Goal: Information Seeking & Learning: Learn about a topic

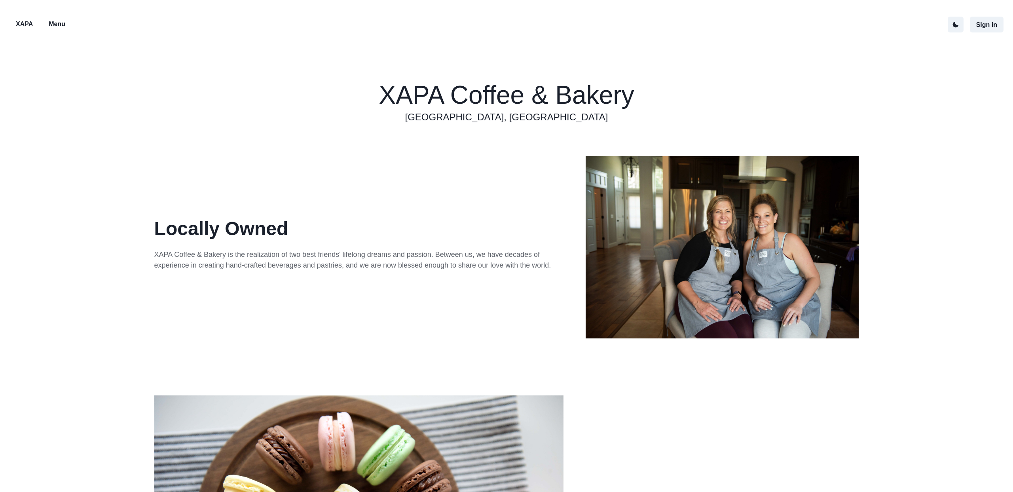
click at [55, 25] on p "Menu" at bounding box center [57, 23] width 17 height 9
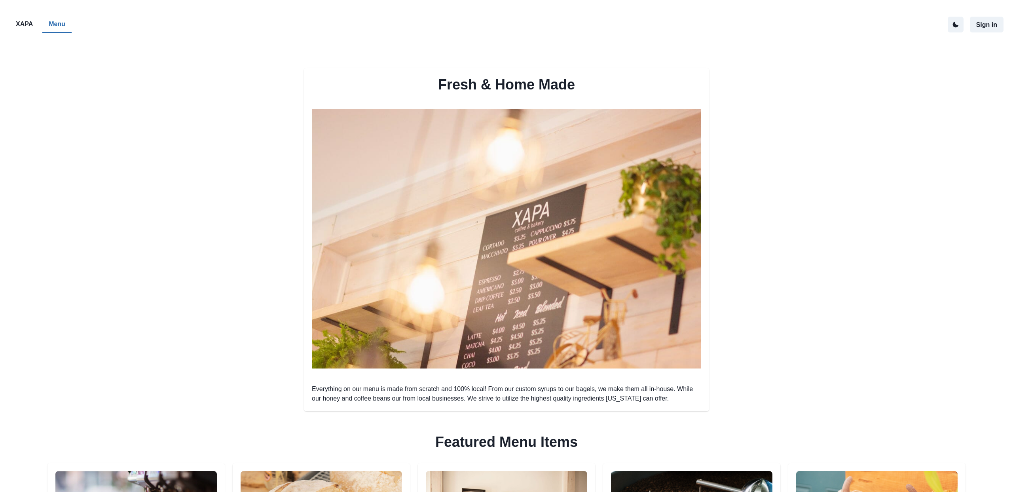
click at [20, 24] on p "XAPA" at bounding box center [24, 23] width 17 height 9
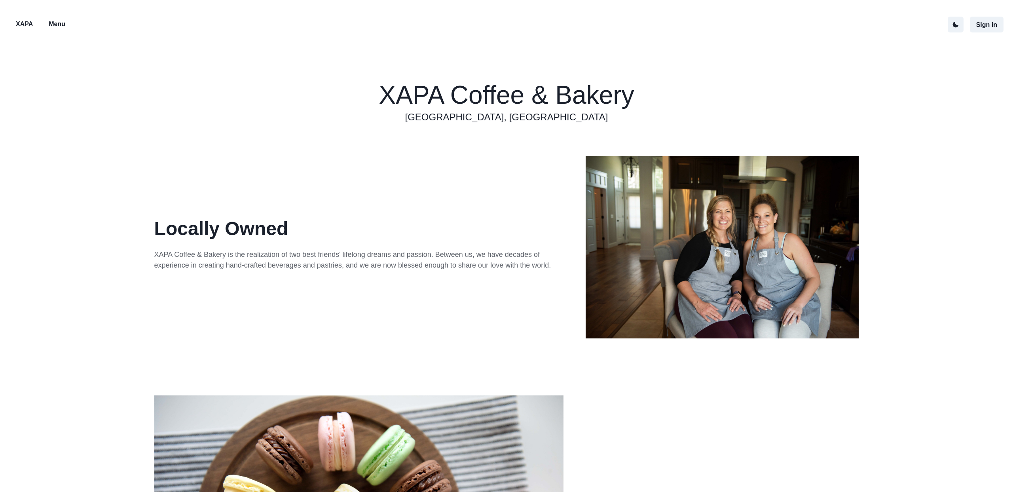
click at [56, 23] on p "Menu" at bounding box center [57, 23] width 17 height 9
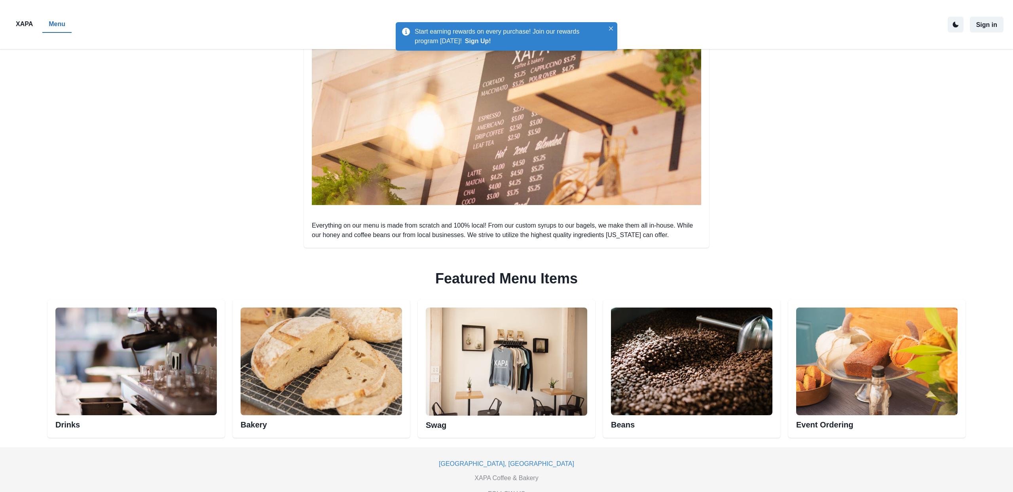
scroll to position [217, 0]
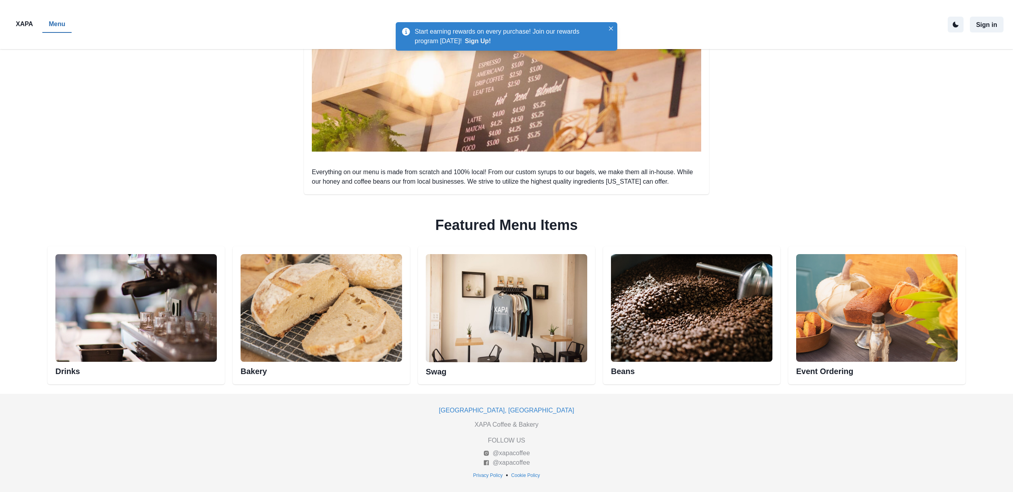
click at [44, 197] on div "Fresh & Home Made Everything on our menu is made from scratch and 100% local! F…" at bounding box center [506, 112] width 1013 height 561
click at [65, 372] on h2 "Drinks" at bounding box center [135, 369] width 161 height 14
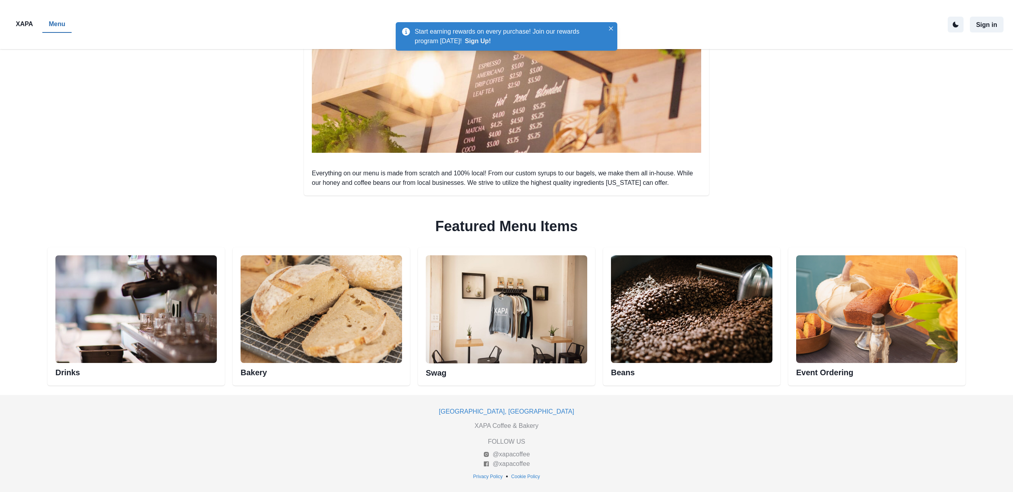
click at [63, 377] on div "Drinks" at bounding box center [135, 316] width 177 height 138
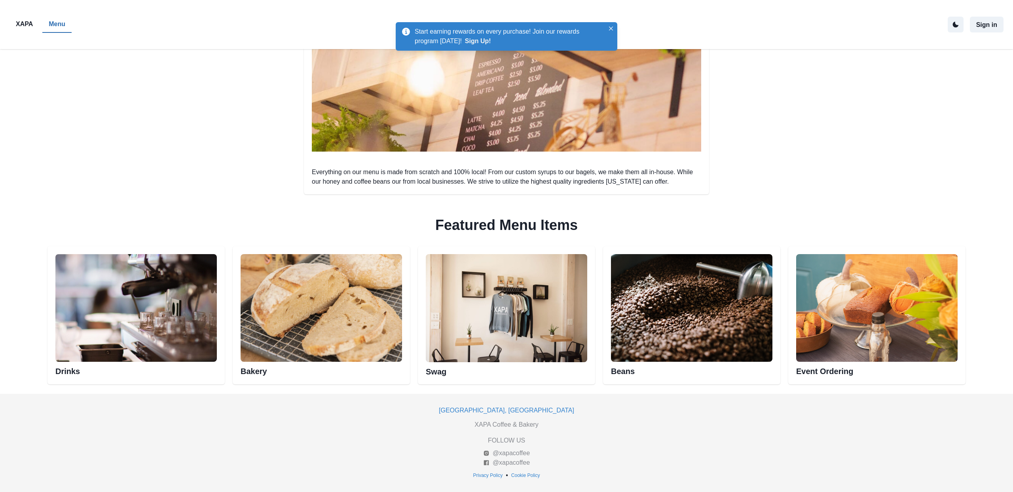
scroll to position [216, 0]
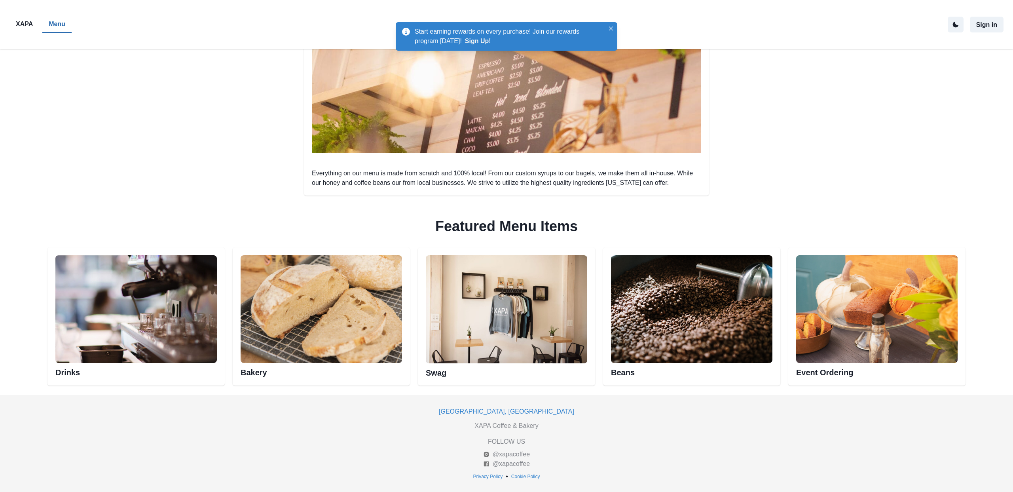
click at [66, 372] on h2 "Drinks" at bounding box center [135, 370] width 161 height 14
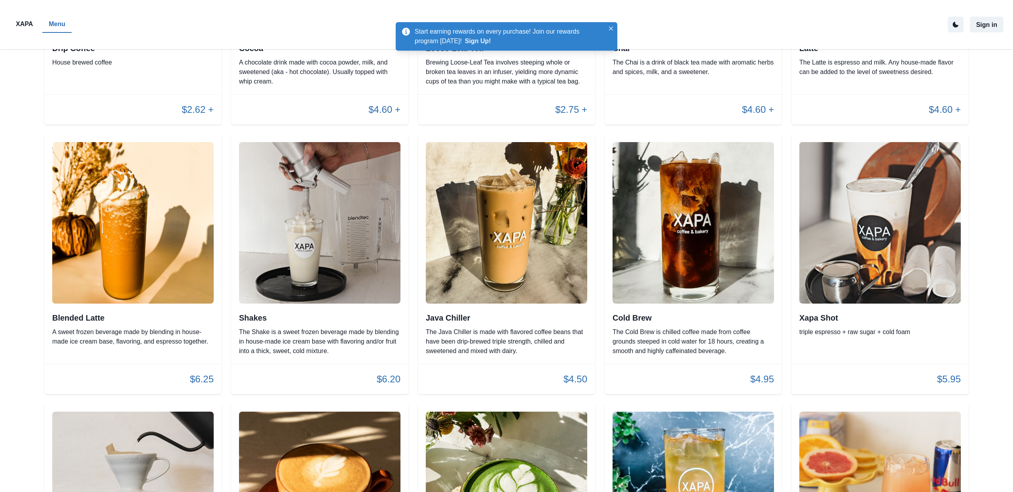
scroll to position [522, 0]
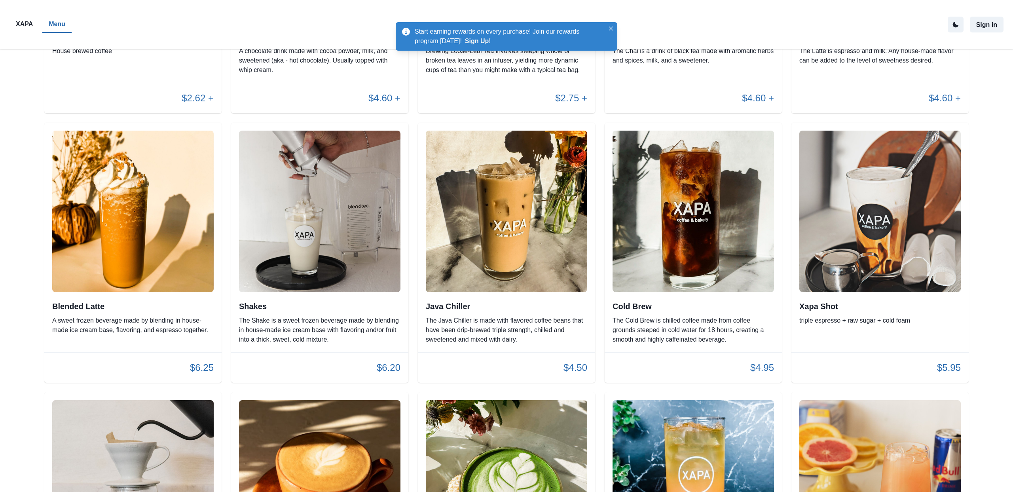
click at [462, 327] on p "The Java Chiller is made with flavored coffee beans that have been drip-brewed …" at bounding box center [506, 330] width 161 height 28
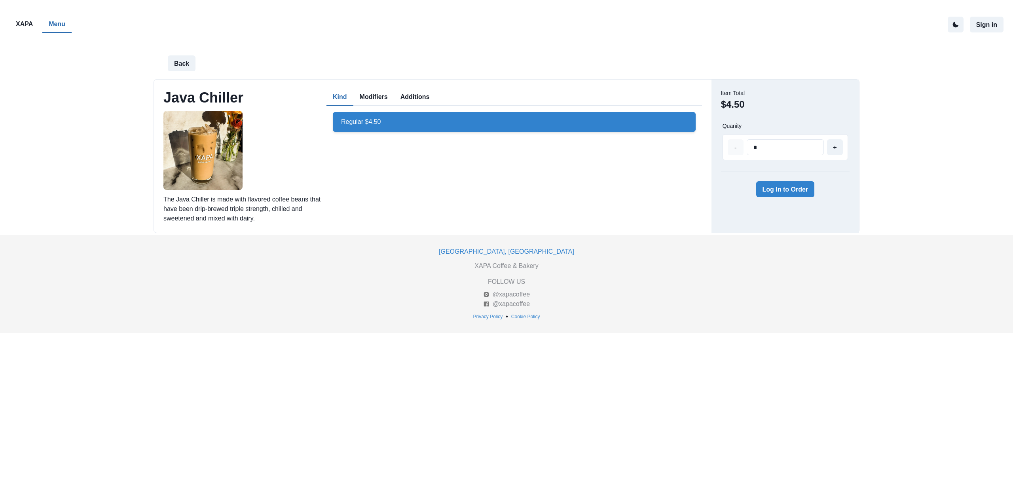
click at [372, 93] on button "Modifiers" at bounding box center [373, 97] width 41 height 17
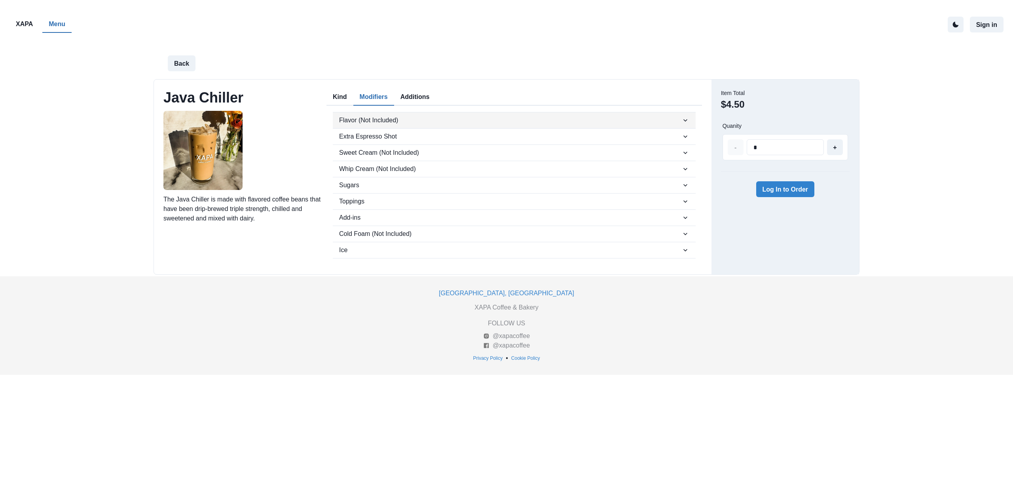
click at [368, 113] on button "Flavor (Not Included)" at bounding box center [514, 120] width 363 height 16
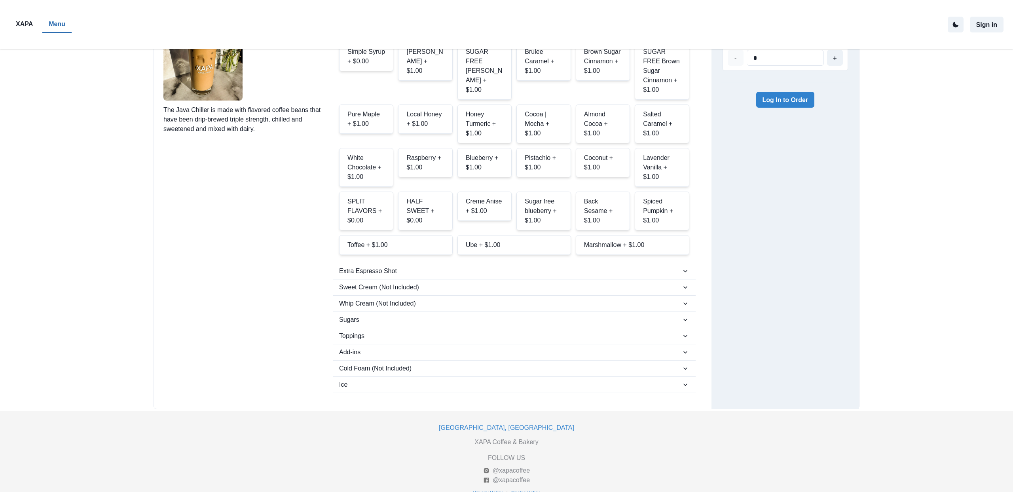
scroll to position [90, 0]
click at [395, 282] on span "Sweet Cream (Not Included)" at bounding box center [510, 286] width 342 height 9
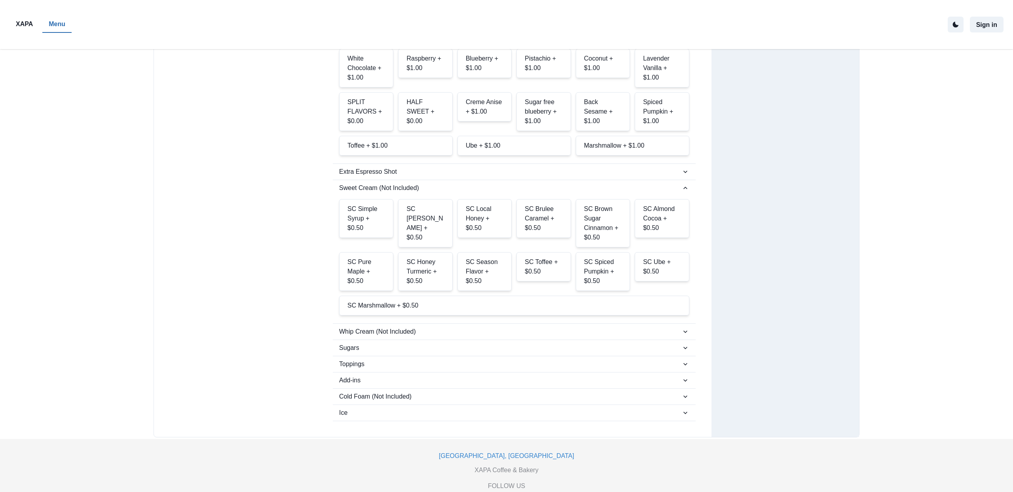
scroll to position [225, 0]
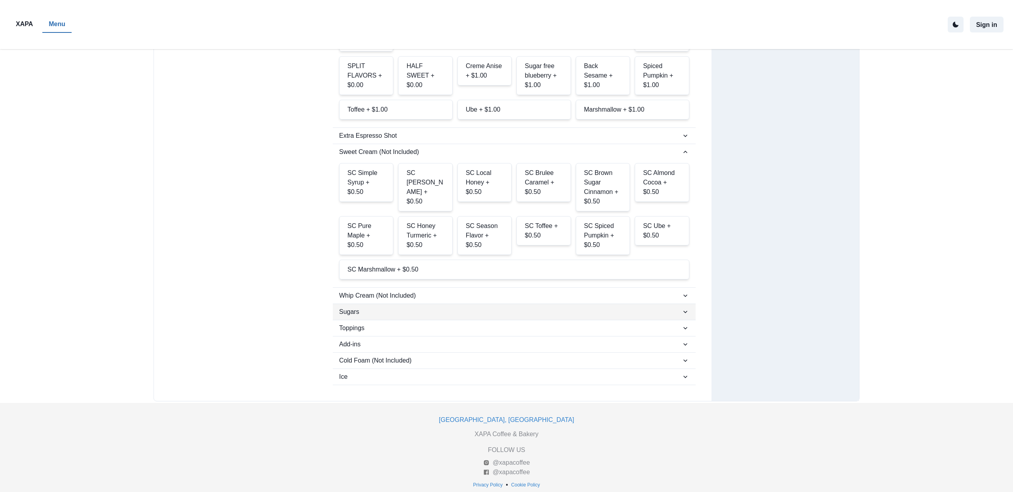
click at [375, 307] on span "Sugars" at bounding box center [510, 311] width 342 height 9
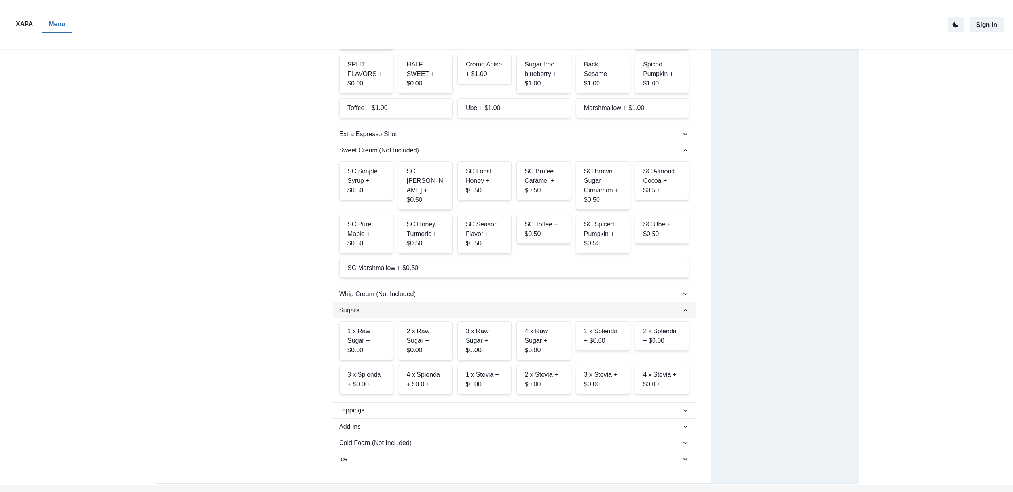
click at [375, 306] on span "Sugars" at bounding box center [510, 310] width 342 height 9
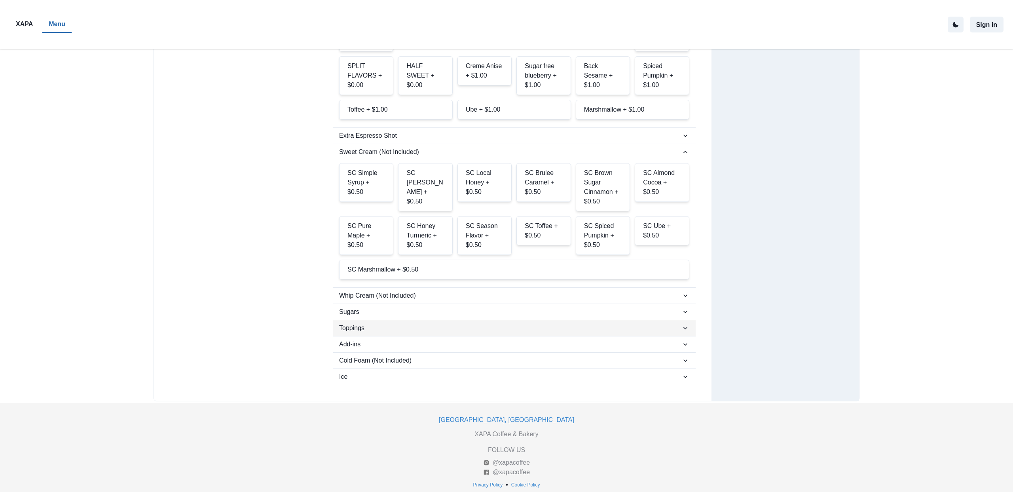
click at [366, 323] on button "Toppings" at bounding box center [514, 328] width 363 height 16
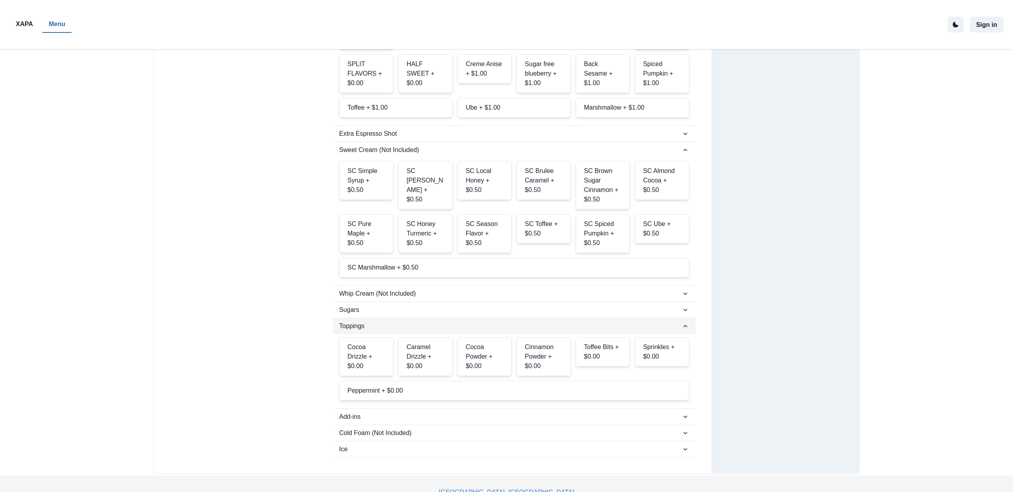
click at [366, 321] on span "Toppings" at bounding box center [510, 325] width 342 height 9
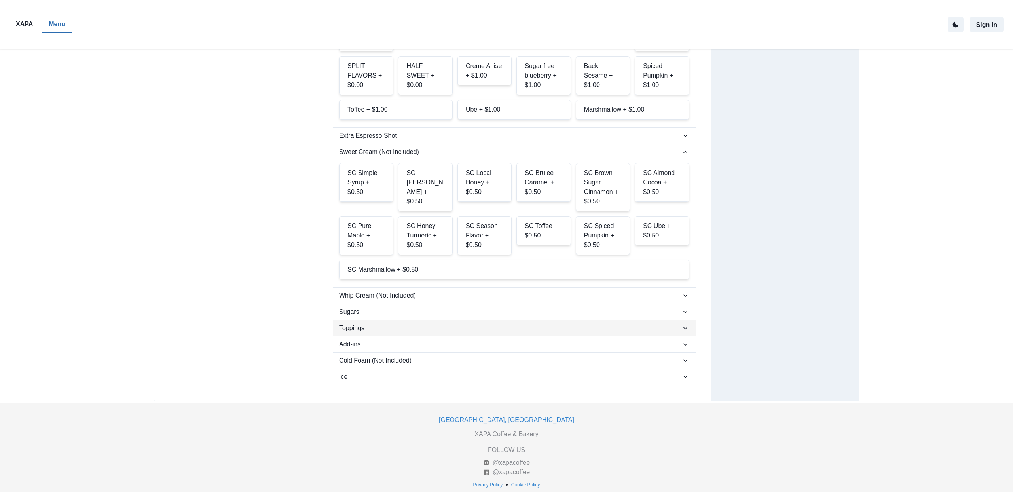
click at [366, 323] on span "Toppings" at bounding box center [510, 327] width 342 height 9
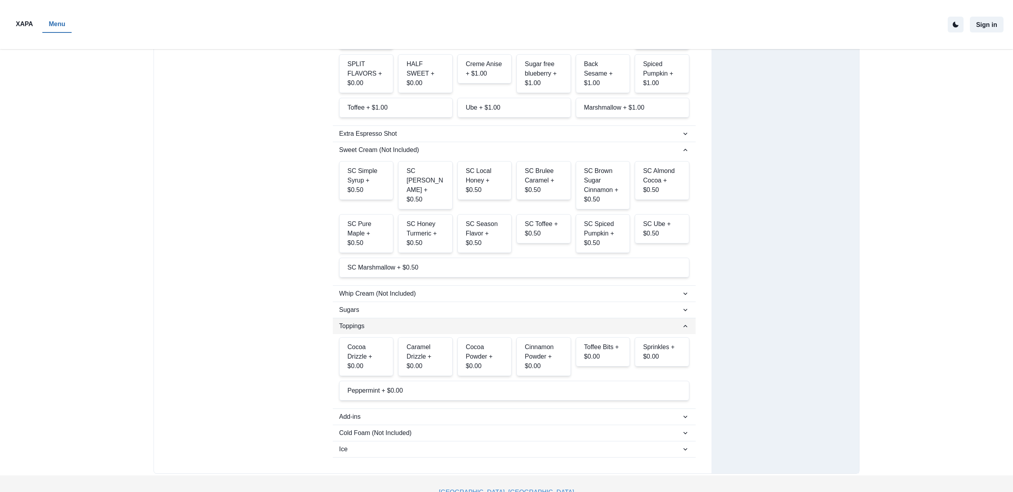
click at [363, 321] on span "Toppings" at bounding box center [510, 325] width 342 height 9
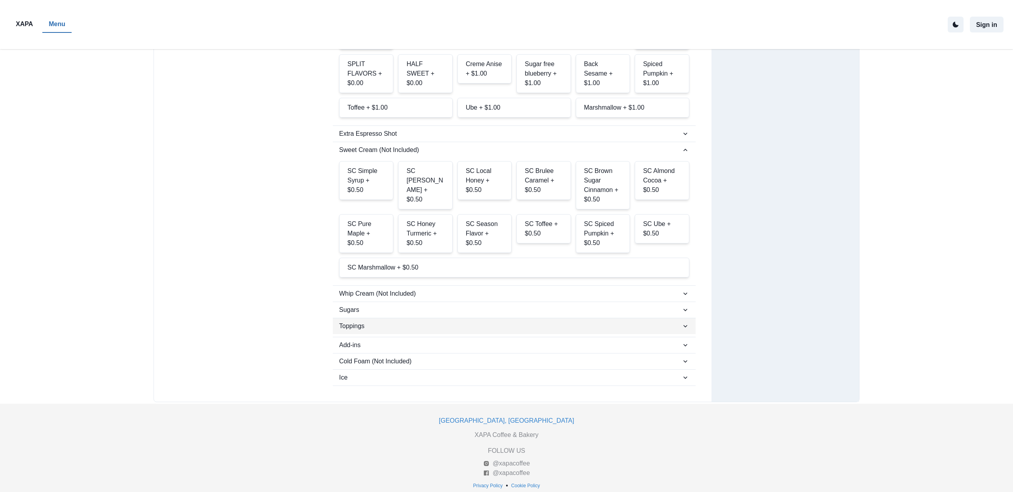
scroll to position [225, 0]
click at [339, 340] on span "Add-ins" at bounding box center [510, 344] width 342 height 9
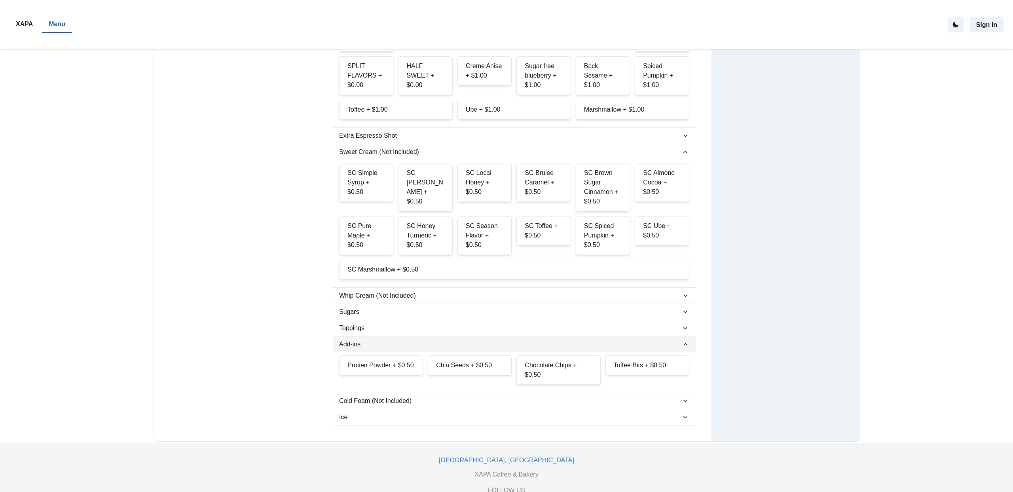
click at [339, 340] on span "Add-ins" at bounding box center [510, 344] width 342 height 9
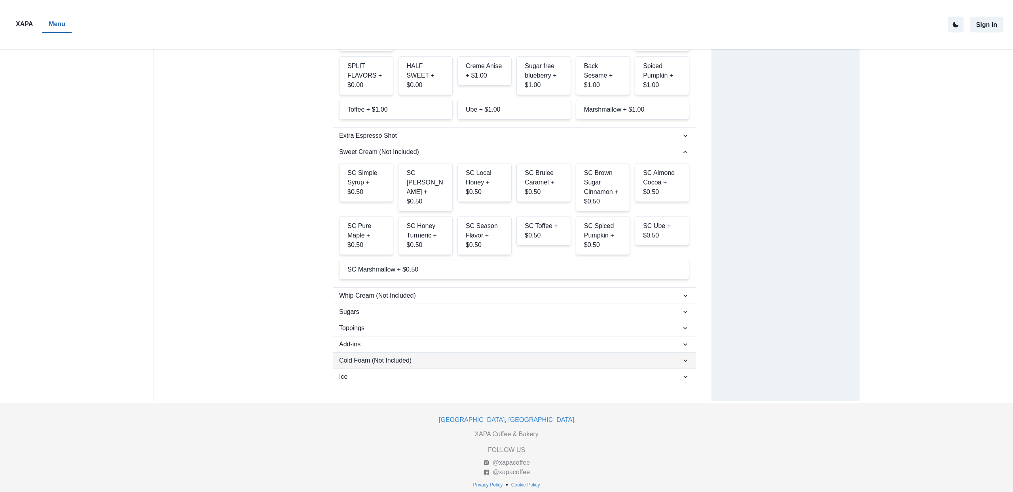
click at [361, 356] on span "Cold Foam (Not Included)" at bounding box center [510, 360] width 342 height 9
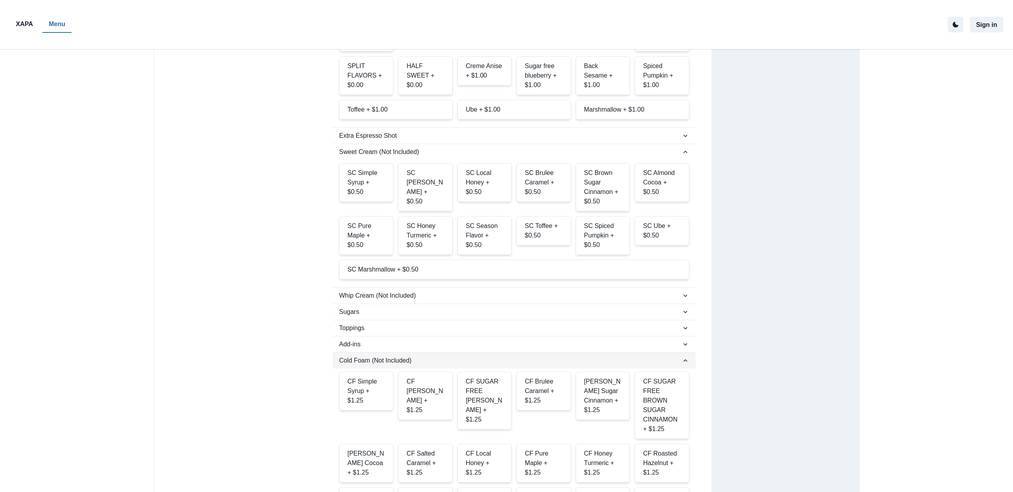
click at [361, 356] on span "Cold Foam (Not Included)" at bounding box center [510, 360] width 342 height 9
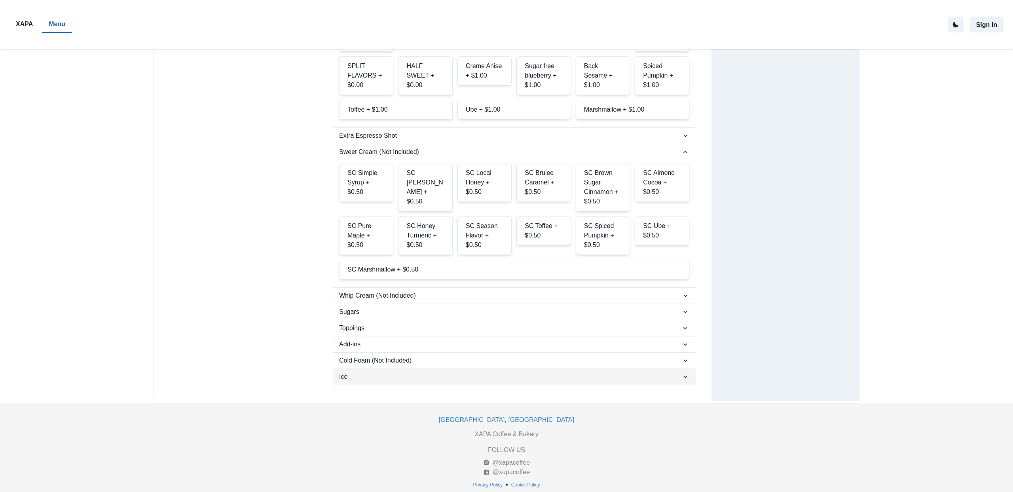
click at [364, 369] on button "Ice" at bounding box center [514, 377] width 363 height 16
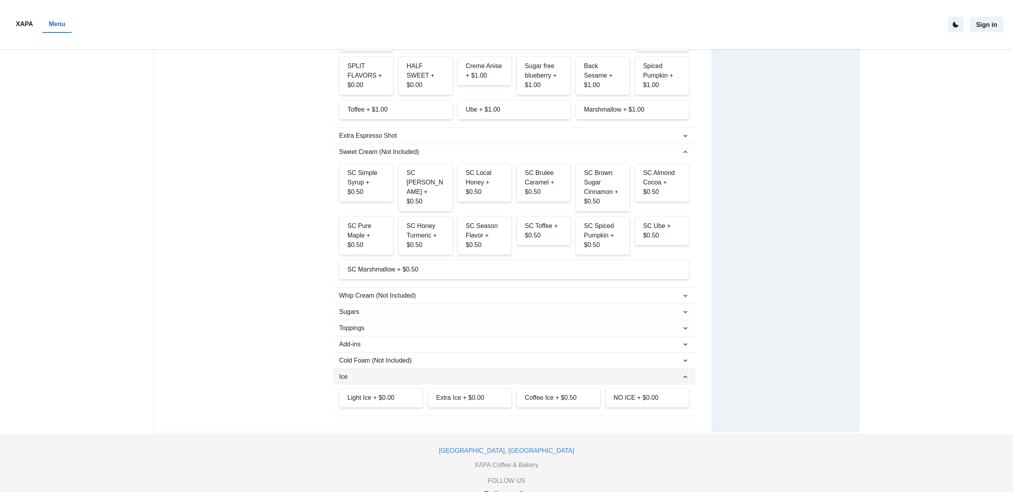
click at [364, 369] on button "Ice" at bounding box center [514, 377] width 363 height 16
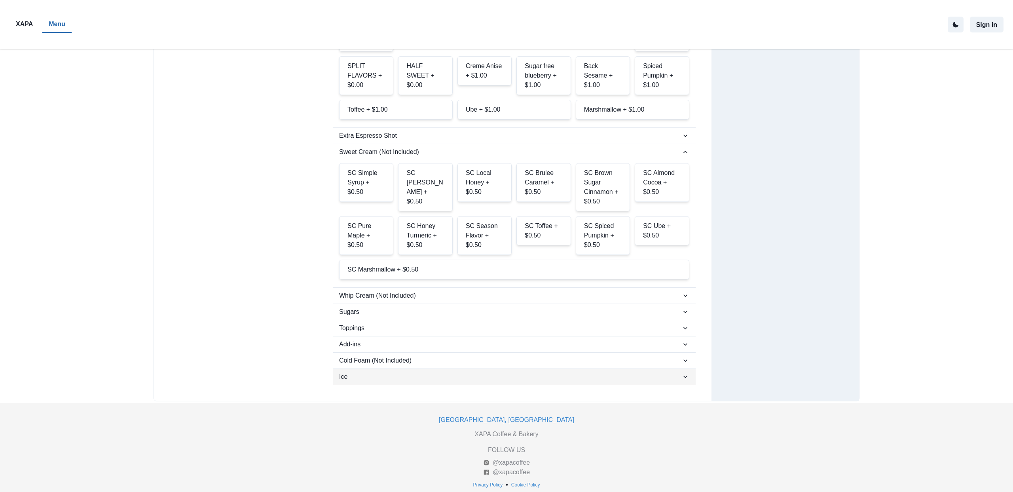
click at [363, 369] on button "Ice" at bounding box center [514, 377] width 363 height 16
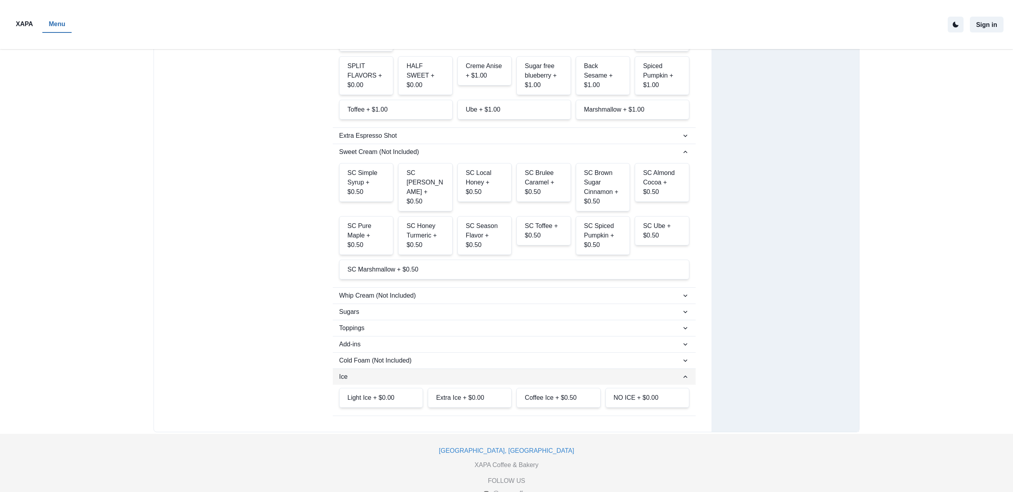
click at [363, 369] on button "Ice" at bounding box center [514, 377] width 363 height 16
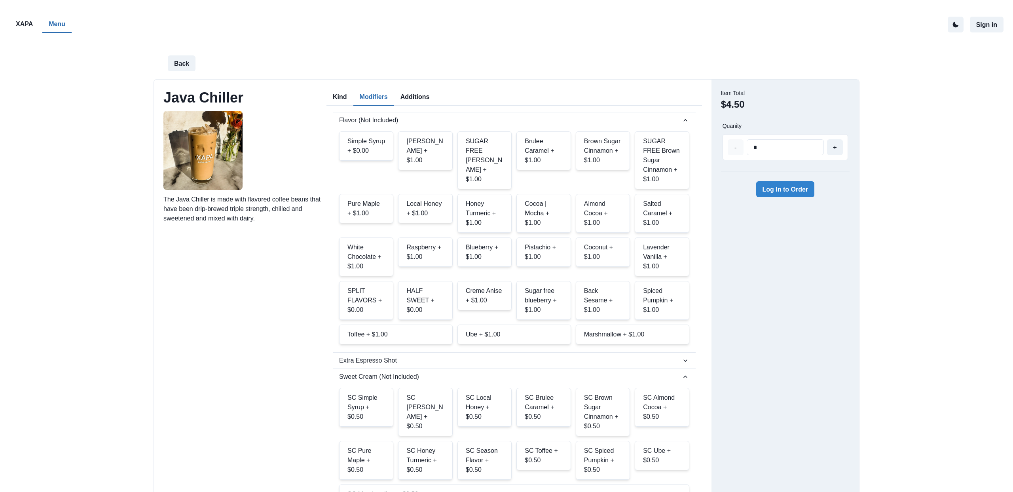
scroll to position [2, 0]
click at [425, 97] on button "Additions" at bounding box center [415, 95] width 42 height 17
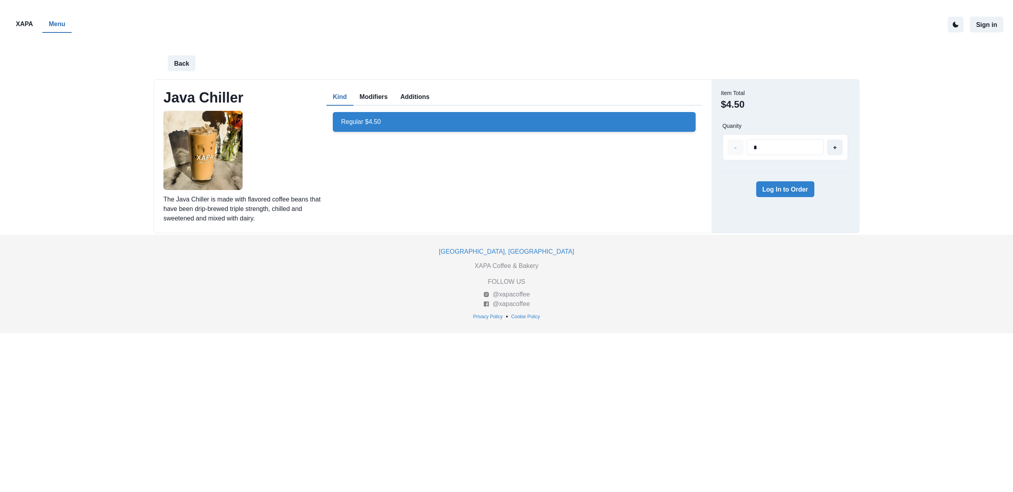
click at [339, 91] on button "Kind" at bounding box center [340, 97] width 27 height 17
click at [172, 63] on button "Back" at bounding box center [182, 63] width 28 height 16
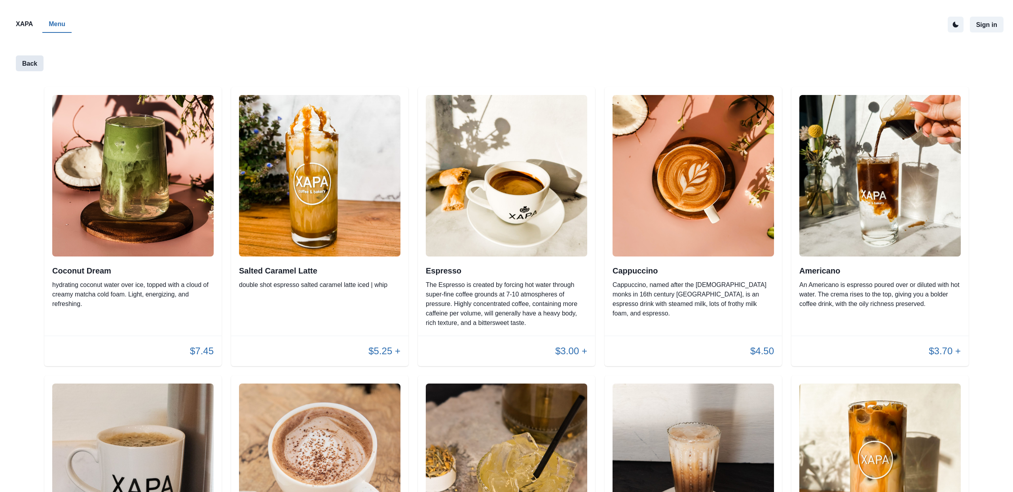
click at [37, 63] on button "Back" at bounding box center [30, 63] width 28 height 16
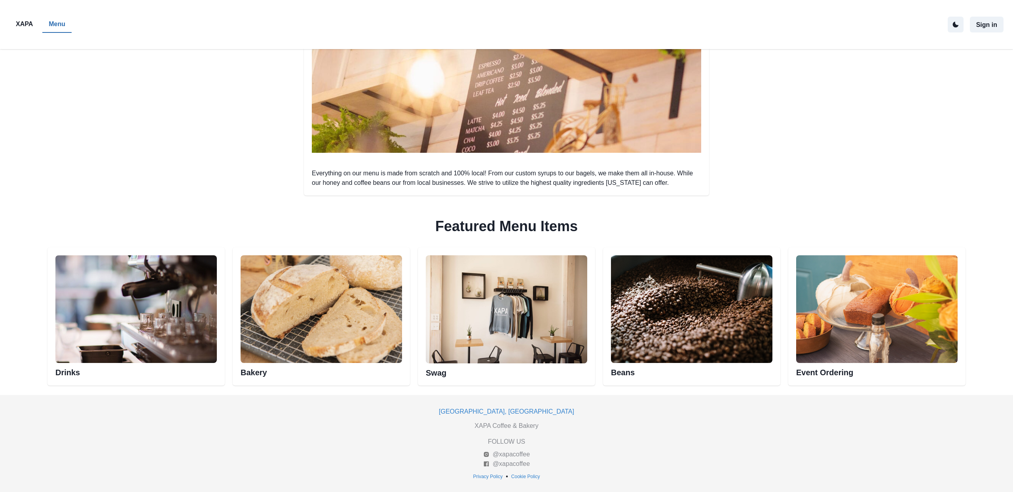
click at [251, 293] on img at bounding box center [321, 309] width 161 height 108
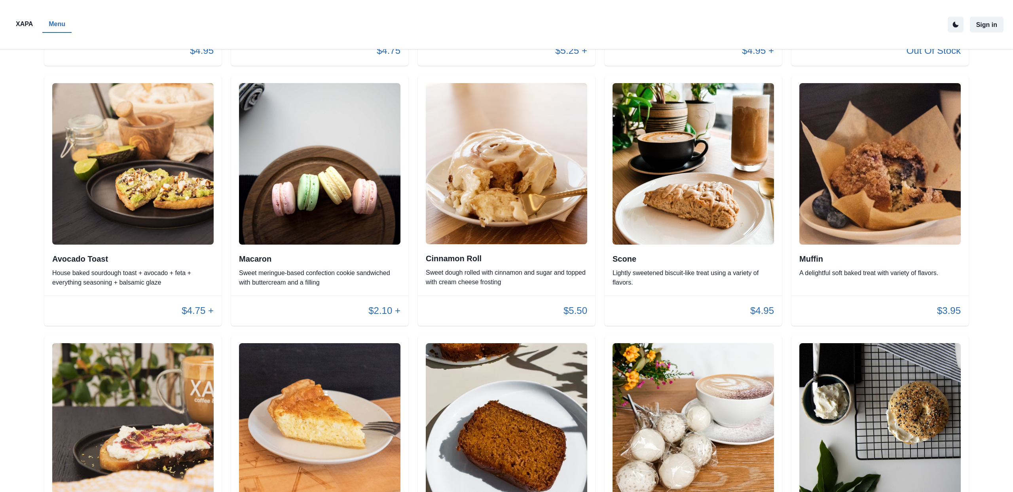
scroll to position [587, 0]
click at [268, 283] on p "Sweet meringue-based confection cookie sandwiched with buttercream and a filling" at bounding box center [319, 277] width 161 height 19
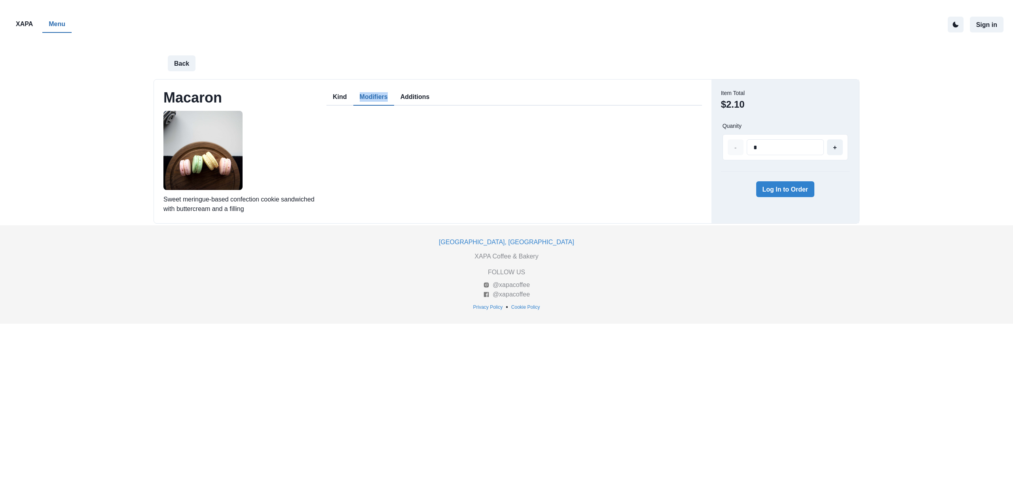
click at [363, 97] on button "Modifiers" at bounding box center [373, 97] width 41 height 17
drag, startPoint x: 363, startPoint y: 99, endPoint x: 353, endPoint y: 98, distance: 9.5
click at [363, 98] on button "Modifiers" at bounding box center [373, 97] width 41 height 17
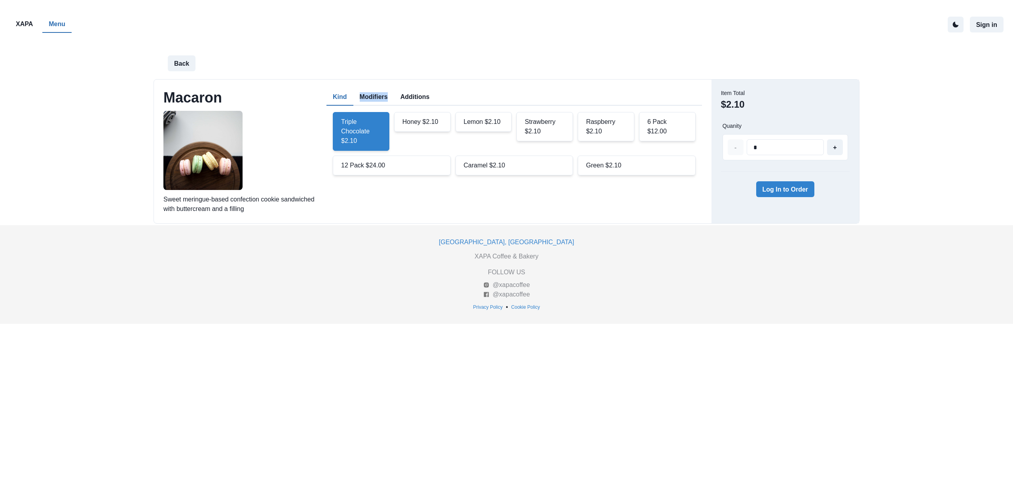
click at [341, 99] on button "Kind" at bounding box center [340, 97] width 27 height 17
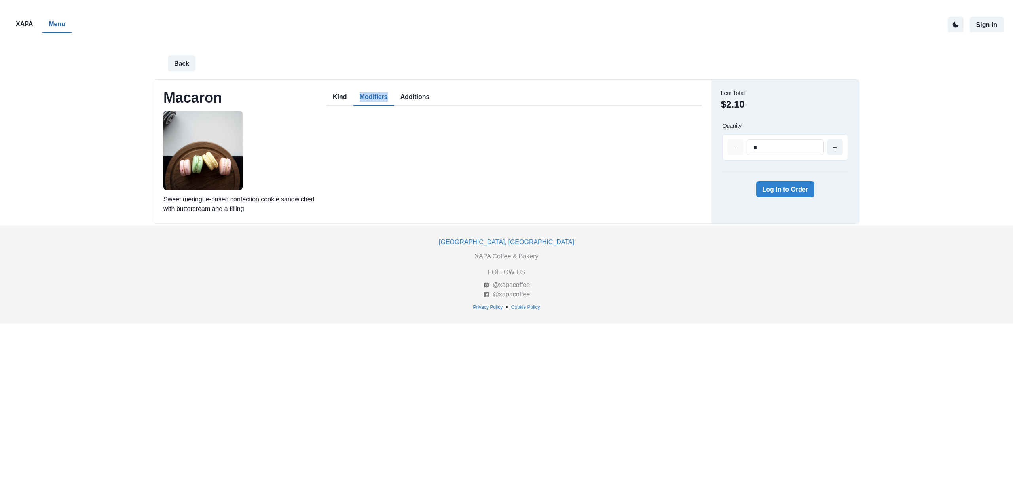
click at [366, 96] on button "Modifiers" at bounding box center [373, 97] width 41 height 17
click at [410, 96] on button "Additions" at bounding box center [415, 97] width 42 height 17
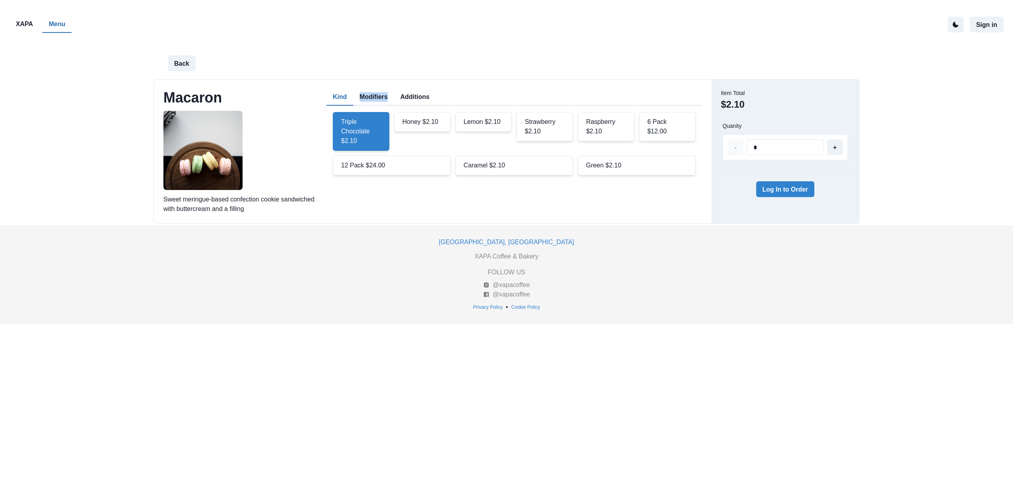
click at [343, 96] on button "Kind" at bounding box center [340, 97] width 27 height 17
click at [185, 66] on button "Back" at bounding box center [182, 63] width 28 height 16
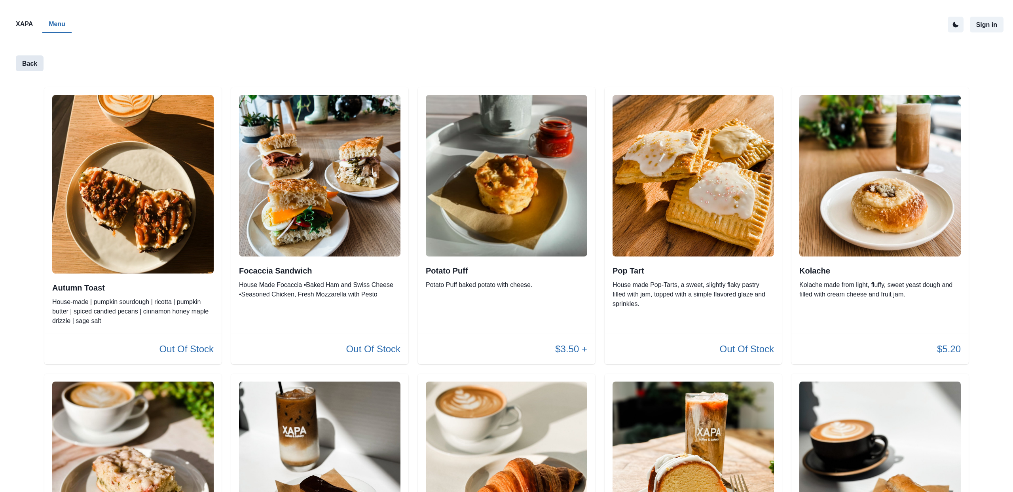
click at [27, 59] on button "Back" at bounding box center [30, 63] width 28 height 16
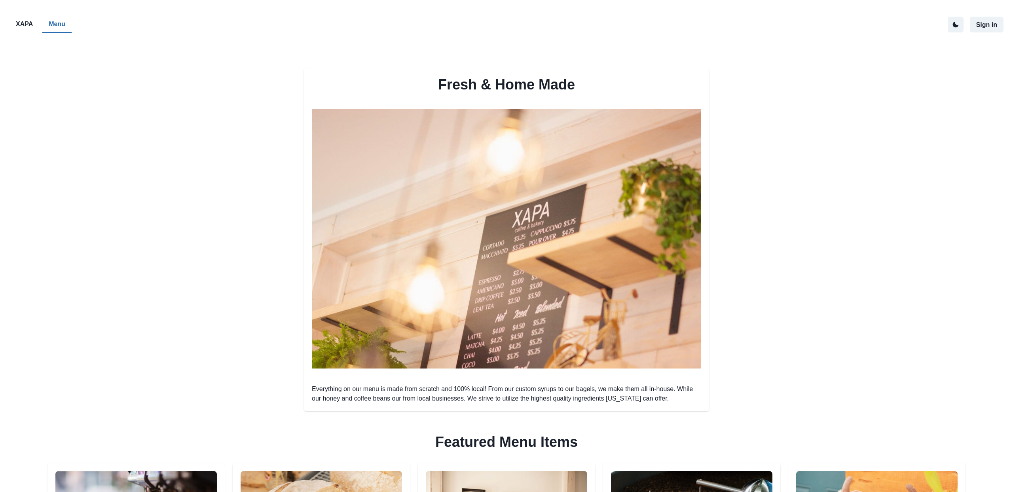
scroll to position [217, 0]
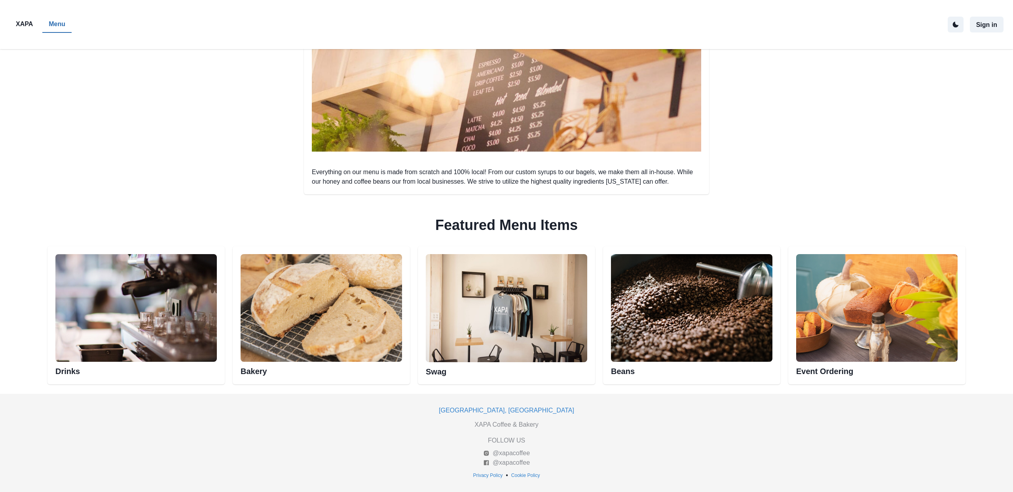
click at [661, 292] on img at bounding box center [691, 308] width 161 height 108
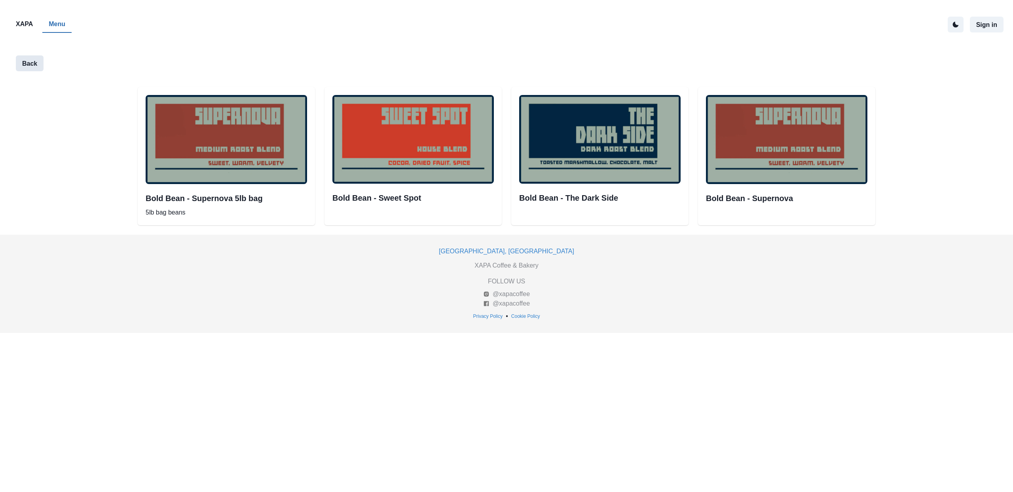
click at [28, 59] on button "Back" at bounding box center [30, 63] width 28 height 16
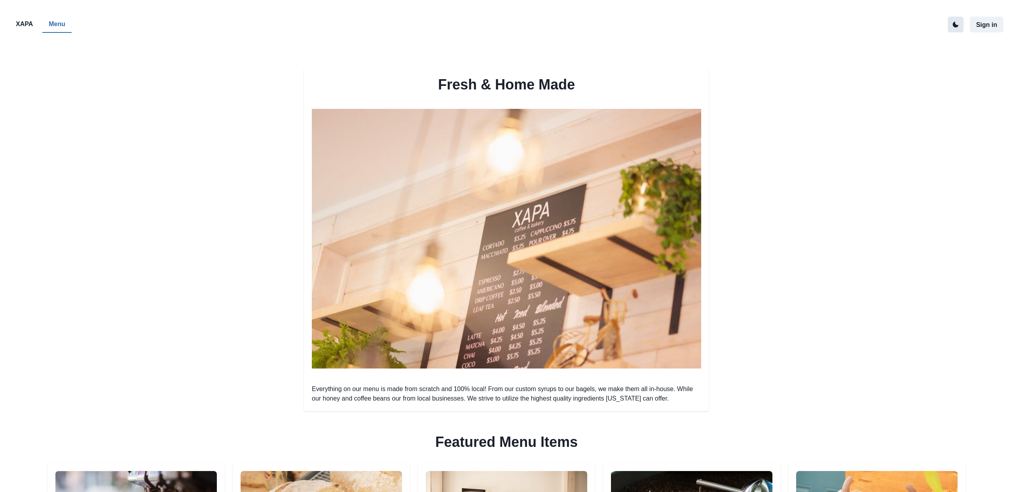
click at [957, 20] on button "active dark theme mode" at bounding box center [956, 25] width 16 height 16
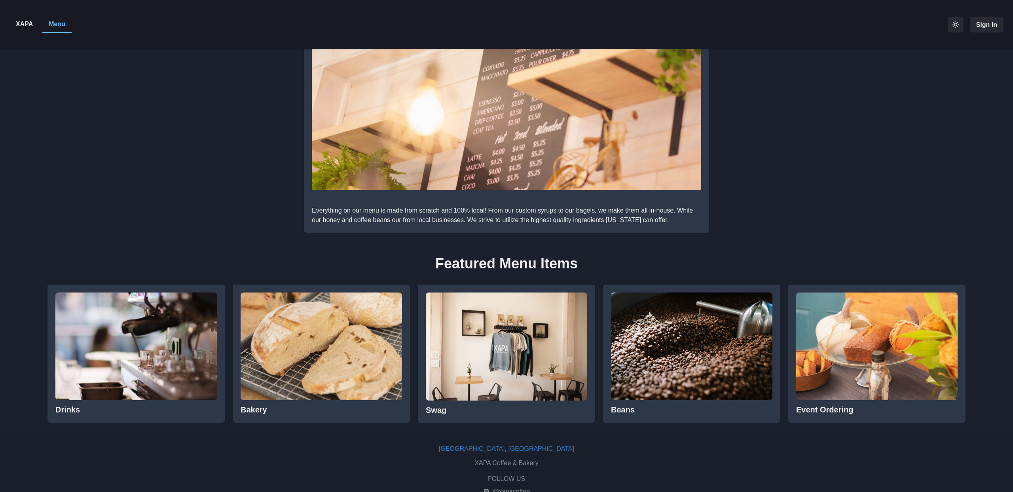
scroll to position [217, 0]
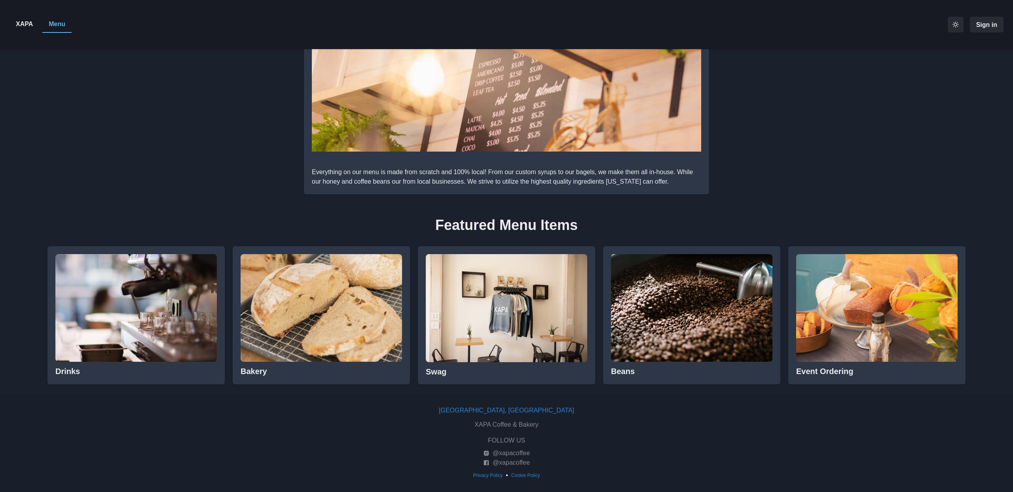
click at [124, 289] on img at bounding box center [135, 308] width 161 height 108
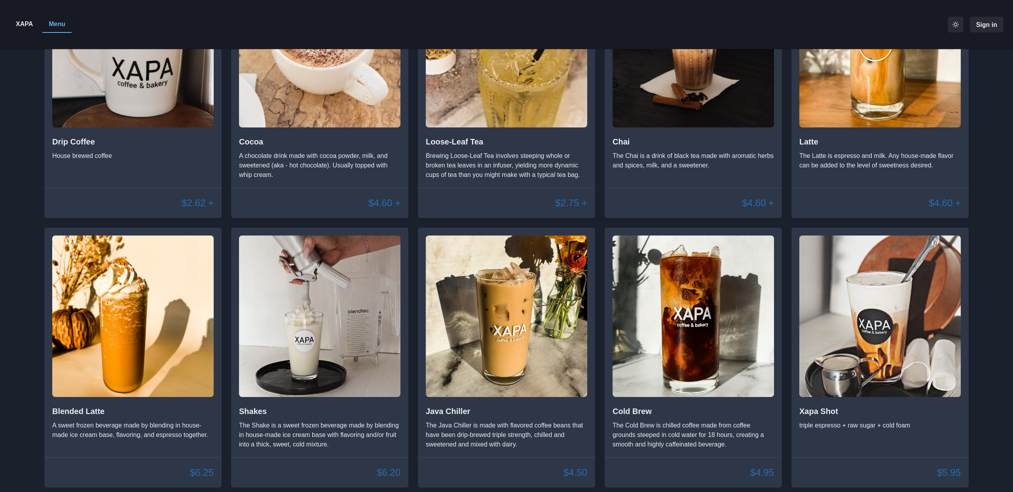
scroll to position [419, 0]
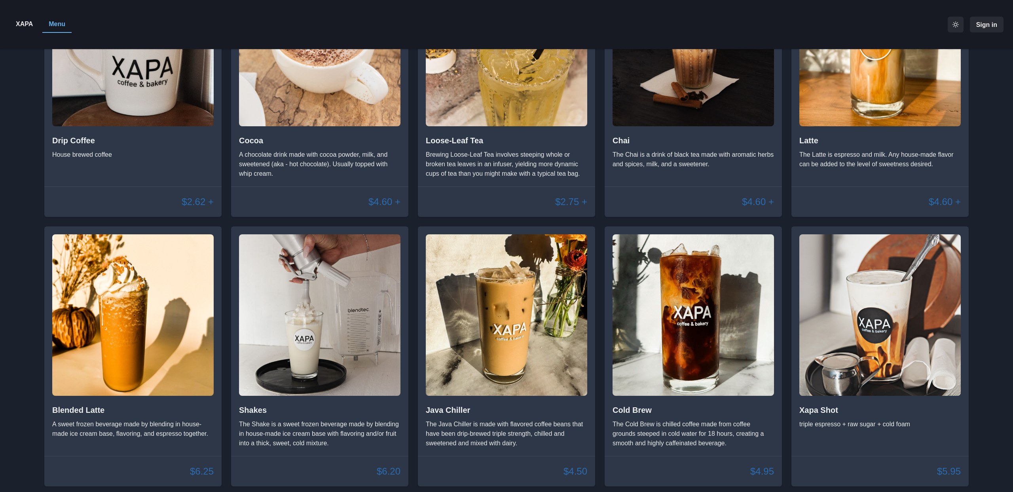
click at [133, 428] on p "A sweet frozen beverage made by blending in house-made ice cream base, flavorin…" at bounding box center [132, 429] width 161 height 19
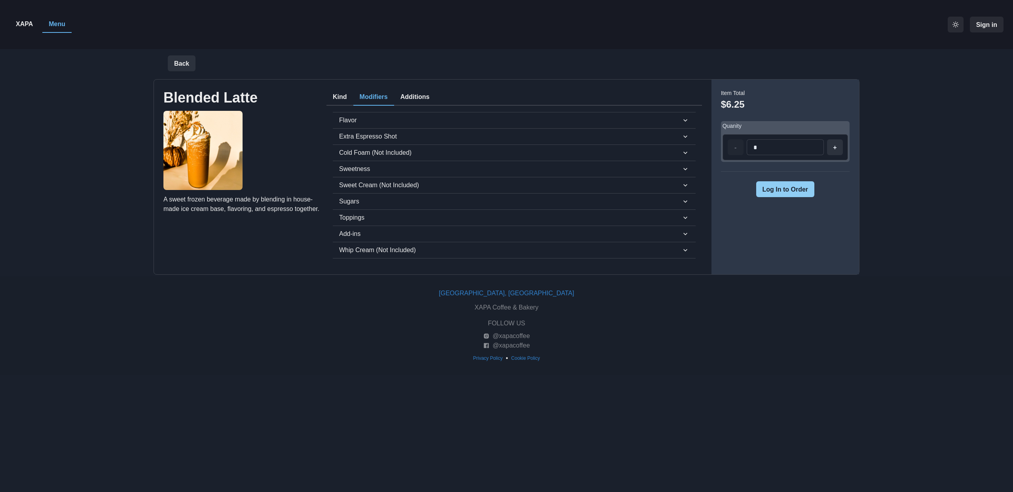
click at [372, 93] on button "Modifiers" at bounding box center [373, 97] width 41 height 17
click at [384, 122] on span "Flavor" at bounding box center [510, 120] width 342 height 9
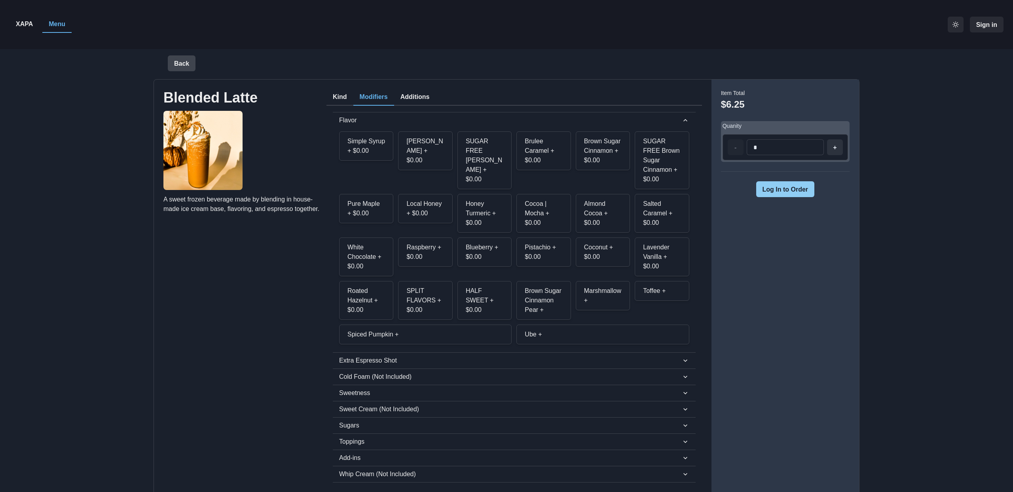
click at [192, 63] on button "Back" at bounding box center [182, 63] width 28 height 16
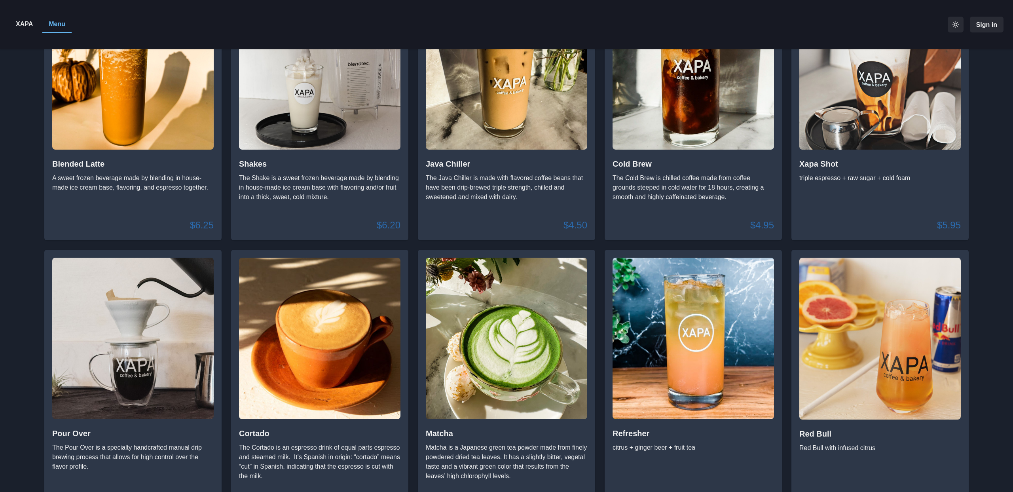
scroll to position [670, 0]
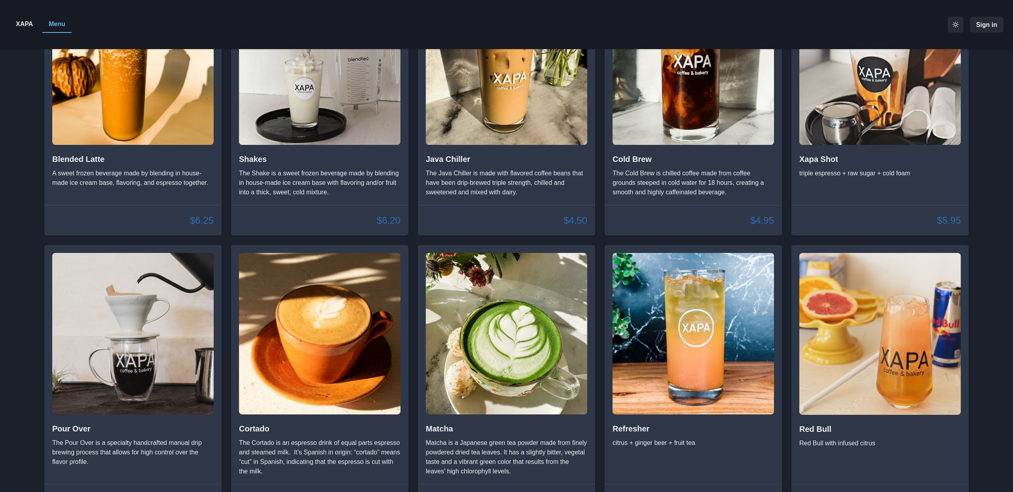
click at [460, 441] on p "Matcha is a Japanese green tea powder made from finely powdered dried tea leave…" at bounding box center [506, 457] width 161 height 38
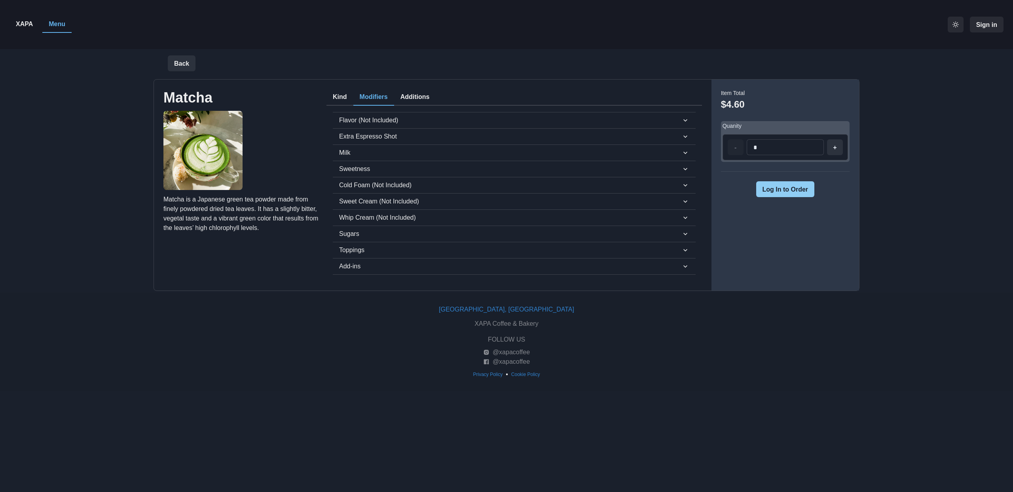
click at [381, 99] on button "Modifiers" at bounding box center [373, 97] width 41 height 17
click at [330, 97] on button "Kind" at bounding box center [340, 97] width 27 height 17
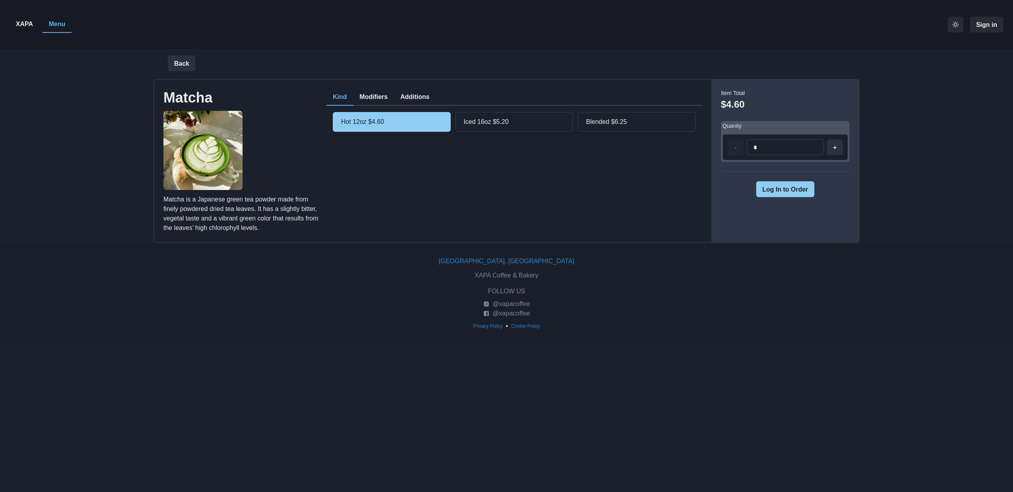
click at [493, 118] on div "Iced 16oz $5.20" at bounding box center [515, 122] width 118 height 20
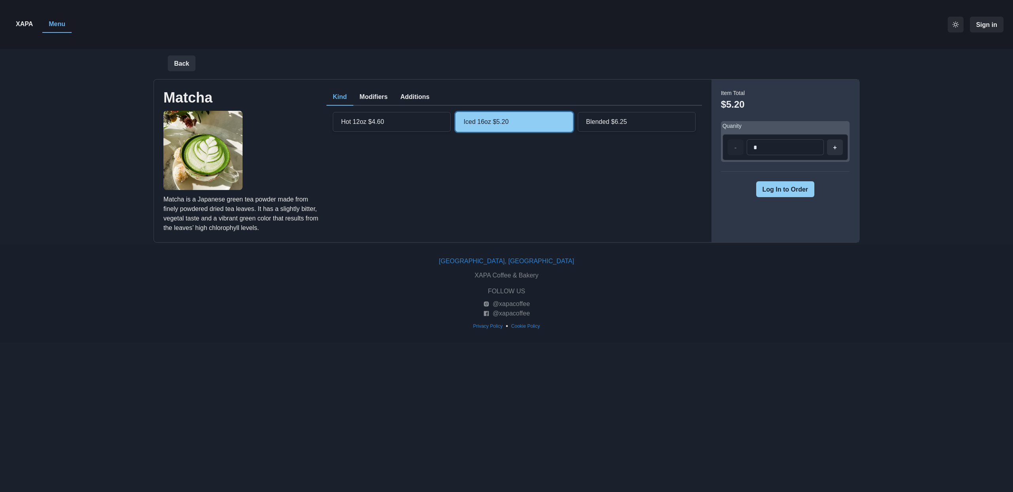
click at [609, 120] on div "Blended $6.25" at bounding box center [637, 122] width 118 height 20
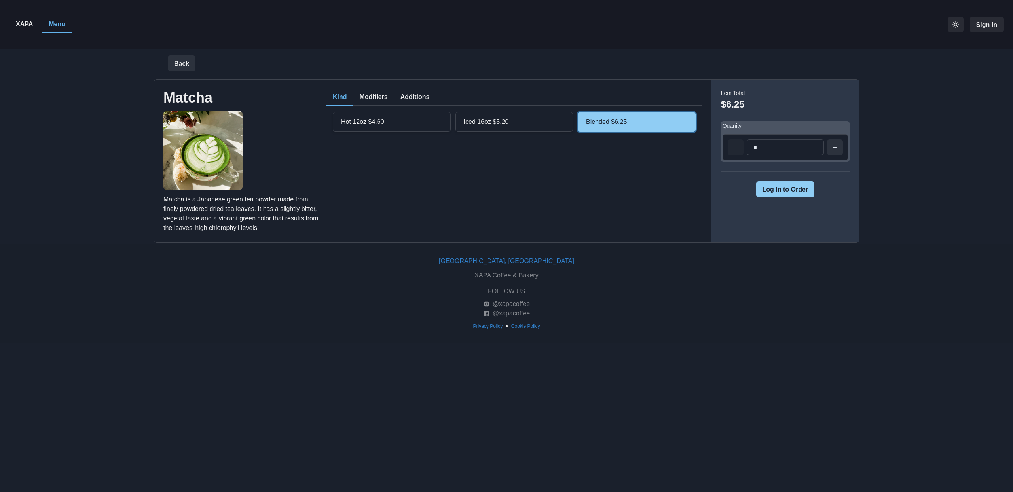
click at [378, 123] on div "Hot 12oz $4.60" at bounding box center [392, 122] width 118 height 20
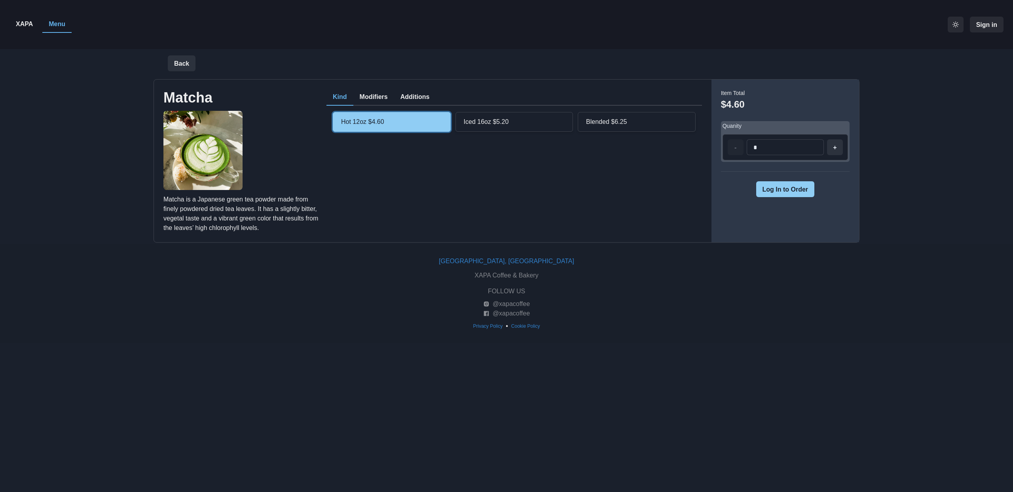
click at [371, 99] on button "Modifiers" at bounding box center [373, 97] width 41 height 17
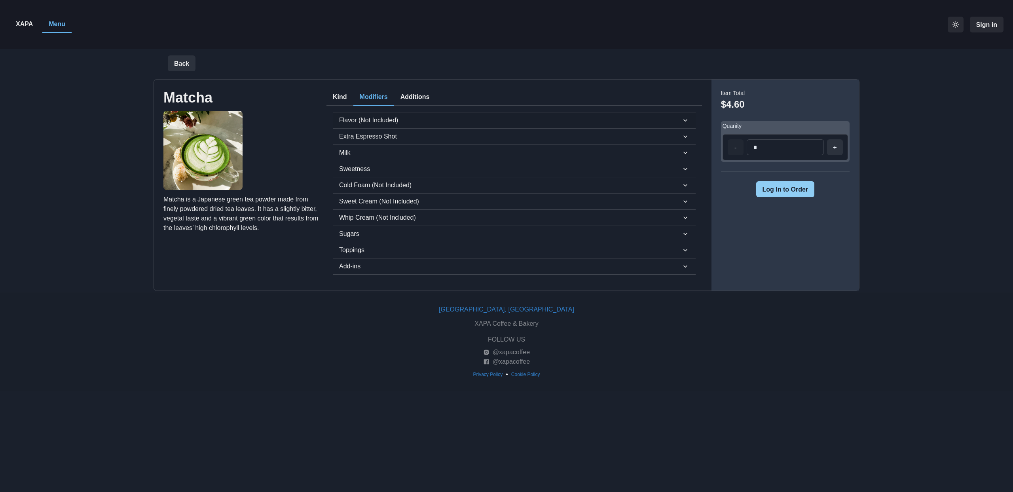
click at [340, 121] on span "Flavor (Not Included)" at bounding box center [510, 120] width 342 height 9
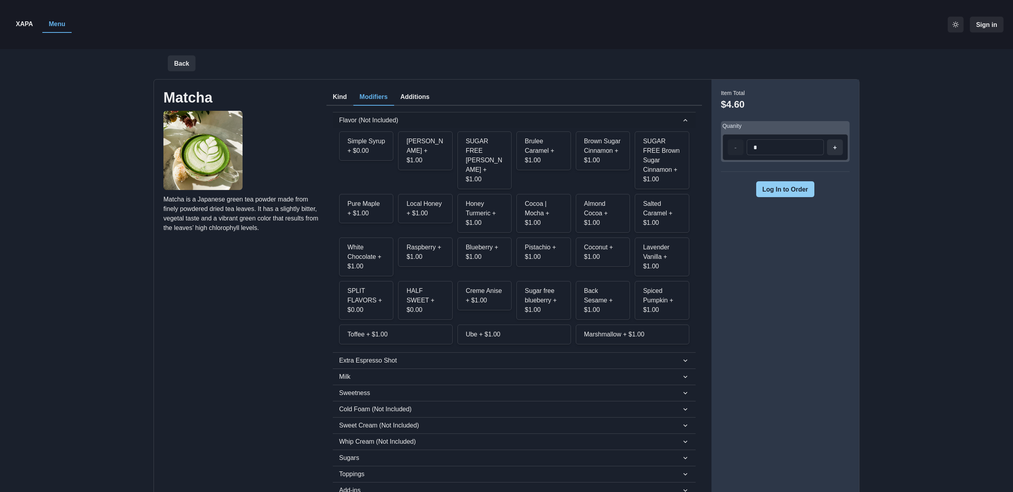
click at [340, 121] on span "Flavor (Not Included)" at bounding box center [510, 120] width 342 height 9
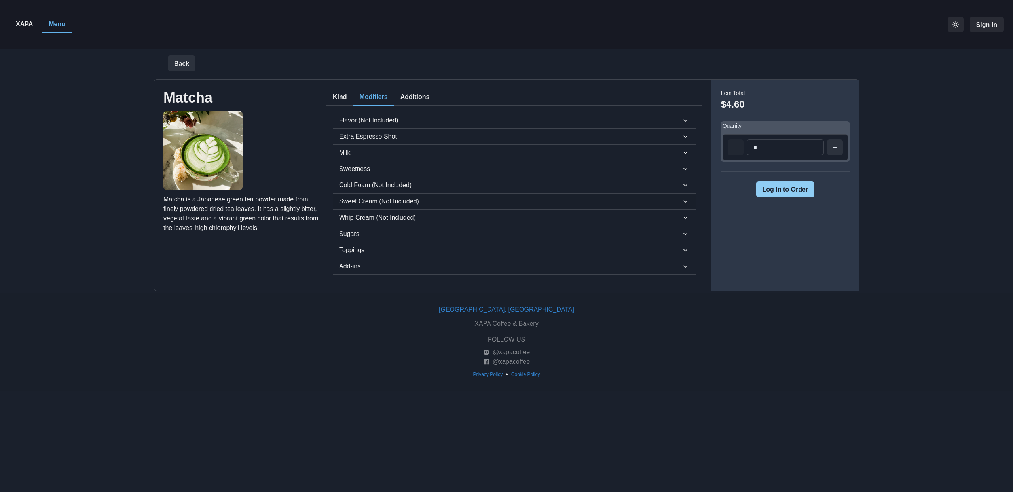
click at [359, 200] on span "Sweet Cream (Not Included)" at bounding box center [510, 201] width 342 height 9
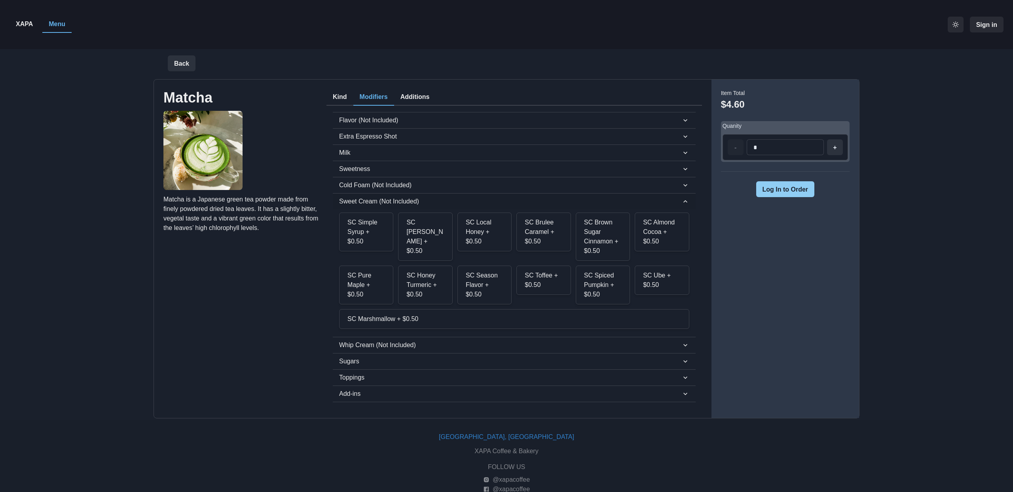
click at [359, 200] on span "Sweet Cream (Not Included)" at bounding box center [510, 201] width 342 height 9
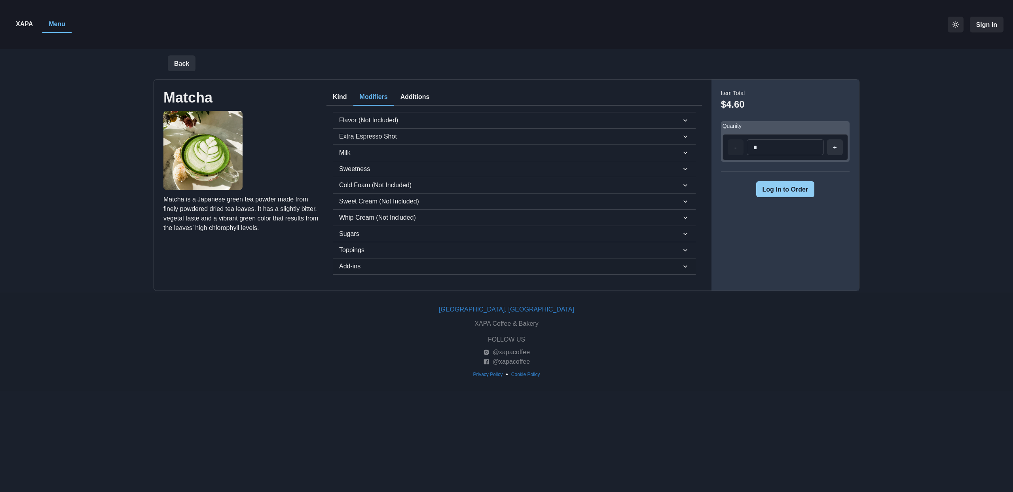
click at [364, 262] on span "Add-ins" at bounding box center [510, 266] width 342 height 9
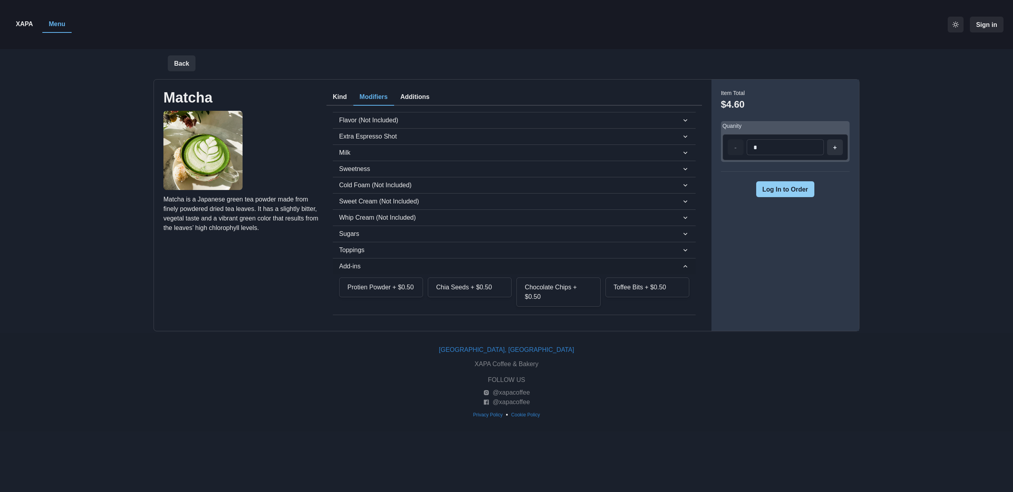
click at [364, 262] on span "Add-ins" at bounding box center [510, 266] width 342 height 9
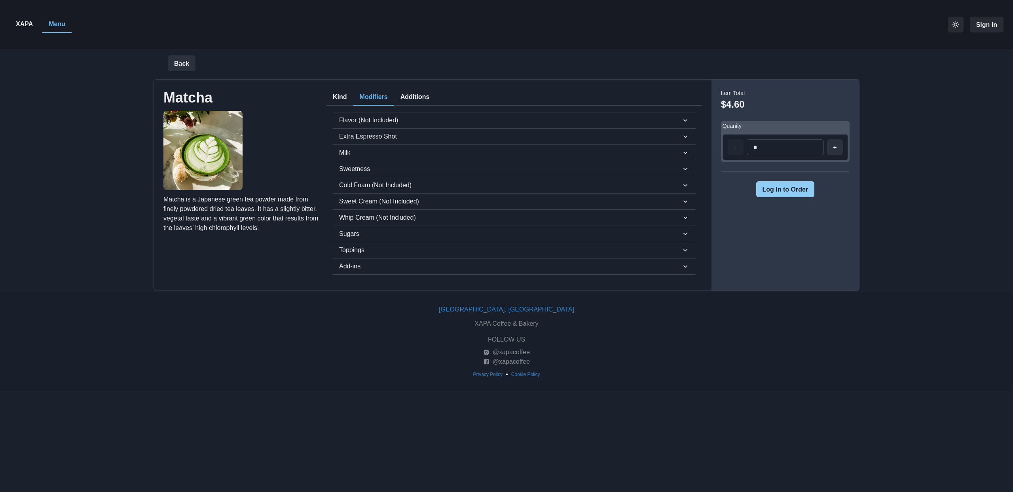
click at [400, 99] on button "Additions" at bounding box center [415, 97] width 42 height 17
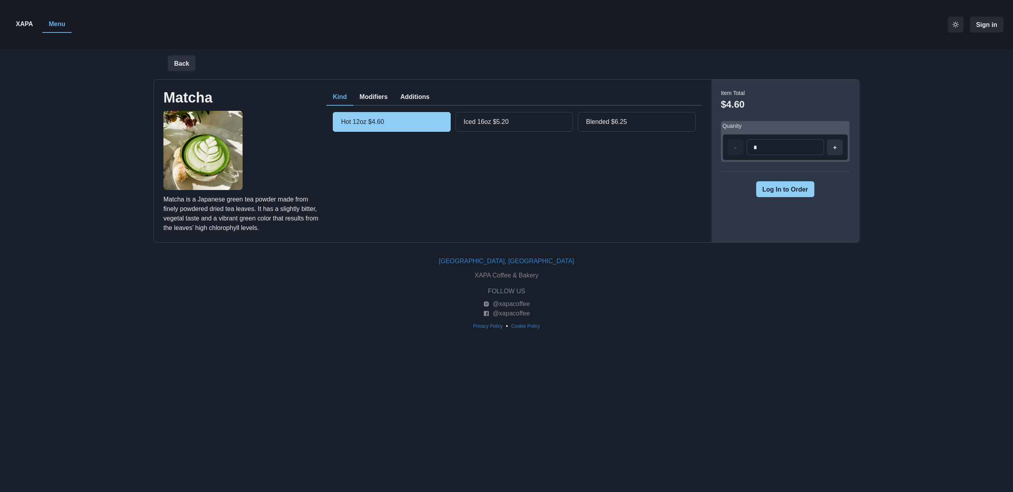
click at [337, 93] on button "Kind" at bounding box center [340, 97] width 27 height 17
click at [178, 62] on button "Back" at bounding box center [182, 63] width 28 height 16
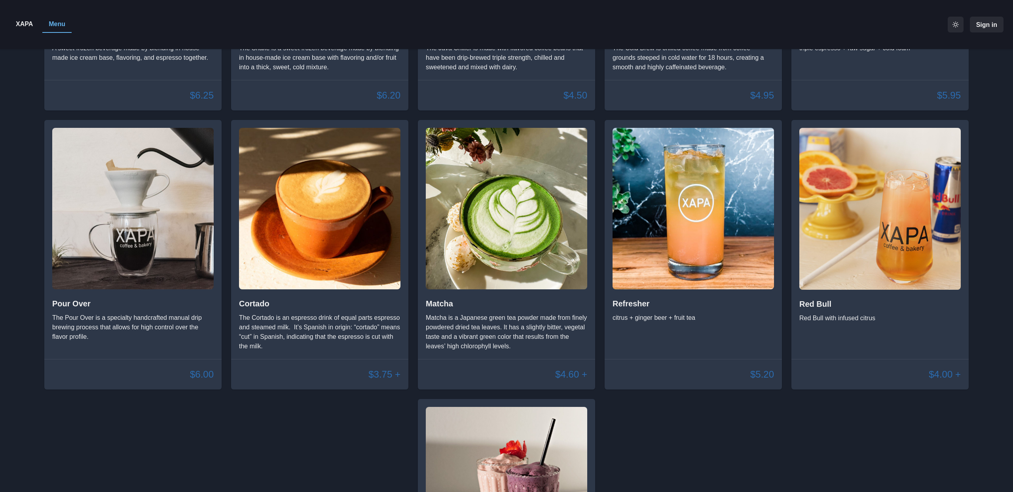
scroll to position [799, 0]
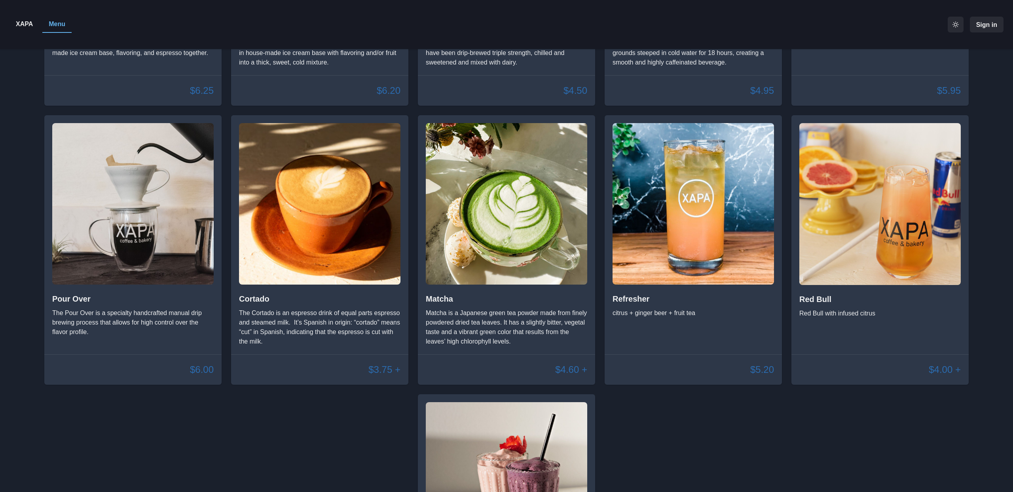
click at [640, 239] on img at bounding box center [693, 203] width 161 height 161
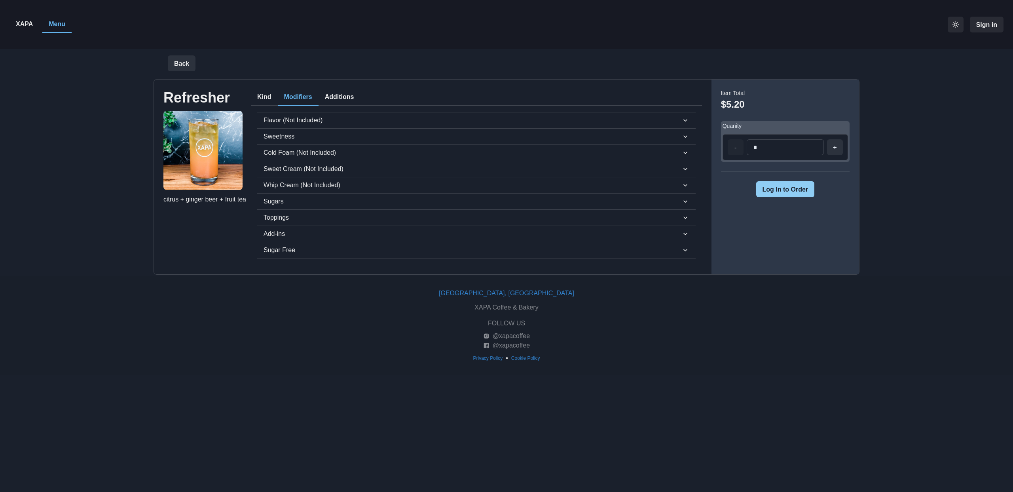
click at [300, 95] on button "Modifiers" at bounding box center [298, 97] width 41 height 17
click at [289, 116] on span "Flavor (Not Included)" at bounding box center [473, 120] width 418 height 9
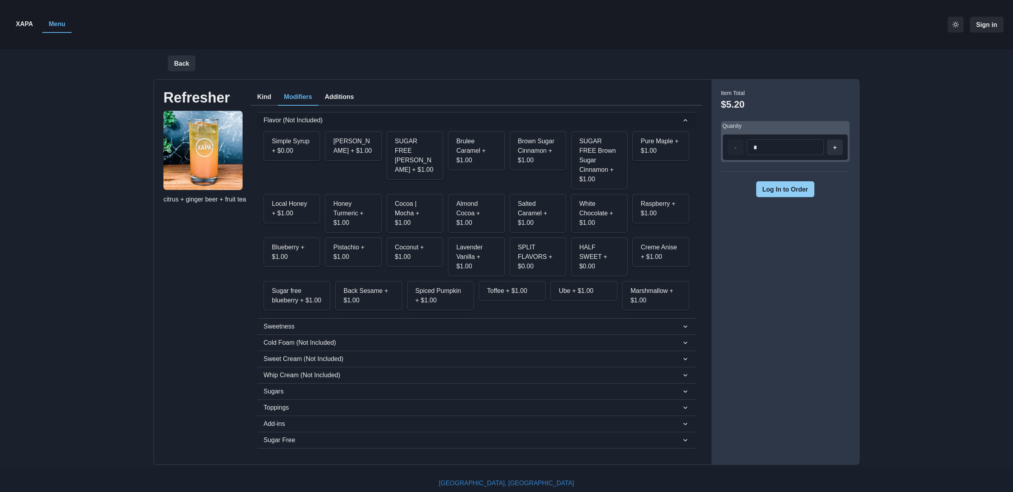
click at [289, 116] on span "Flavor (Not Included)" at bounding box center [473, 120] width 418 height 9
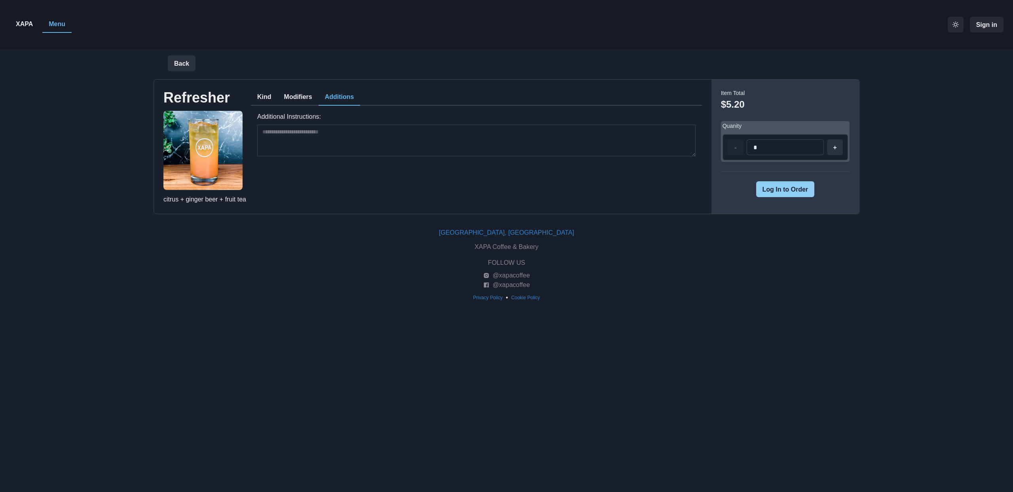
click at [348, 93] on button "Additions" at bounding box center [340, 97] width 42 height 17
drag, startPoint x: 283, startPoint y: 90, endPoint x: 275, endPoint y: 92, distance: 8.3
click at [283, 90] on button "Modifiers" at bounding box center [298, 97] width 41 height 17
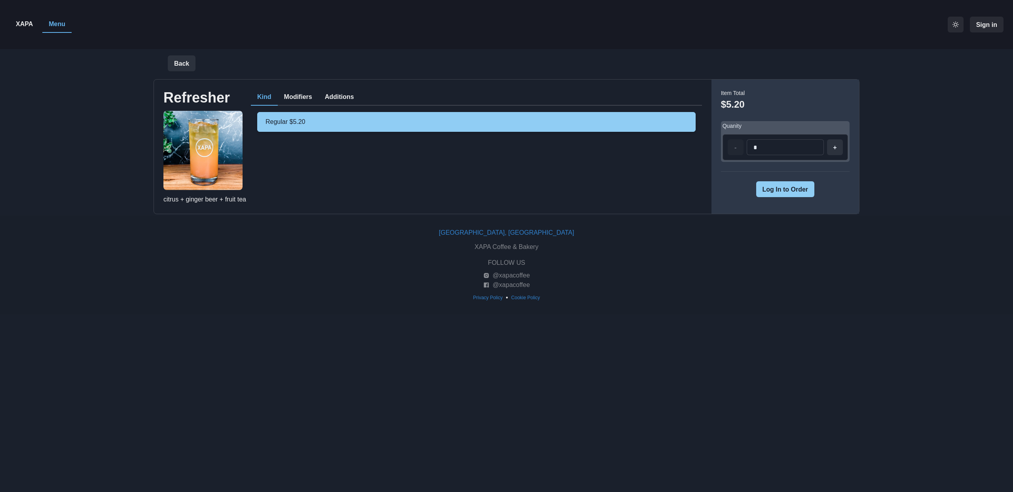
click at [269, 95] on button "Kind" at bounding box center [264, 97] width 27 height 17
click at [183, 66] on button "Back" at bounding box center [182, 63] width 28 height 16
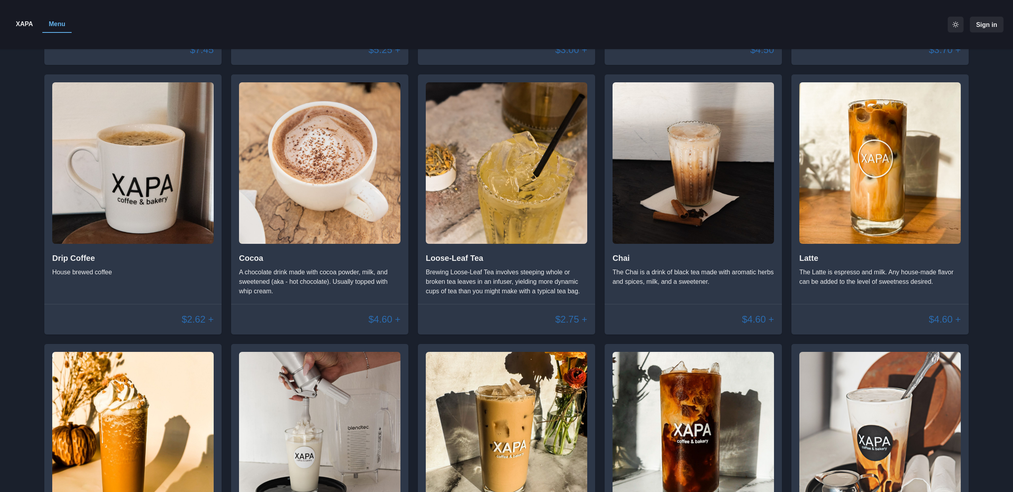
scroll to position [299, 0]
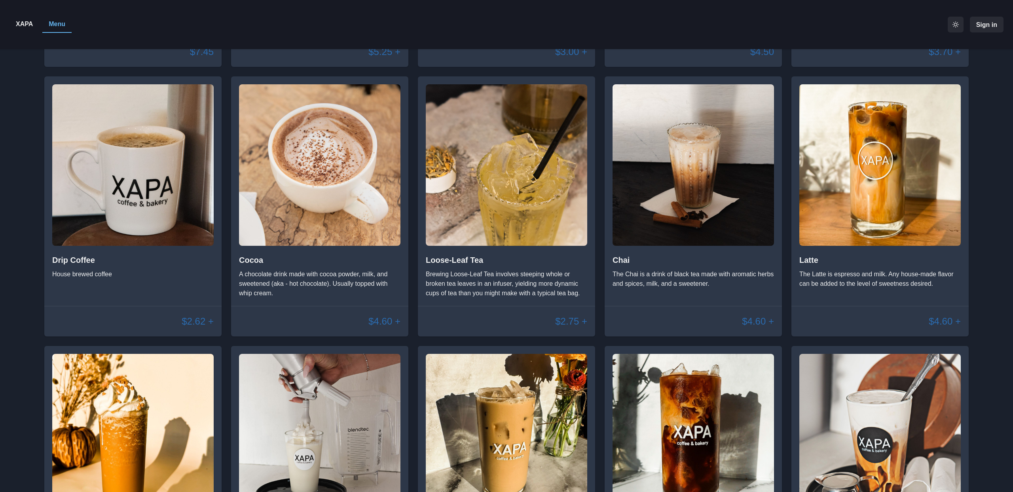
click at [449, 259] on h2 "Loose-Leaf Tea" at bounding box center [506, 259] width 161 height 9
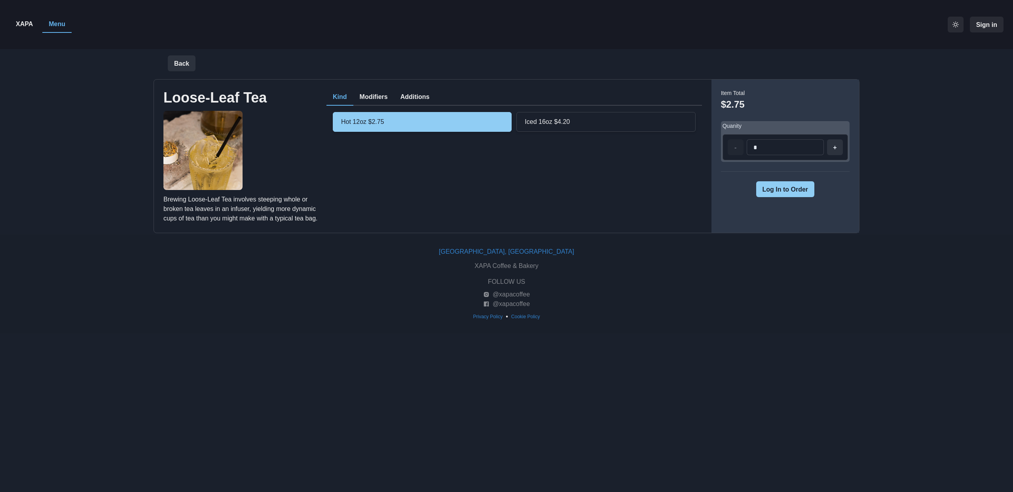
drag, startPoint x: 543, startPoint y: 117, endPoint x: 422, endPoint y: 114, distance: 120.4
click at [543, 117] on div "Iced 16oz $4.20" at bounding box center [606, 122] width 179 height 20
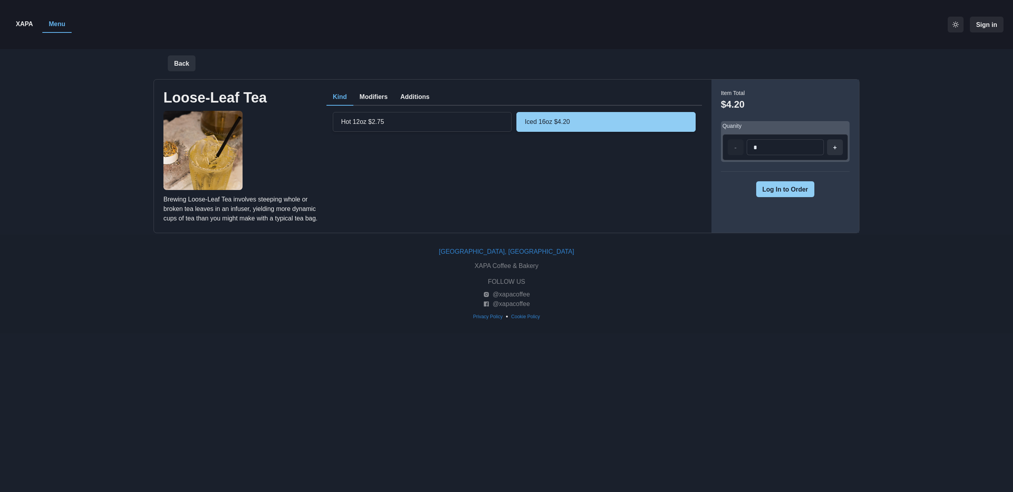
click at [420, 114] on div "Hot 12oz $2.75" at bounding box center [422, 122] width 179 height 20
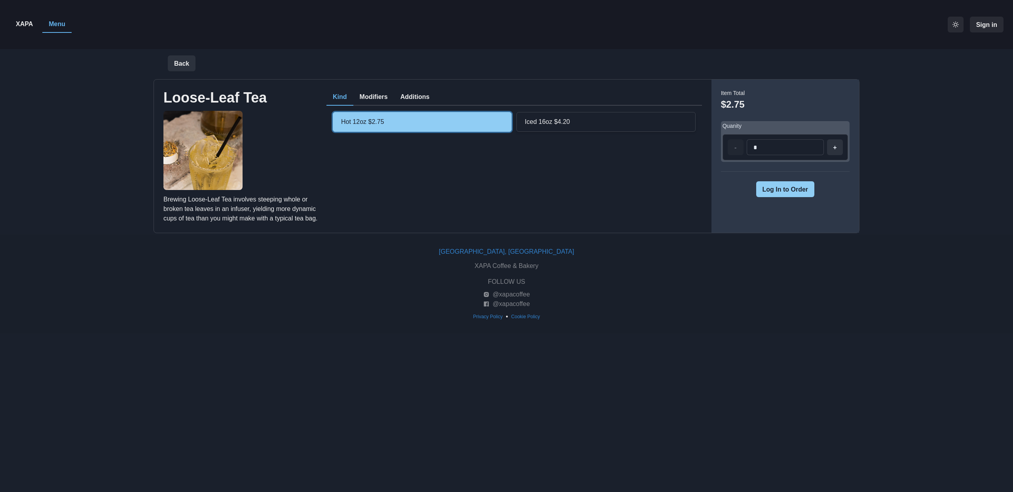
click at [384, 92] on button "Modifiers" at bounding box center [373, 97] width 41 height 17
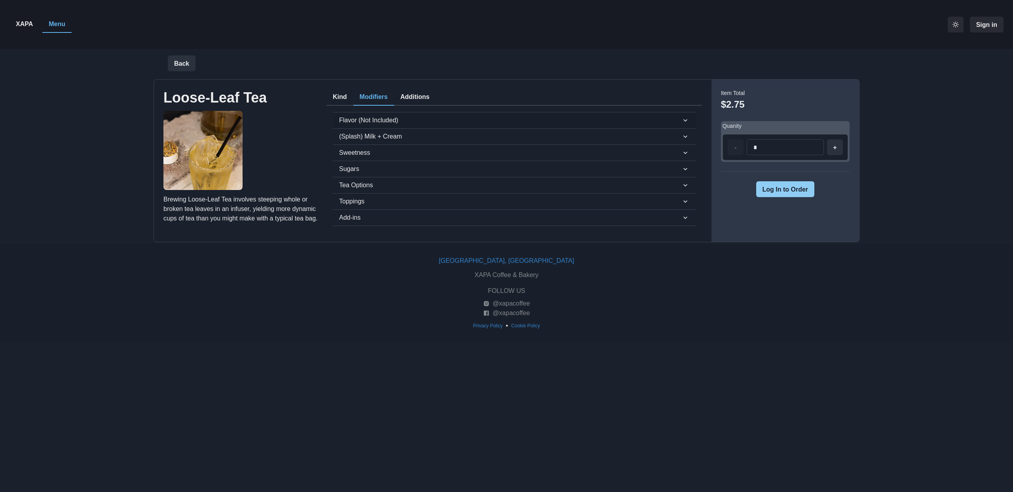
click at [357, 123] on span "Flavor (Not Included)" at bounding box center [510, 120] width 342 height 9
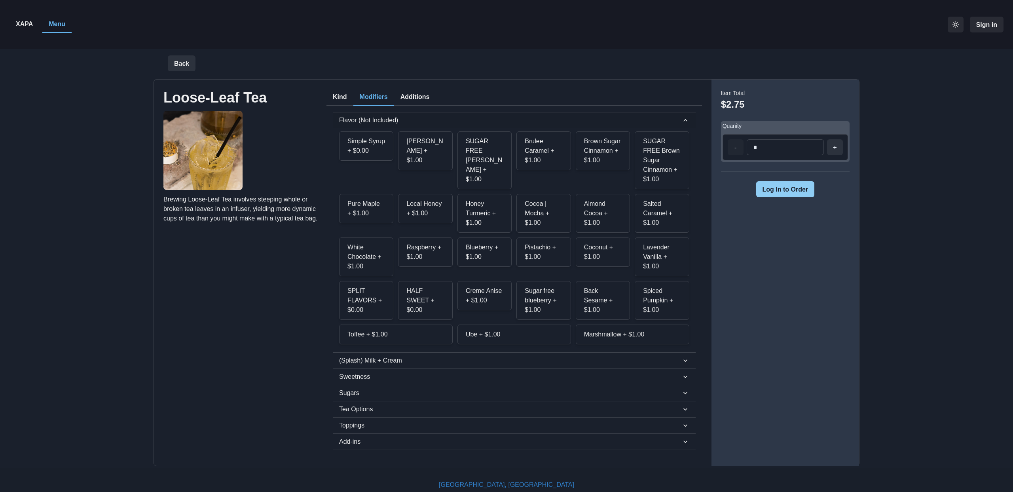
click at [351, 114] on button "Flavor (Not Included)" at bounding box center [514, 120] width 363 height 16
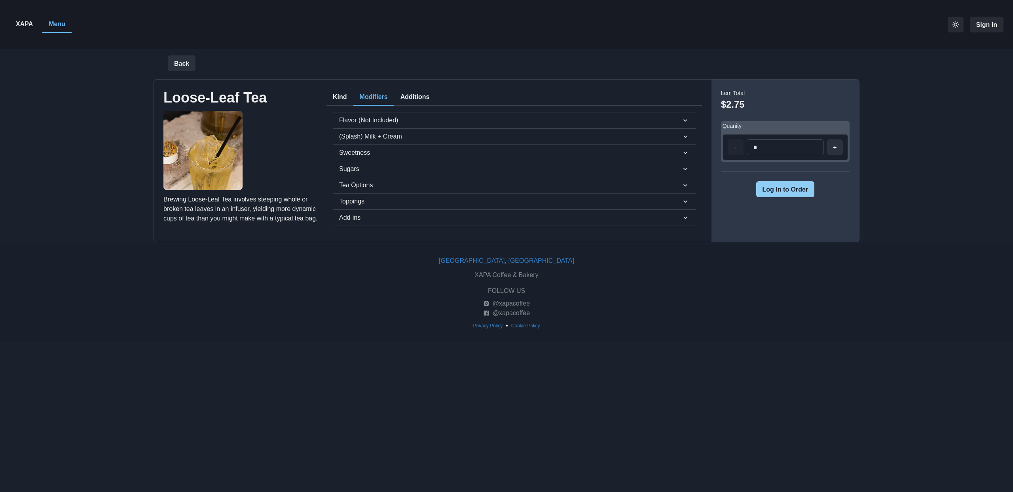
click at [353, 193] on div "Toppings Cocoa Drizzle + $0.00 Caramel Drizzle + $0.00 Cocoa Powder + $0.00 Cin…" at bounding box center [514, 201] width 363 height 16
click at [353, 188] on span "Tea Options" at bounding box center [510, 184] width 342 height 9
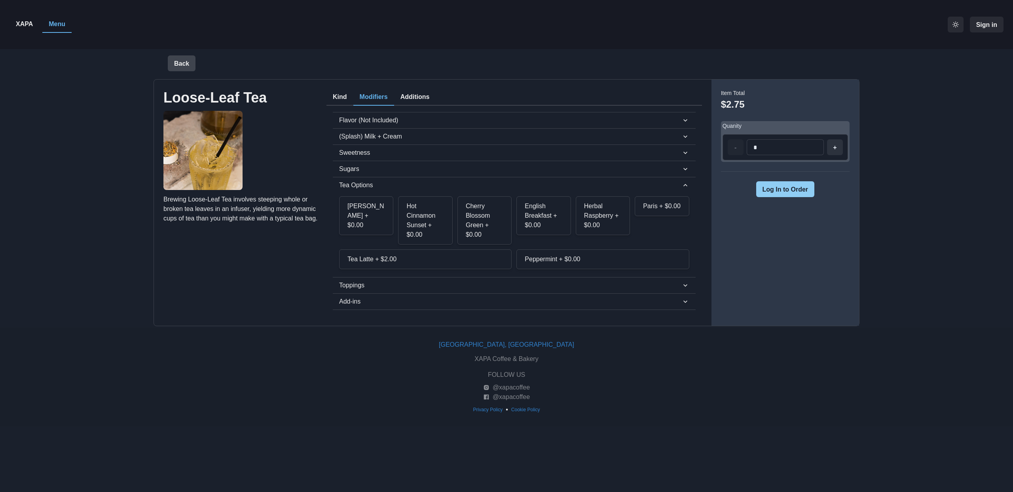
click at [178, 63] on button "Back" at bounding box center [182, 63] width 28 height 16
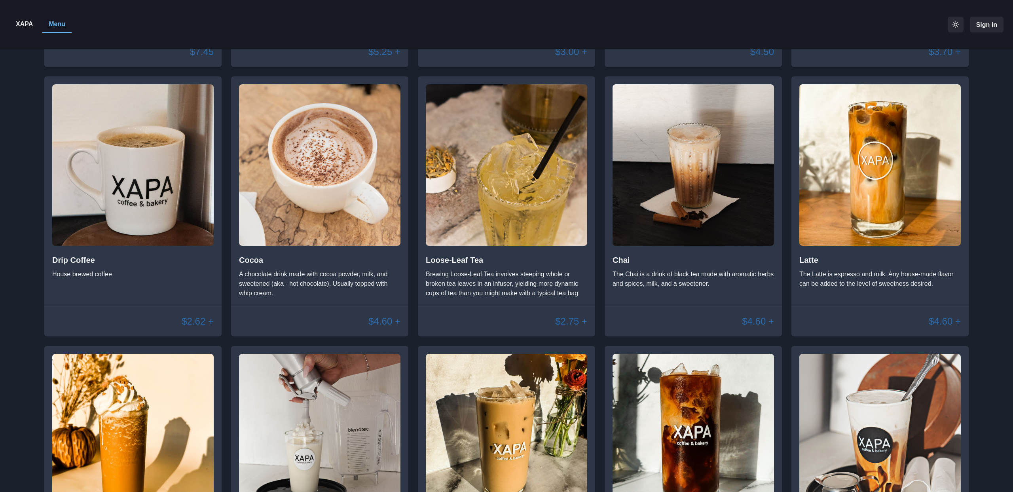
click at [749, 214] on img at bounding box center [693, 164] width 161 height 161
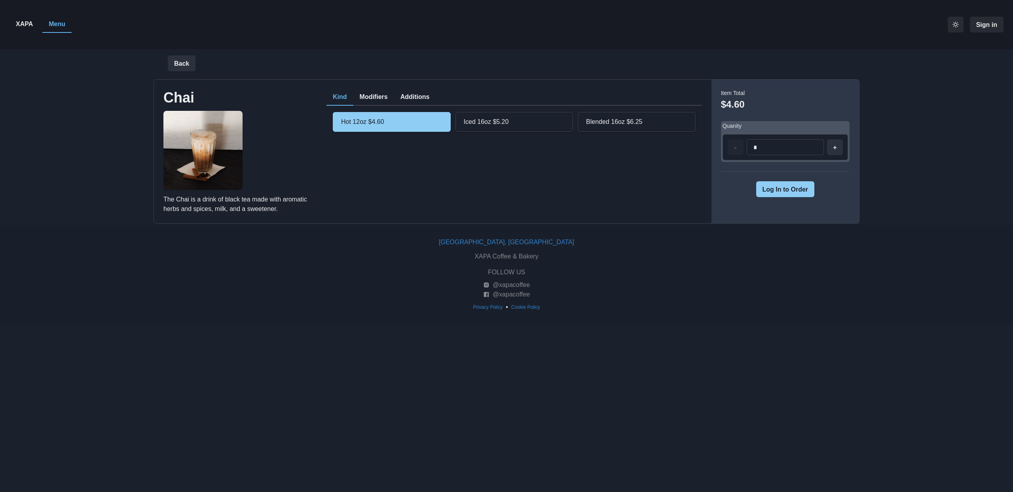
click at [364, 103] on button "Modifiers" at bounding box center [373, 97] width 41 height 17
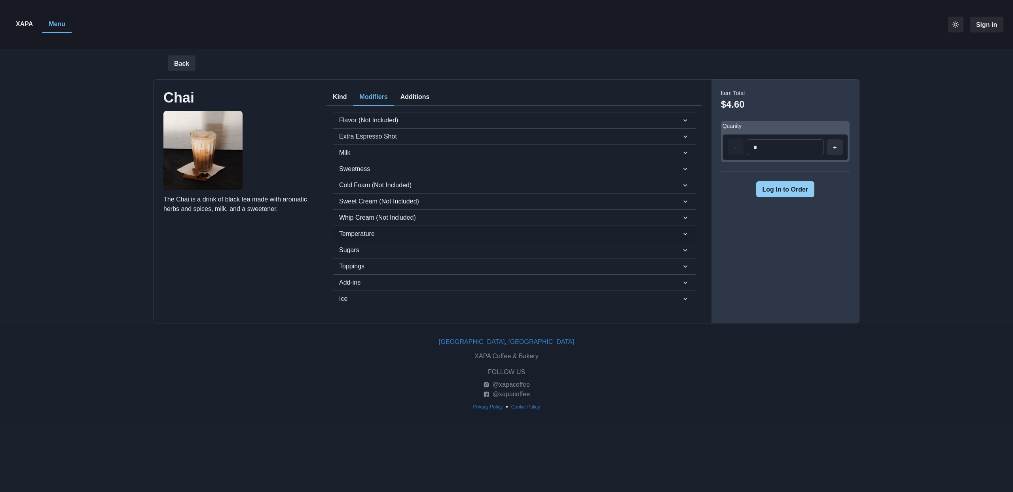
click at [344, 226] on button "Temperature" at bounding box center [514, 234] width 363 height 16
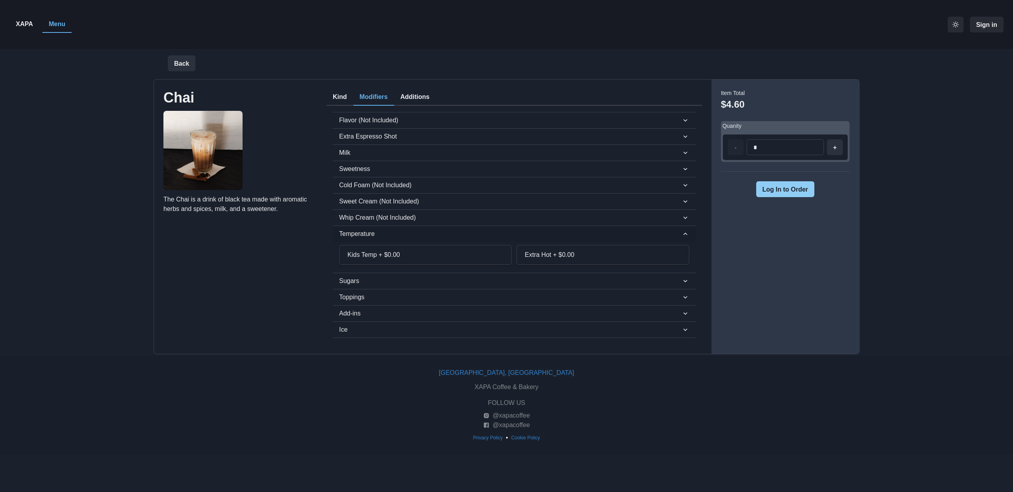
click at [347, 232] on span "Temperature" at bounding box center [510, 233] width 342 height 9
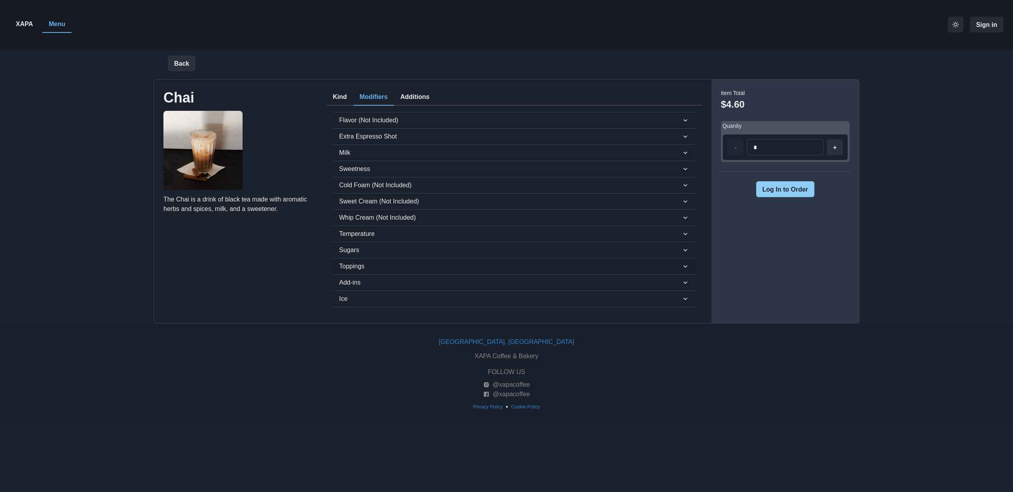
click at [345, 268] on span "Toppings" at bounding box center [510, 266] width 342 height 9
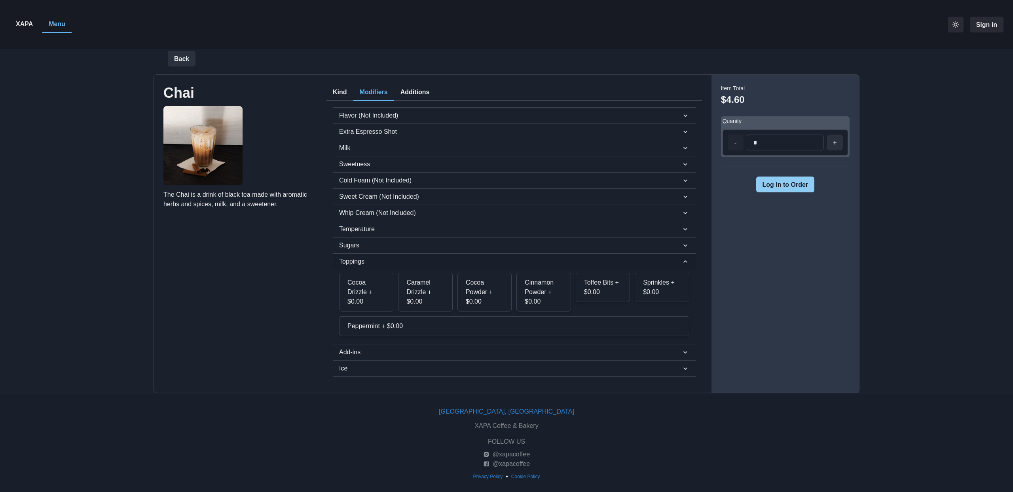
scroll to position [6, 0]
click at [341, 261] on span "Toppings" at bounding box center [510, 260] width 342 height 9
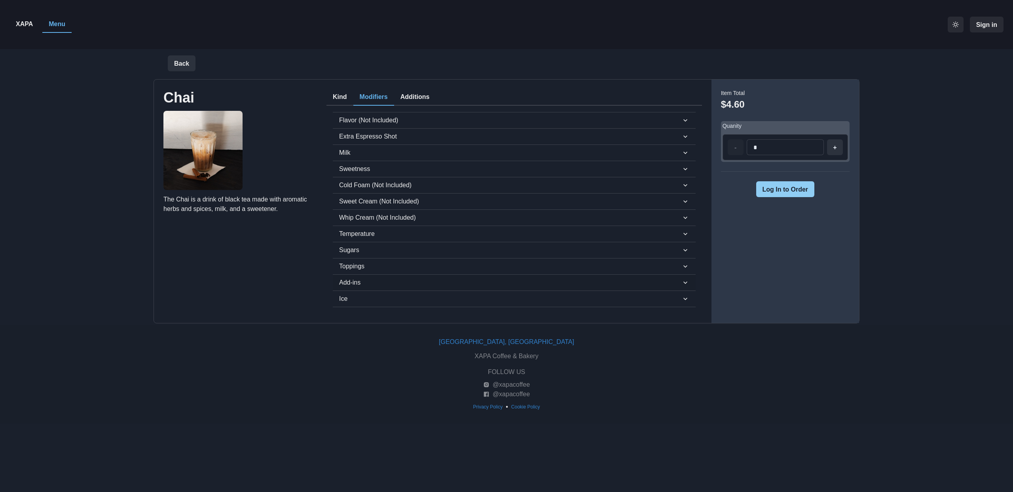
click at [345, 277] on button "Add-ins" at bounding box center [514, 283] width 363 height 16
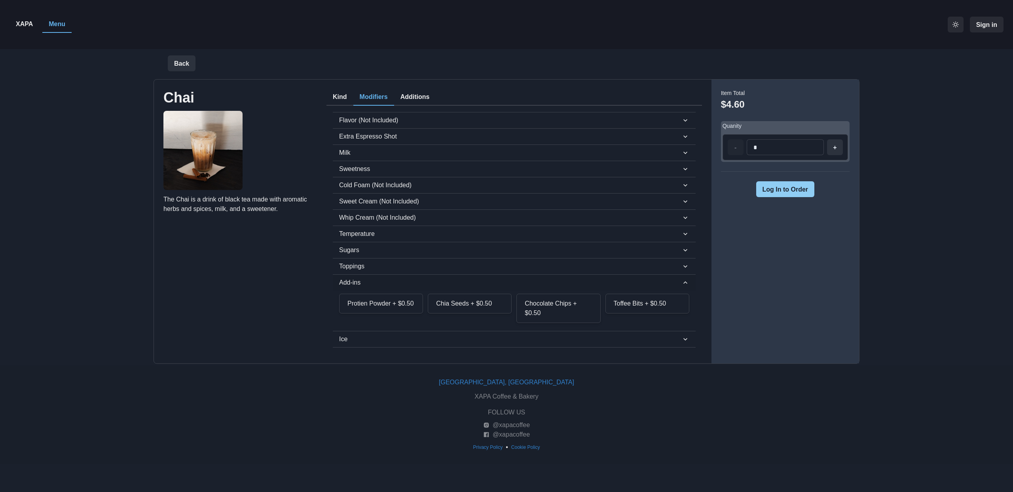
click at [345, 277] on button "Add-ins" at bounding box center [514, 283] width 363 height 16
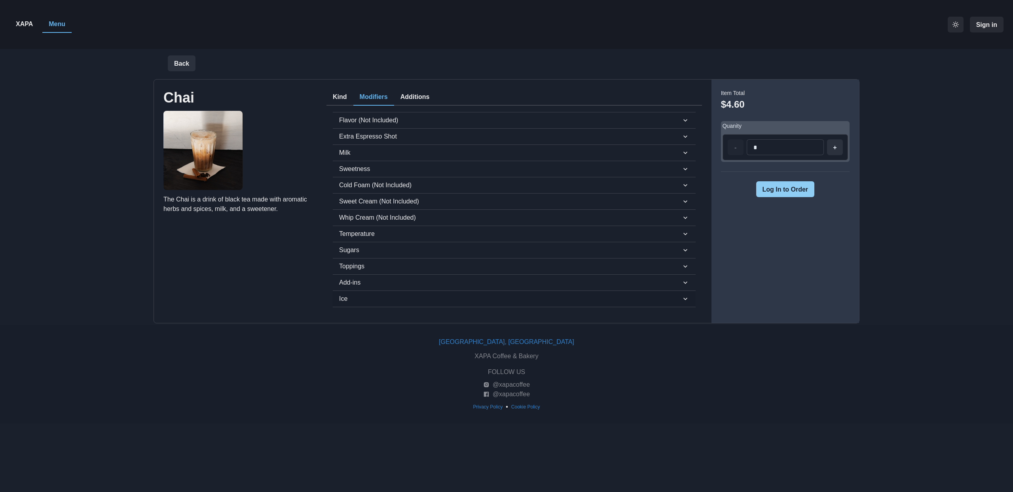
click at [343, 296] on span "Ice" at bounding box center [510, 298] width 342 height 9
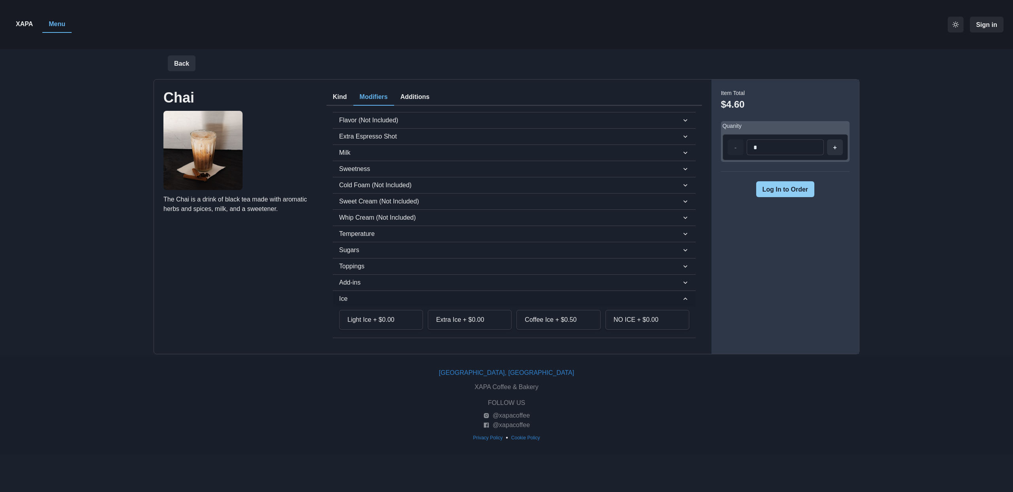
click at [343, 296] on span "Ice" at bounding box center [510, 298] width 342 height 9
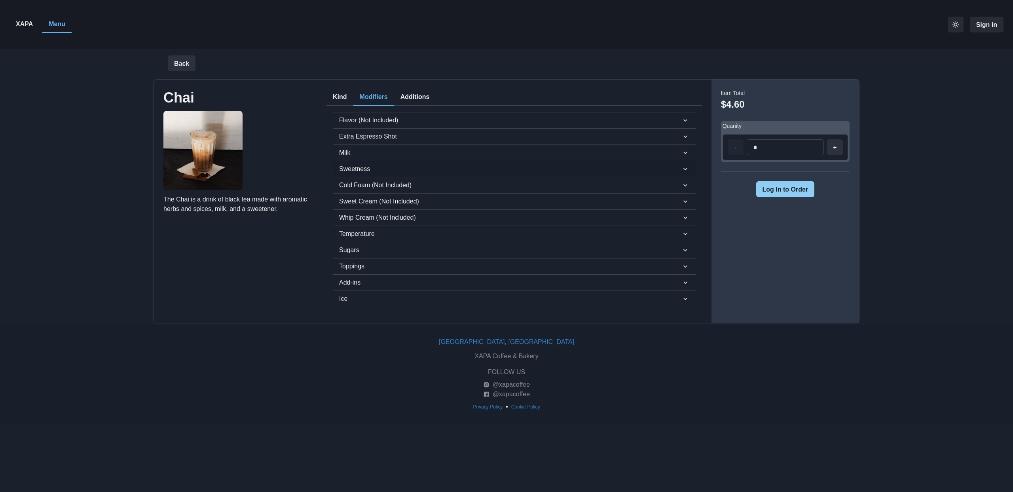
click at [339, 168] on span "Sweetness" at bounding box center [510, 168] width 342 height 9
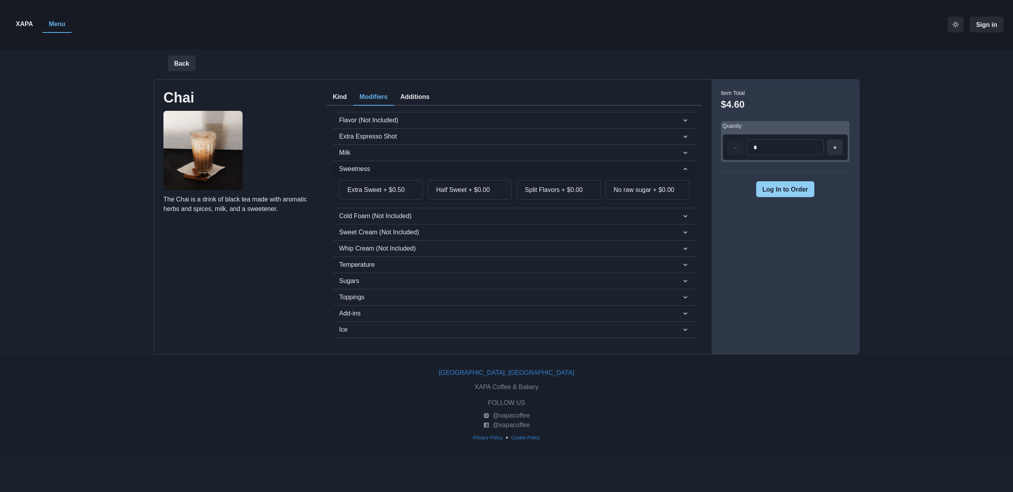
click at [340, 165] on span "Sweetness" at bounding box center [510, 168] width 342 height 9
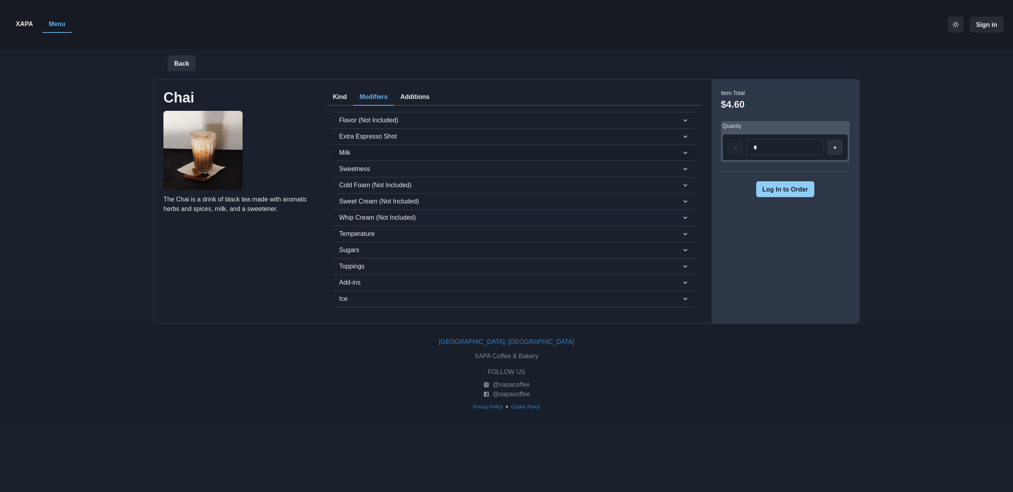
click at [341, 155] on span "Milk" at bounding box center [510, 152] width 342 height 9
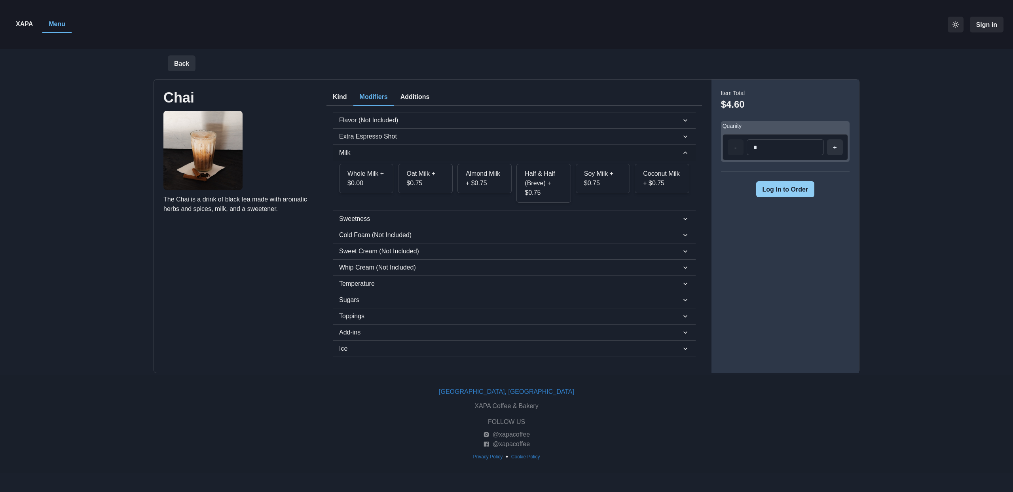
click at [341, 155] on span "Milk" at bounding box center [510, 152] width 342 height 9
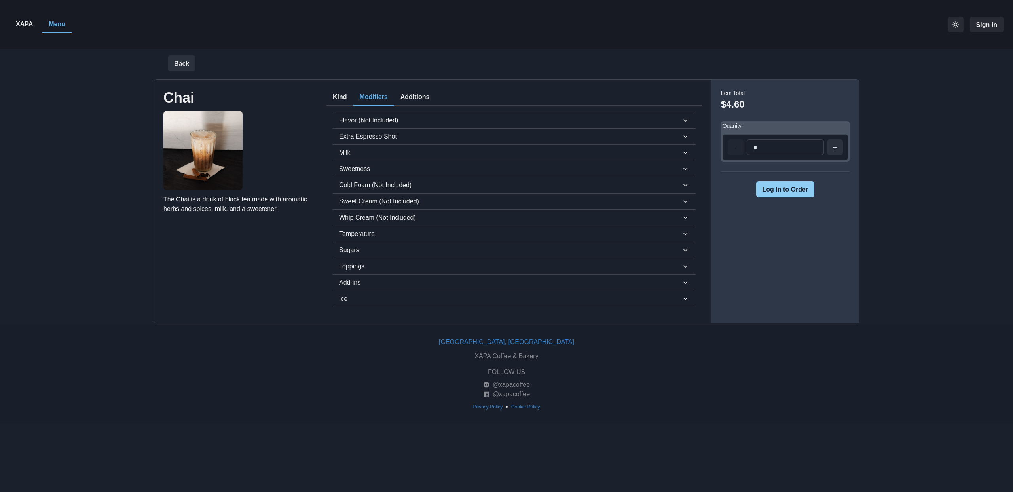
click at [418, 98] on button "Additions" at bounding box center [415, 97] width 42 height 17
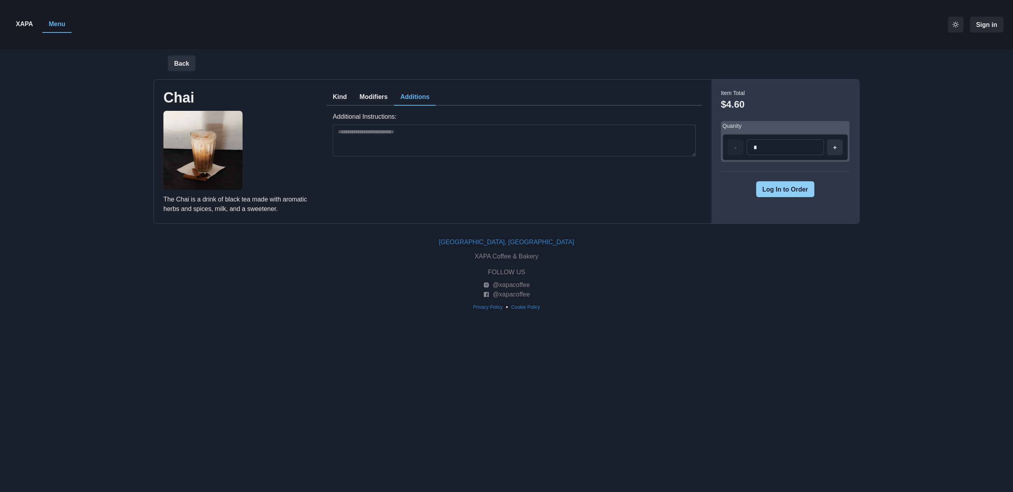
click at [334, 96] on button "Kind" at bounding box center [340, 97] width 27 height 17
click at [185, 62] on button "Back" at bounding box center [182, 63] width 28 height 16
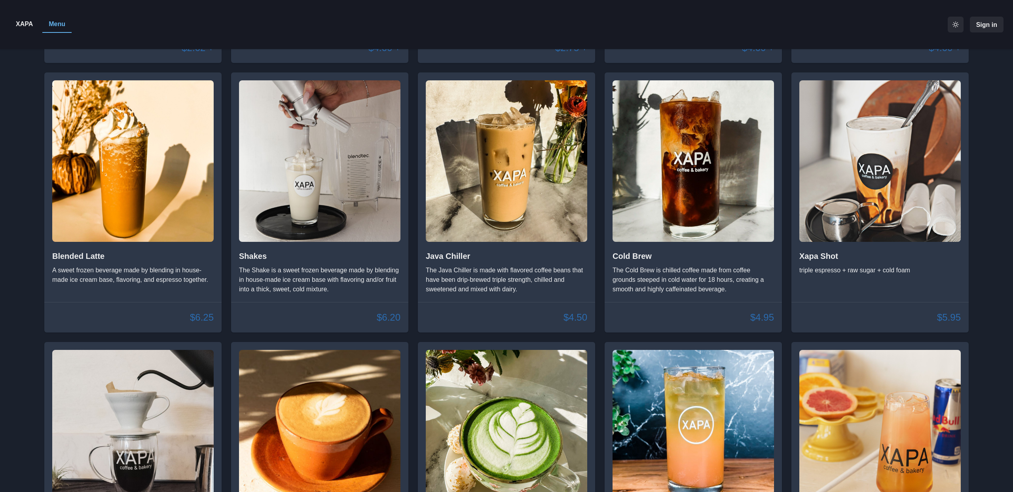
scroll to position [572, 0]
click at [67, 260] on h2 "Blended Latte" at bounding box center [132, 256] width 161 height 9
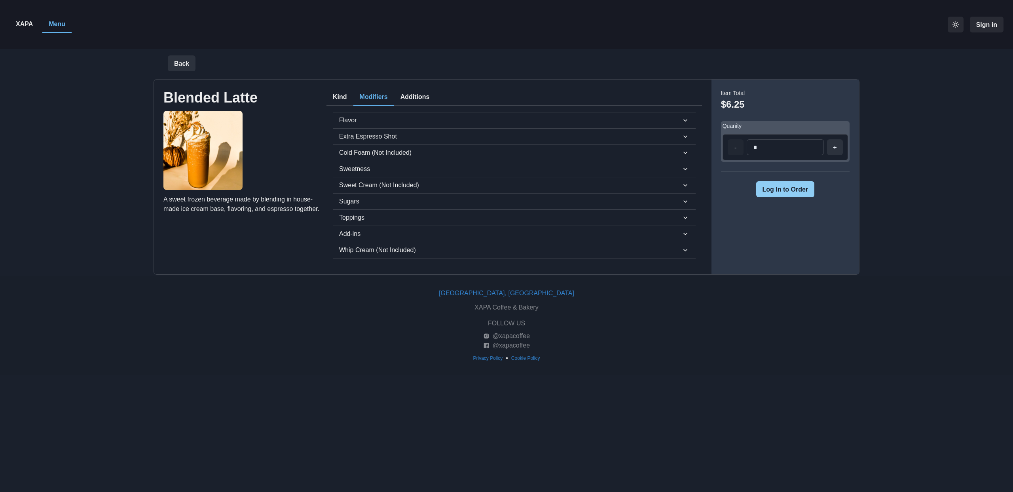
click at [381, 93] on button "Modifiers" at bounding box center [373, 97] width 41 height 17
click at [359, 167] on span "Sweetness" at bounding box center [510, 168] width 342 height 9
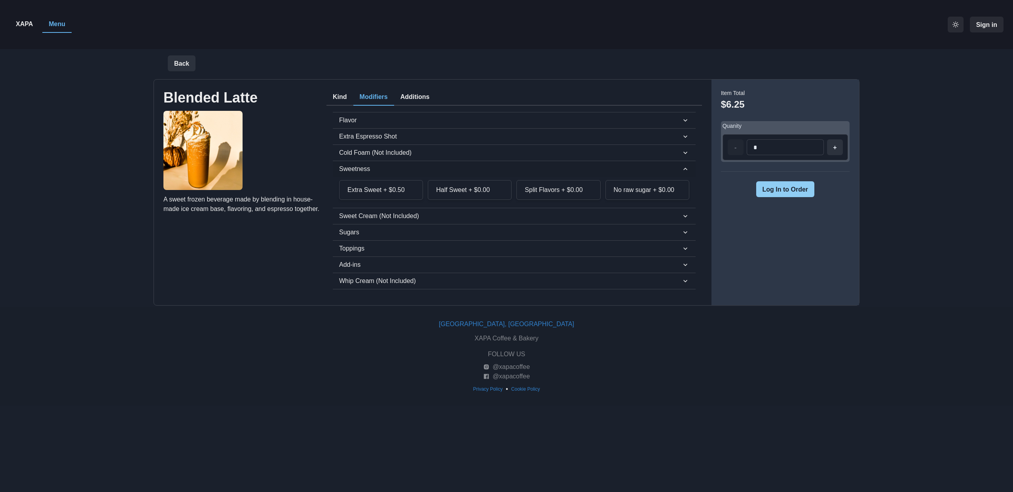
click at [359, 167] on span "Sweetness" at bounding box center [510, 168] width 342 height 9
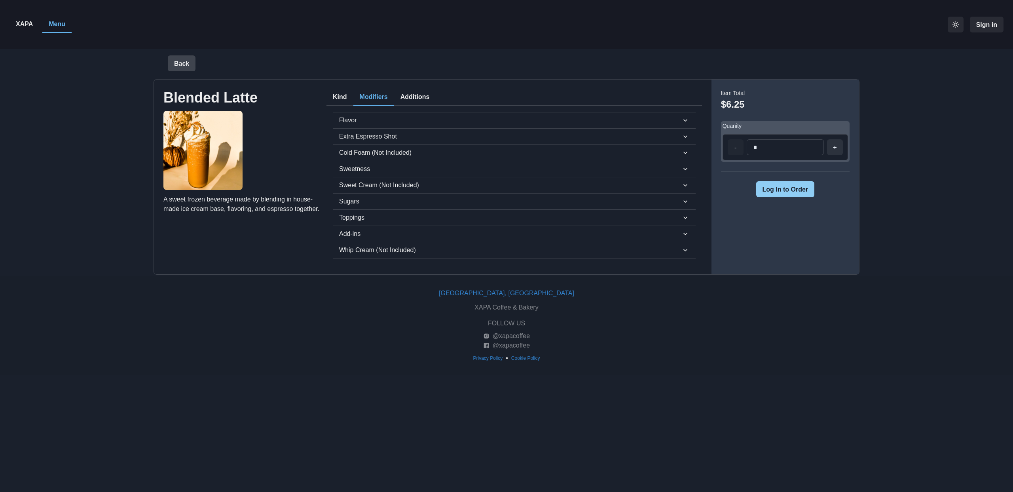
click at [177, 65] on button "Back" at bounding box center [182, 63] width 28 height 16
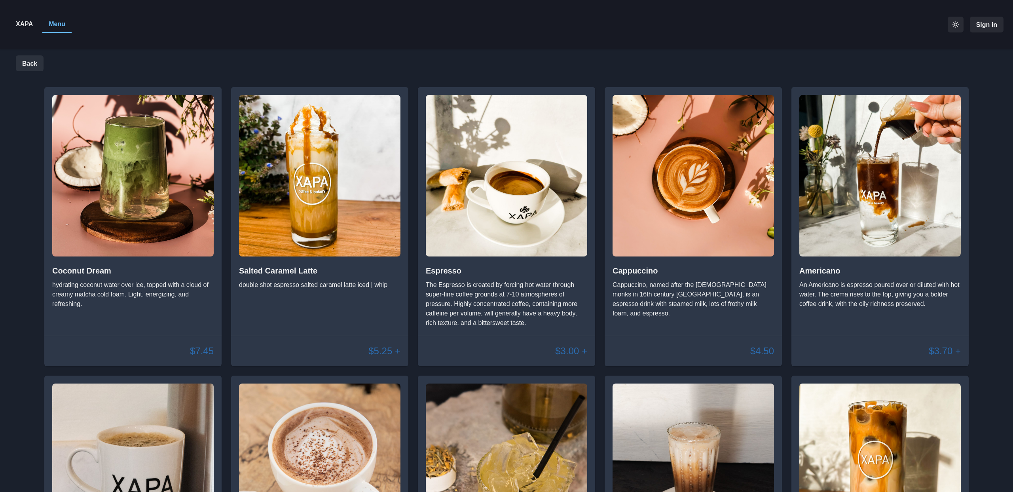
scroll to position [572, 0]
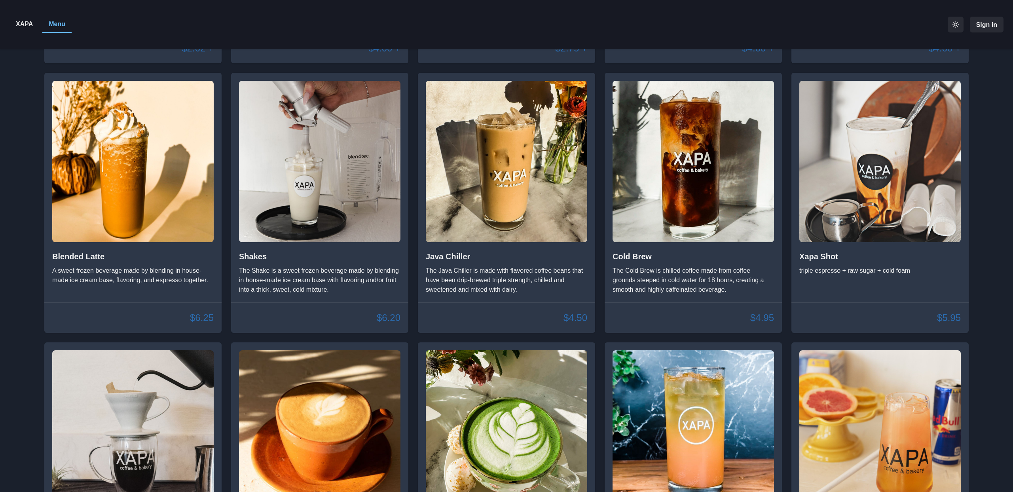
click at [253, 190] on img at bounding box center [319, 161] width 161 height 161
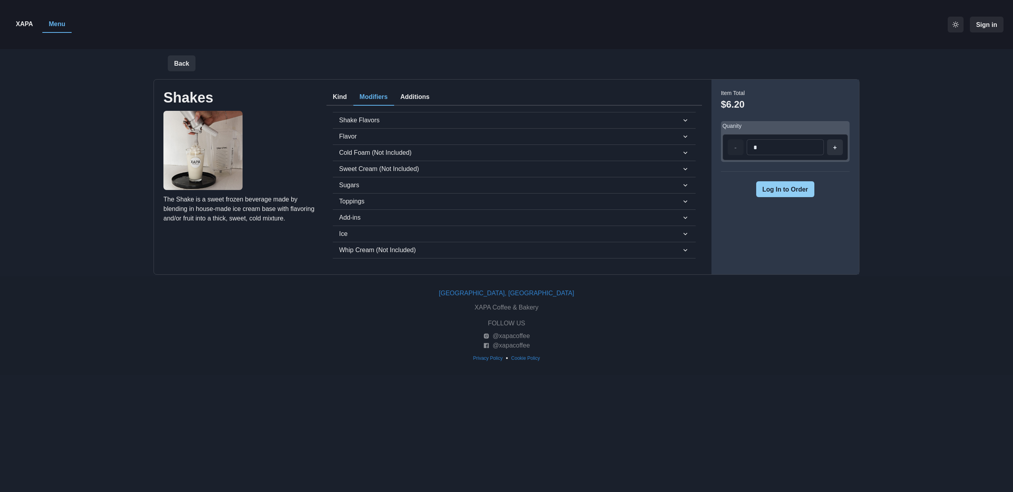
click at [363, 100] on button "Modifiers" at bounding box center [373, 97] width 41 height 17
click at [356, 118] on span "Shake Flavors" at bounding box center [510, 120] width 342 height 9
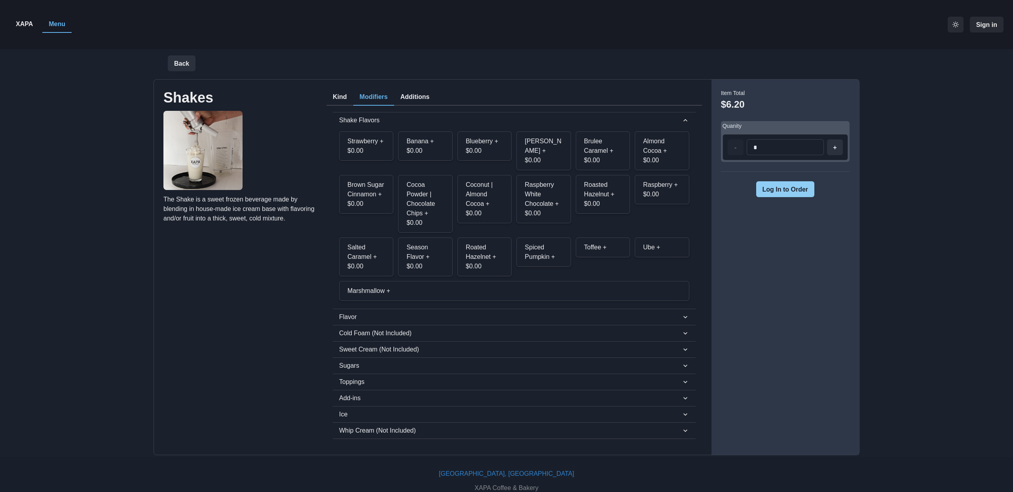
click at [418, 99] on button "Additions" at bounding box center [415, 97] width 42 height 17
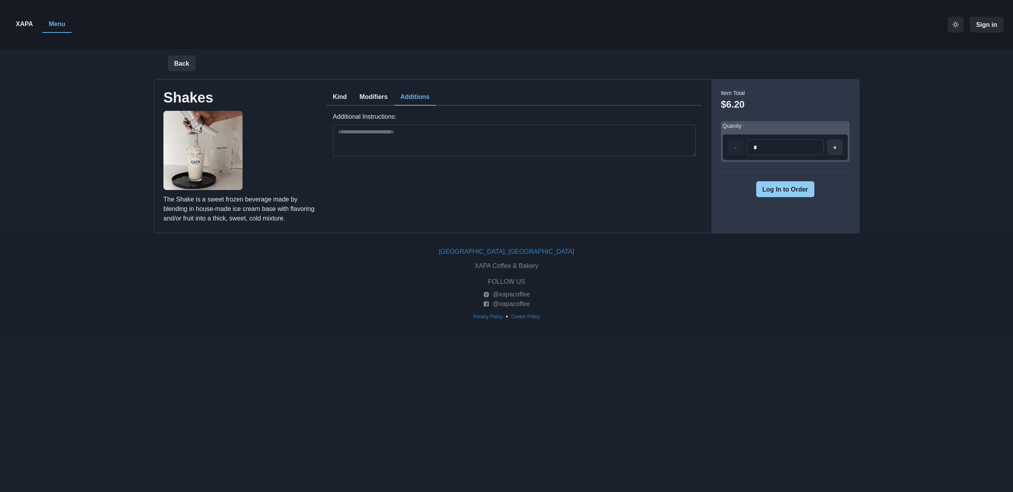
drag, startPoint x: 368, startPoint y: 95, endPoint x: 371, endPoint y: 100, distance: 5.7
click at [368, 95] on button "Modifiers" at bounding box center [373, 97] width 41 height 17
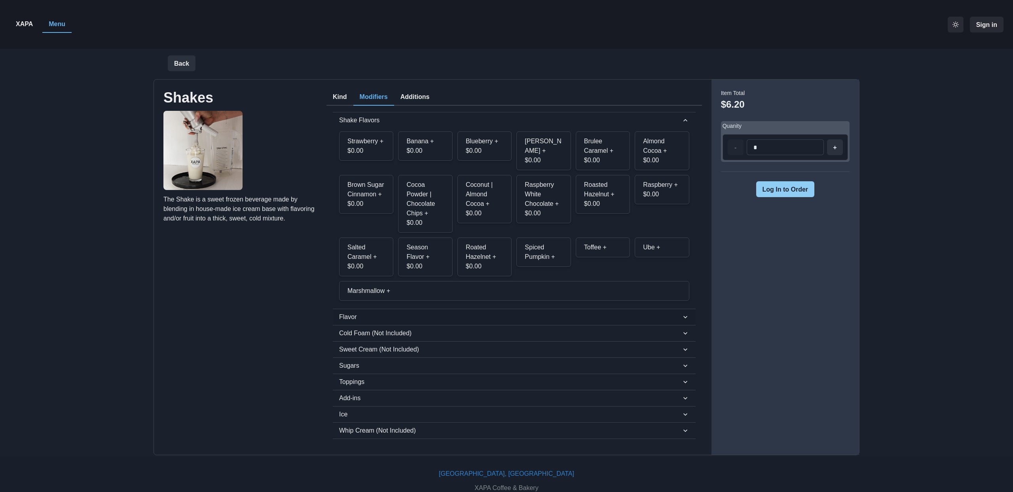
click at [346, 316] on span "Flavor" at bounding box center [510, 316] width 342 height 9
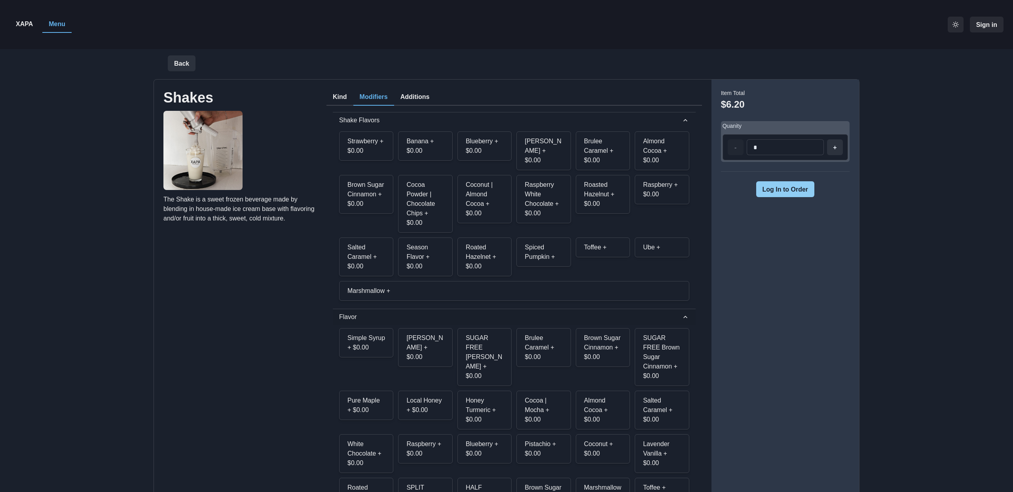
click at [346, 315] on span "Flavor" at bounding box center [510, 316] width 342 height 9
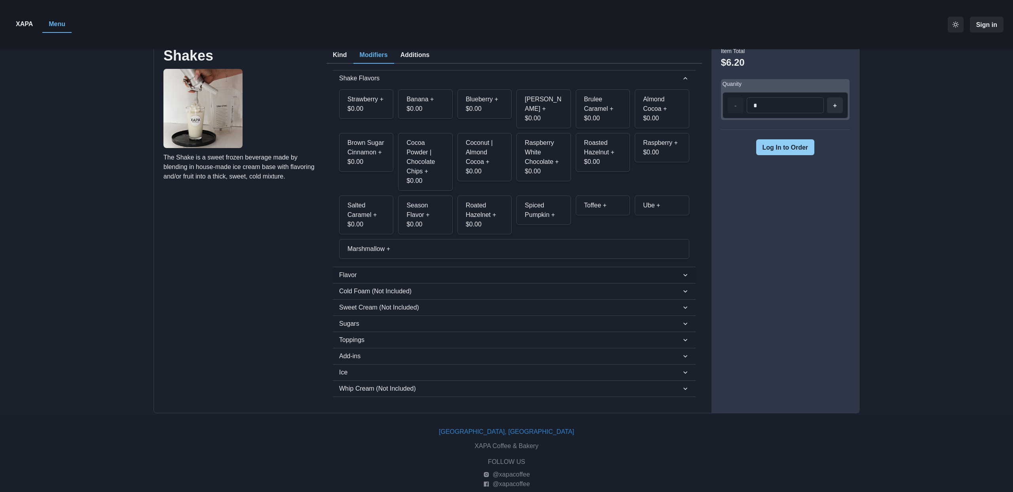
scroll to position [43, 0]
click at [348, 327] on span "Sugars" at bounding box center [510, 322] width 342 height 9
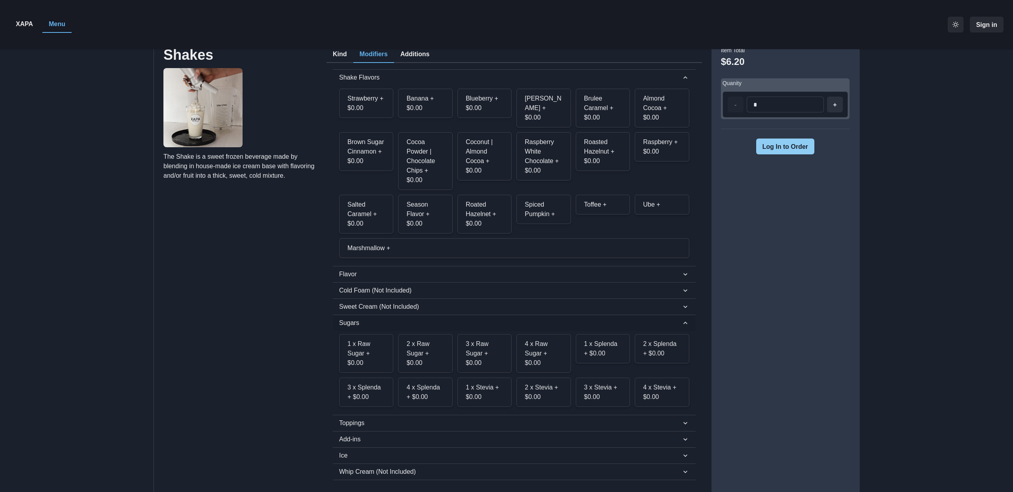
click at [348, 327] on span "Sugars" at bounding box center [510, 322] width 342 height 9
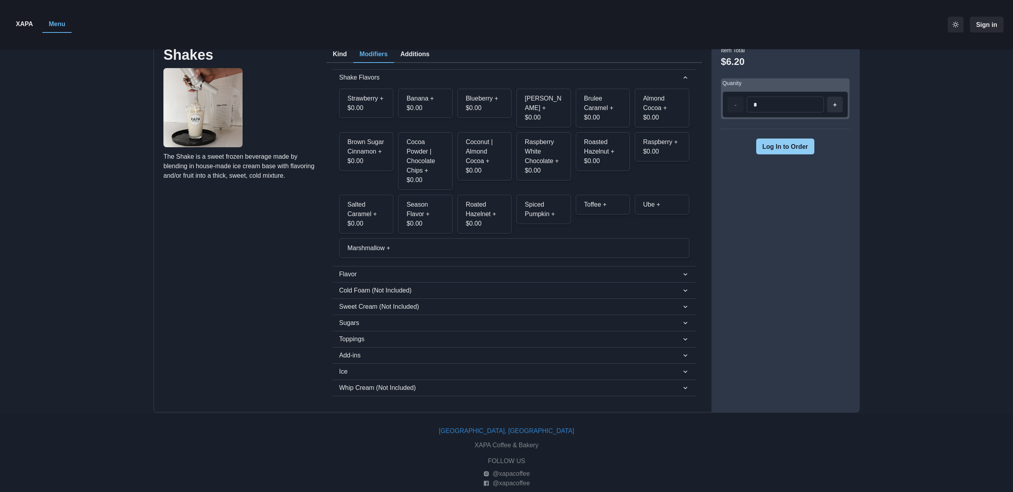
scroll to position [0, 0]
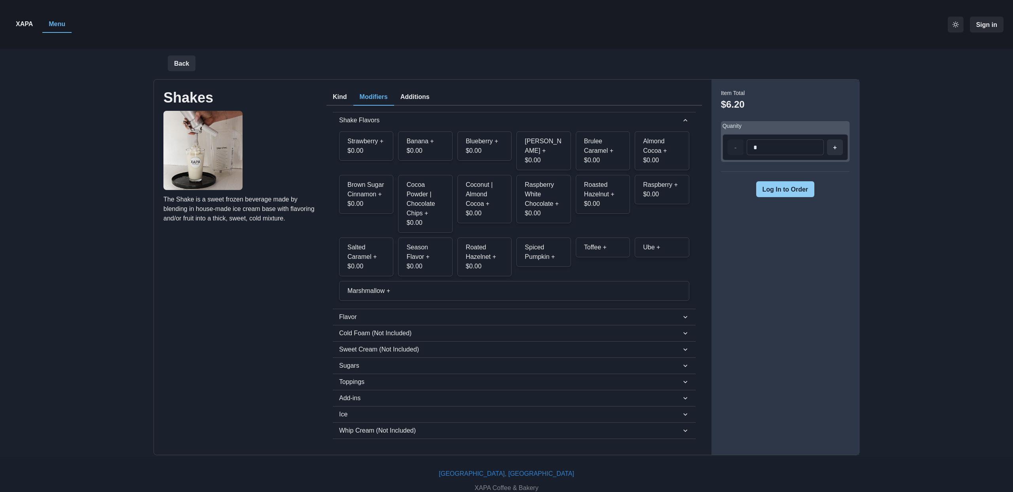
click at [196, 62] on div "Back" at bounding box center [506, 63] width 709 height 28
click at [188, 63] on button "Back" at bounding box center [182, 63] width 28 height 16
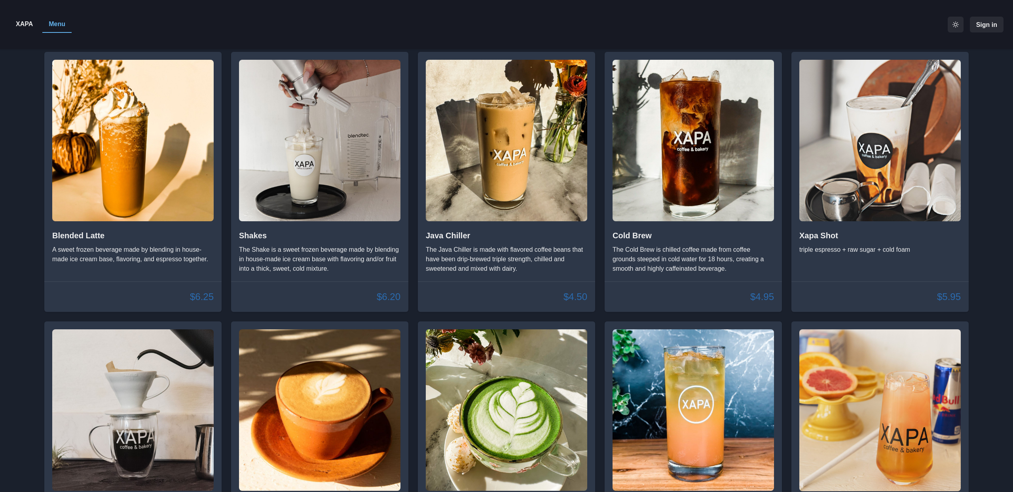
scroll to position [566, 0]
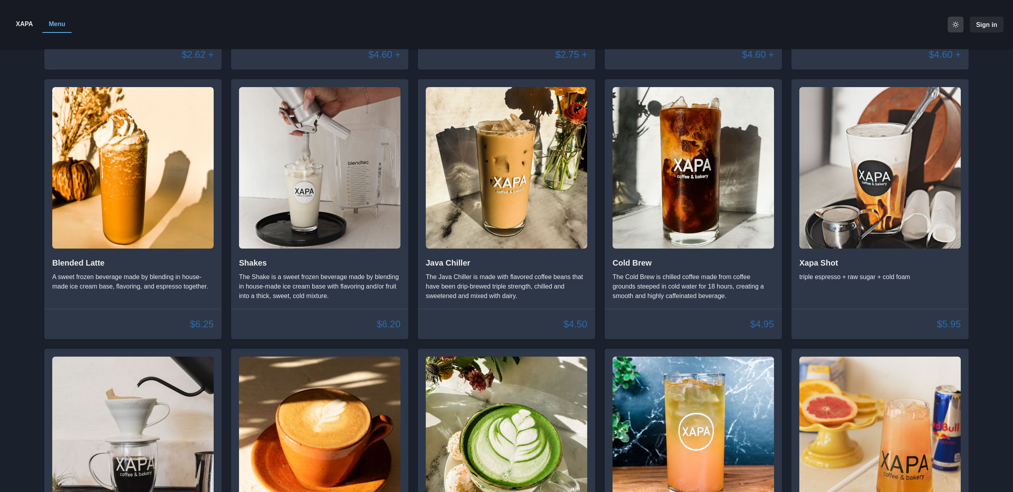
click at [962, 25] on button "active light theme mode" at bounding box center [956, 25] width 16 height 16
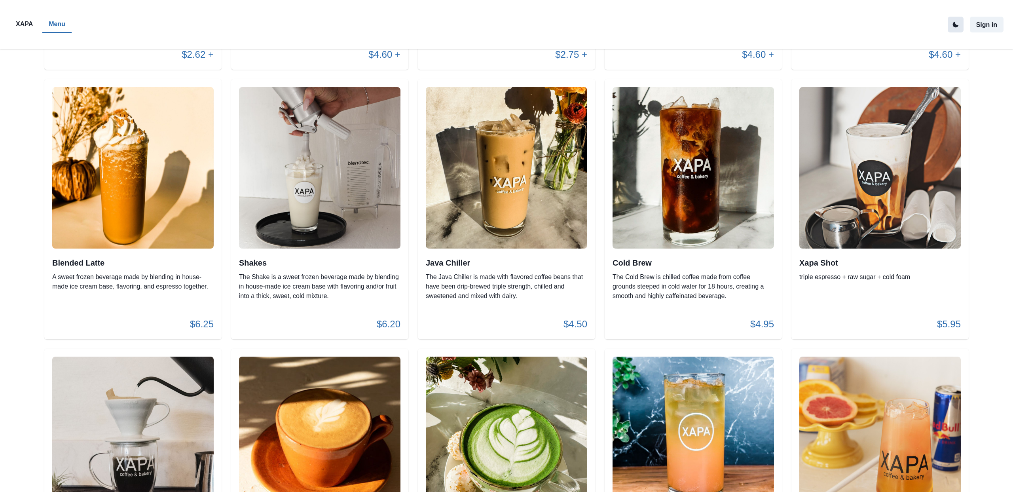
click at [958, 25] on icon "active dark theme mode" at bounding box center [956, 25] width 6 height 6
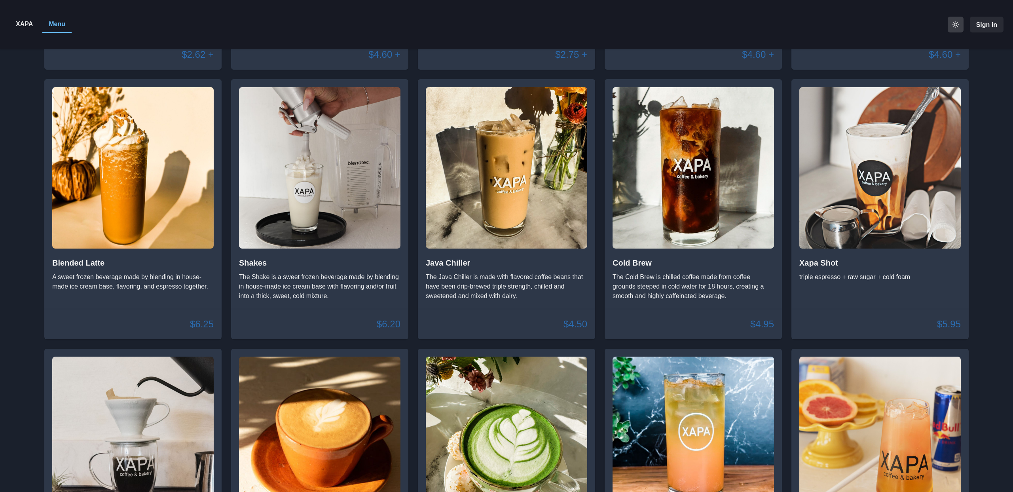
click at [464, 251] on div "Java Chiller The Java Chiller is made with flavored coffee beans that have been…" at bounding box center [506, 194] width 177 height 230
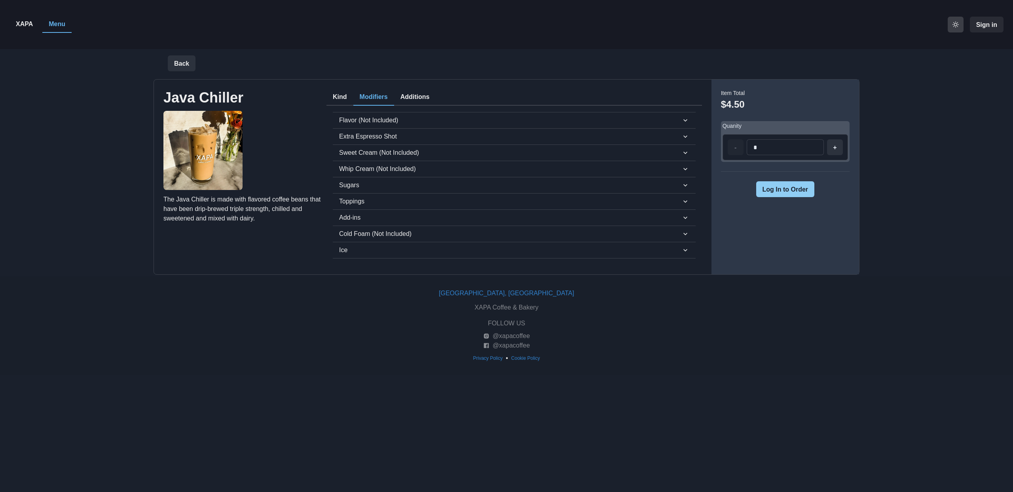
click at [366, 101] on button "Modifiers" at bounding box center [373, 97] width 41 height 17
click at [346, 138] on span "Extra Espresso Shot" at bounding box center [510, 136] width 342 height 9
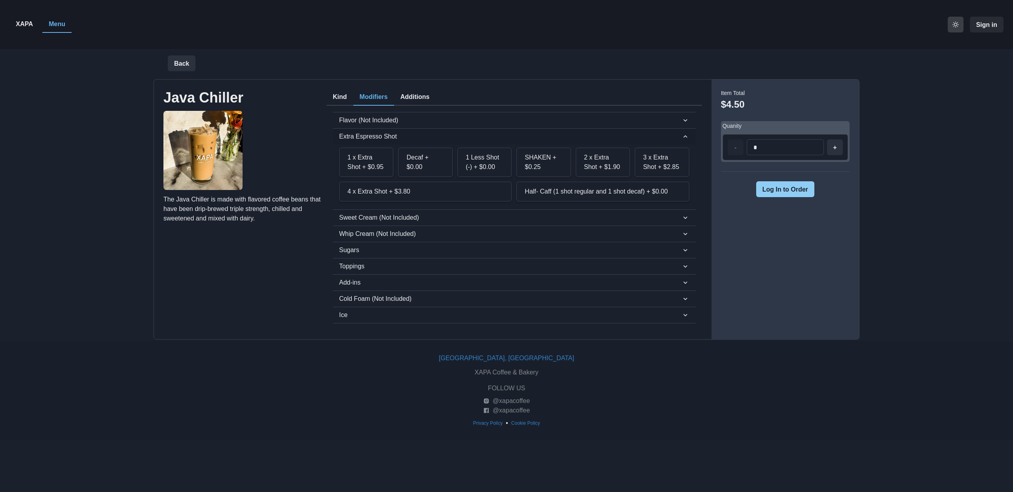
click at [347, 137] on span "Extra Espresso Shot" at bounding box center [510, 136] width 342 height 9
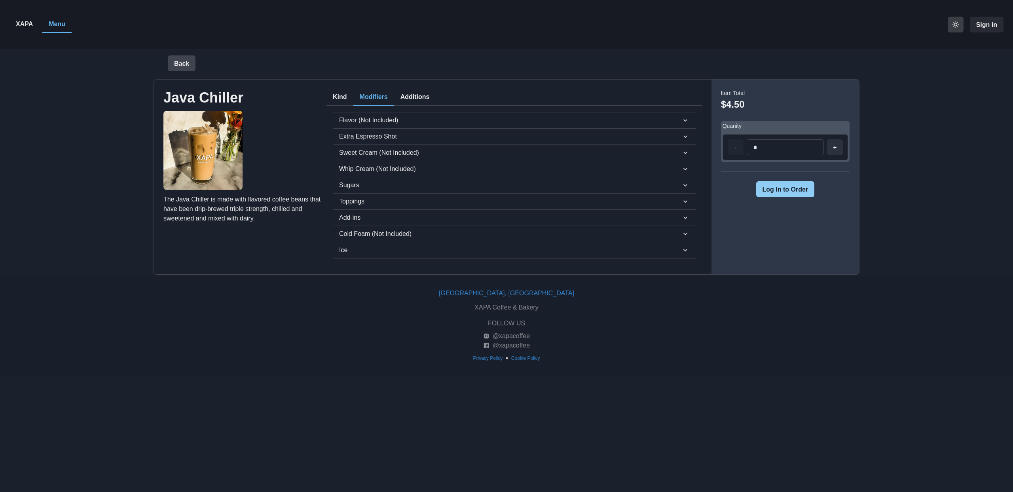
click at [175, 69] on button "Back" at bounding box center [182, 63] width 28 height 16
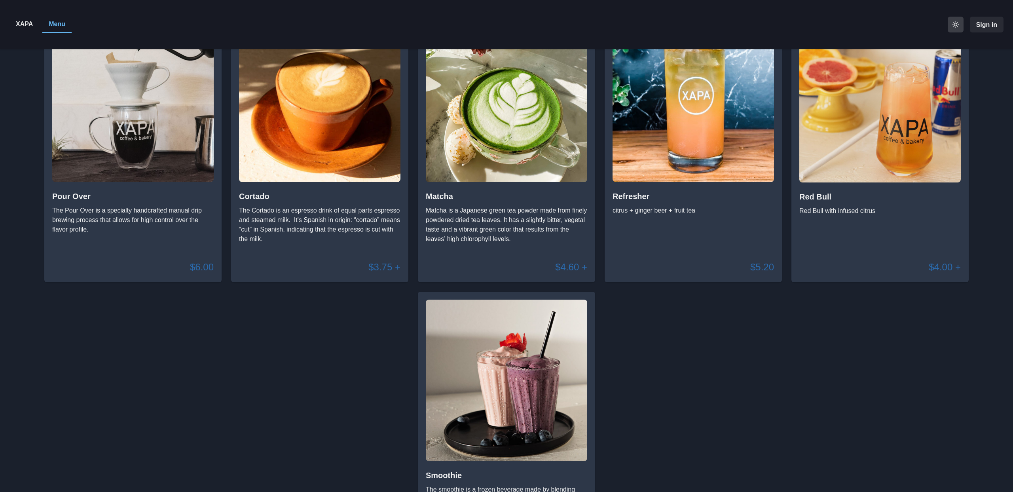
scroll to position [904, 0]
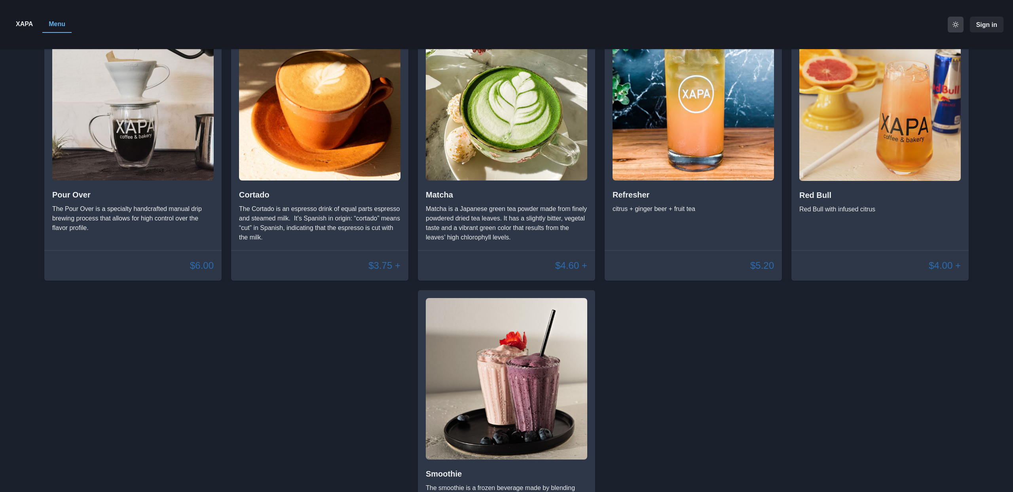
click at [505, 353] on img at bounding box center [506, 378] width 161 height 161
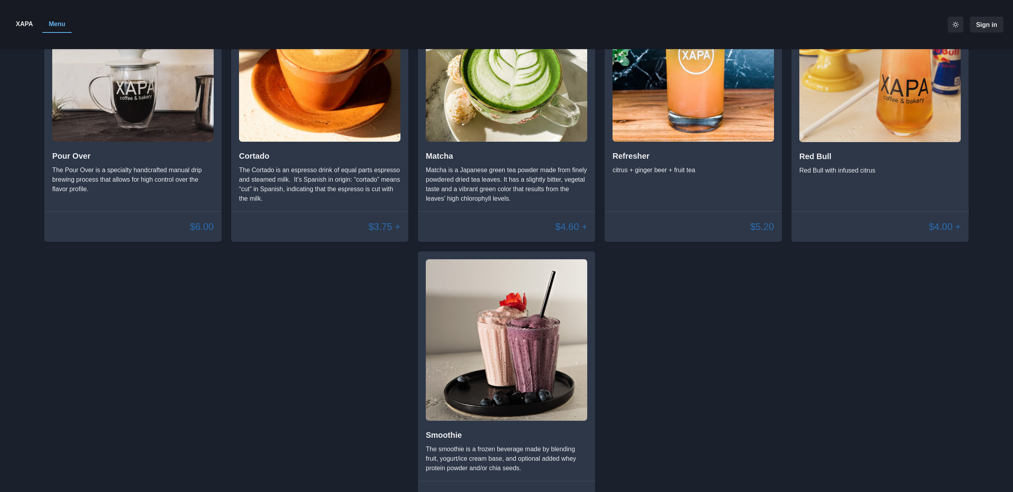
scroll to position [1070, 0]
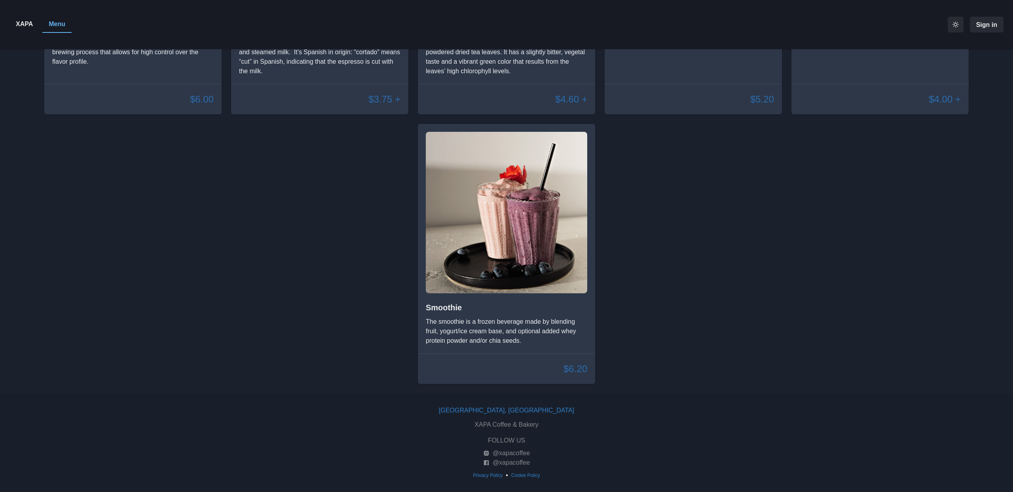
click at [446, 319] on p "The smoothie is a frozen beverage made by blending fruit, yogurt/ice cream base…" at bounding box center [506, 331] width 161 height 28
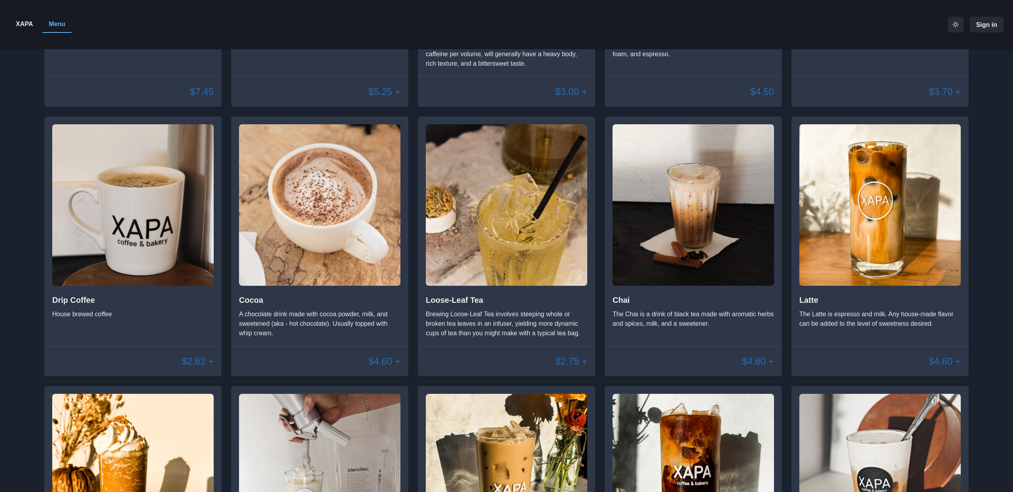
scroll to position [268, 0]
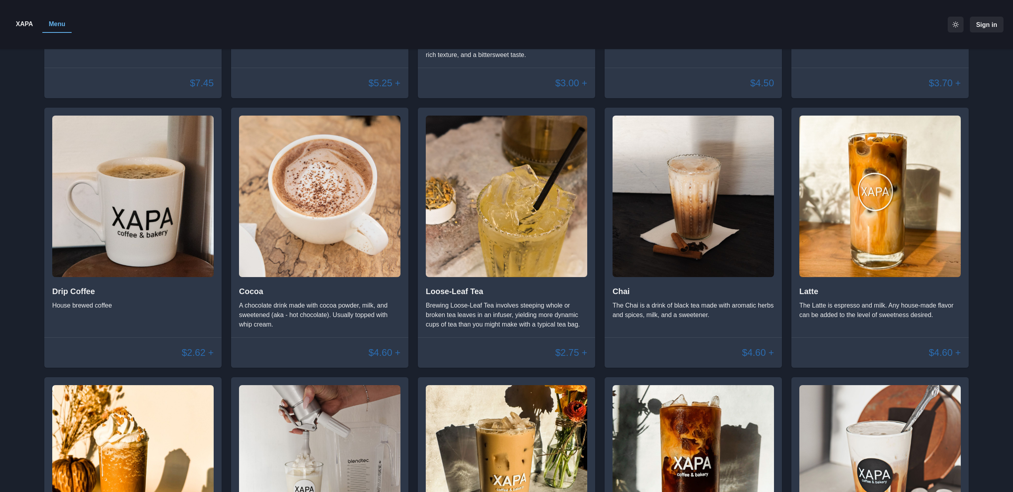
click at [258, 304] on p "A chocolate drink made with cocoa powder, milk, and sweetened (aka - hot chocol…" at bounding box center [319, 315] width 161 height 28
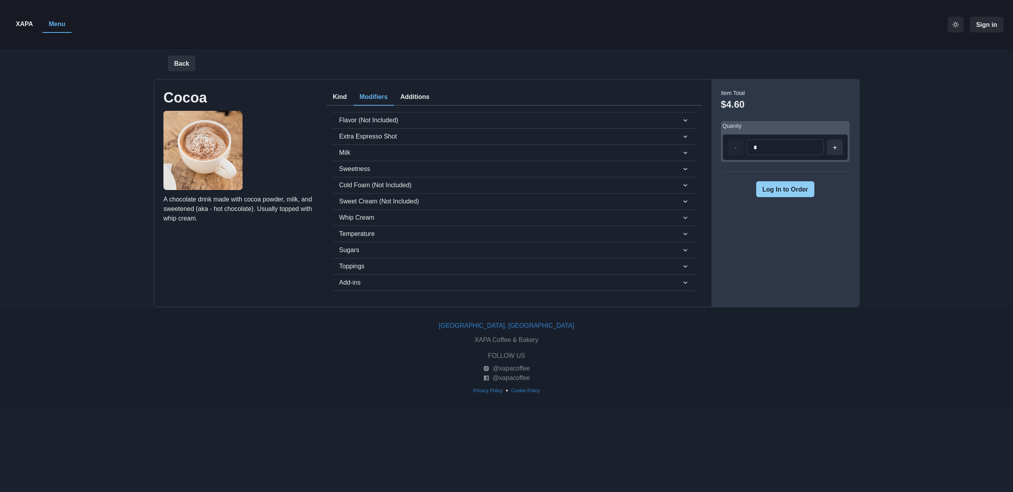
click at [378, 93] on button "Modifiers" at bounding box center [373, 97] width 41 height 17
click at [336, 93] on button "Kind" at bounding box center [340, 97] width 27 height 17
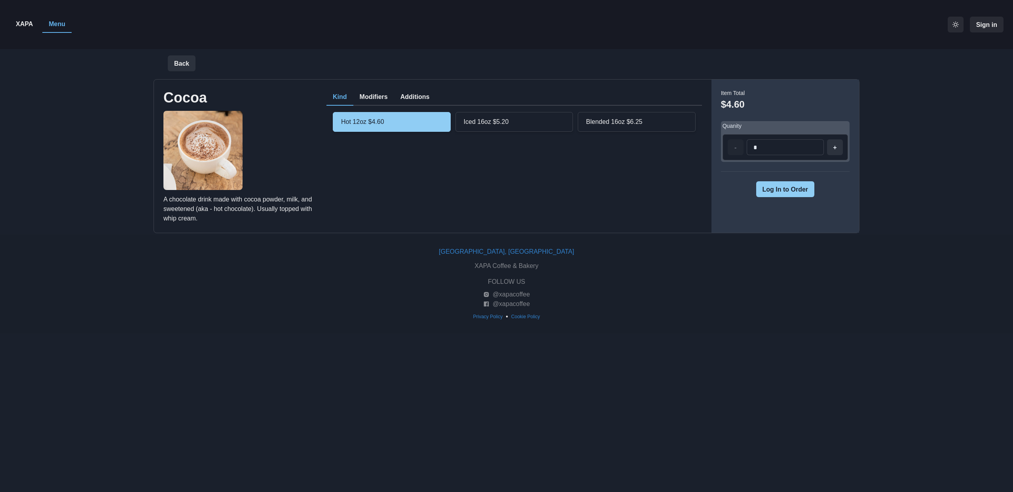
click at [364, 95] on button "Modifiers" at bounding box center [373, 97] width 41 height 17
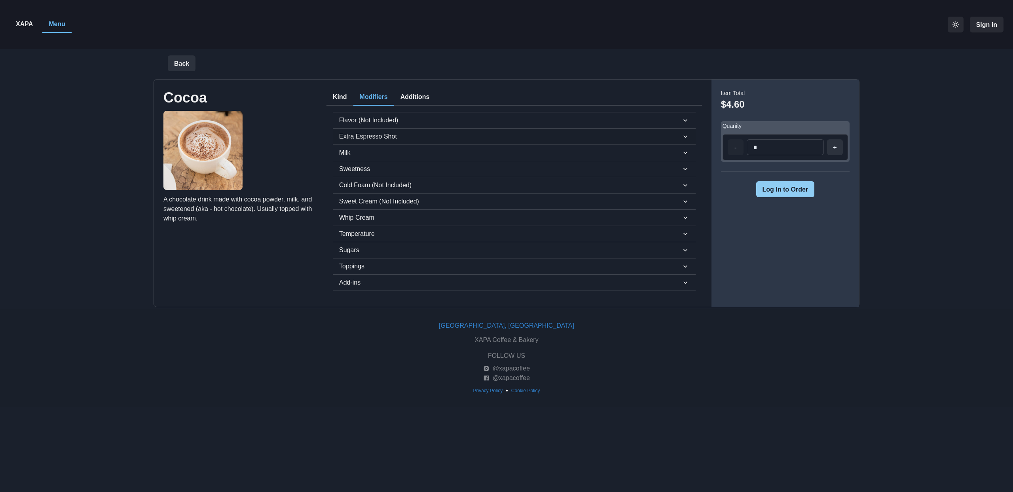
click at [351, 139] on span "Extra Espresso Shot" at bounding box center [510, 136] width 342 height 9
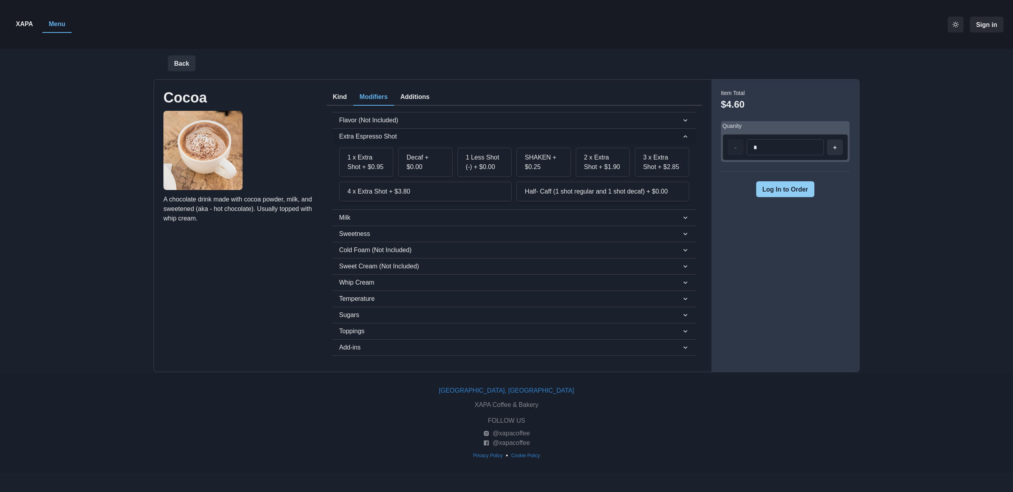
click at [351, 139] on span "Extra Espresso Shot" at bounding box center [510, 136] width 342 height 9
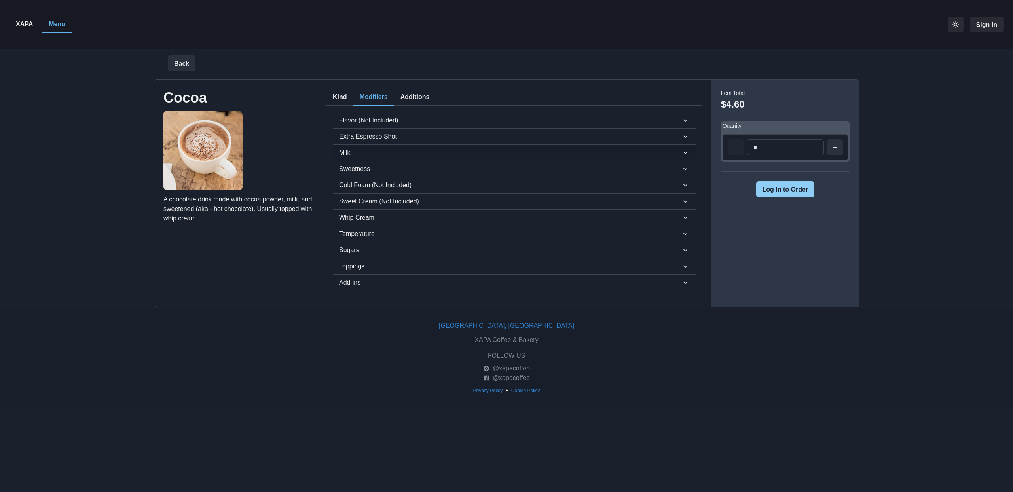
click at [349, 146] on button "Milk" at bounding box center [514, 153] width 363 height 16
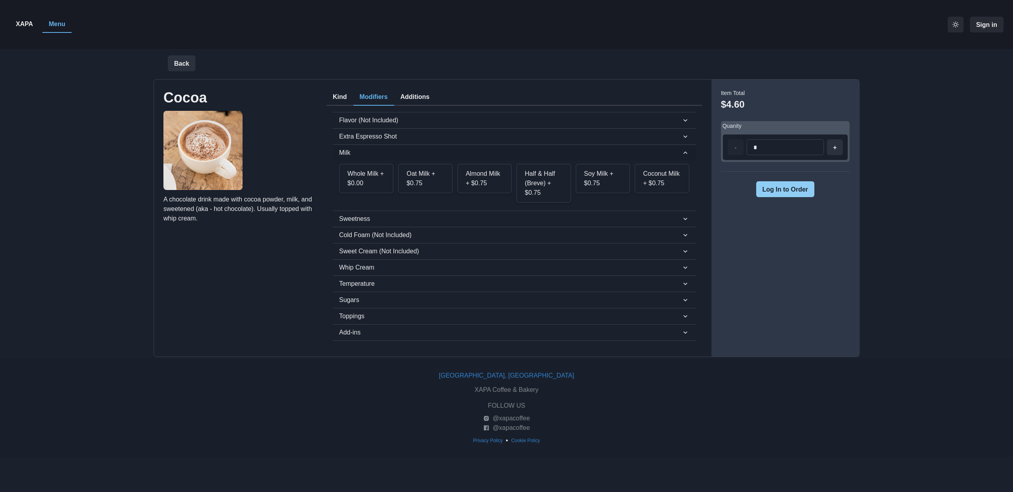
click at [349, 145] on button "Milk" at bounding box center [514, 153] width 363 height 16
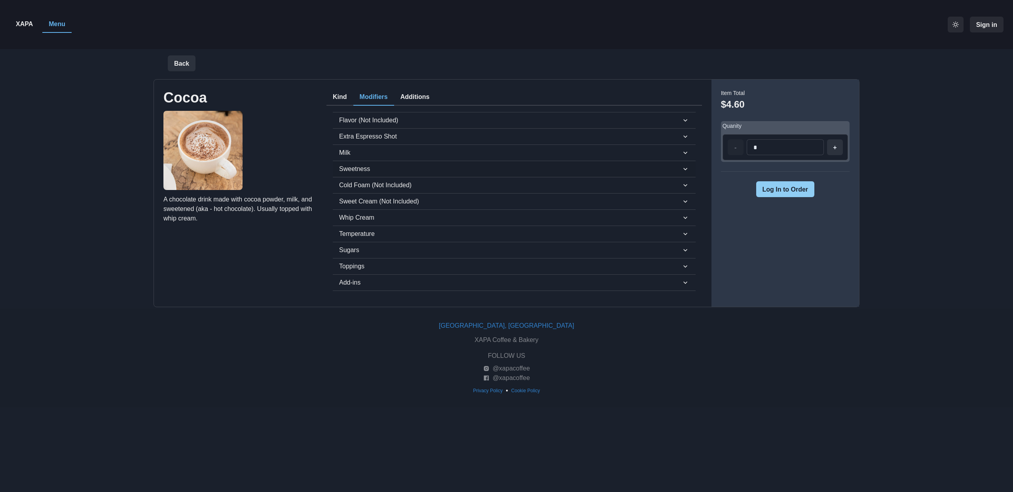
click at [350, 161] on button "Sweetness" at bounding box center [514, 169] width 363 height 16
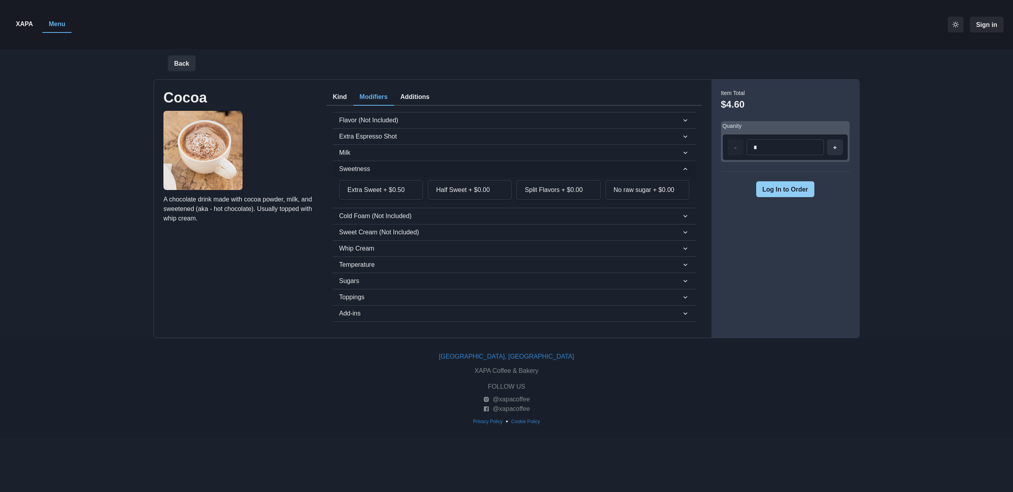
click at [352, 171] on span "Sweetness" at bounding box center [510, 168] width 342 height 9
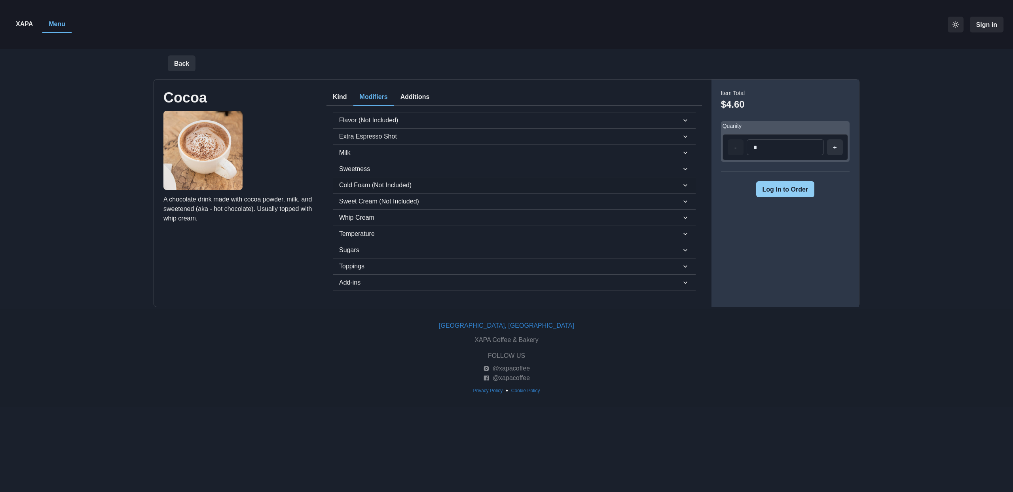
click at [345, 186] on span "Cold Foam (Not Included)" at bounding box center [510, 184] width 342 height 9
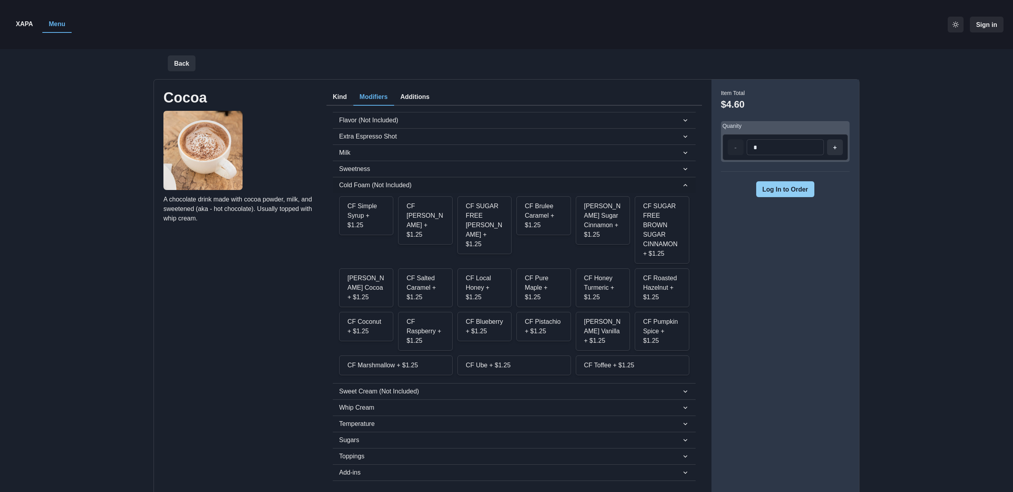
click at [345, 186] on span "Cold Foam (Not Included)" at bounding box center [510, 184] width 342 height 9
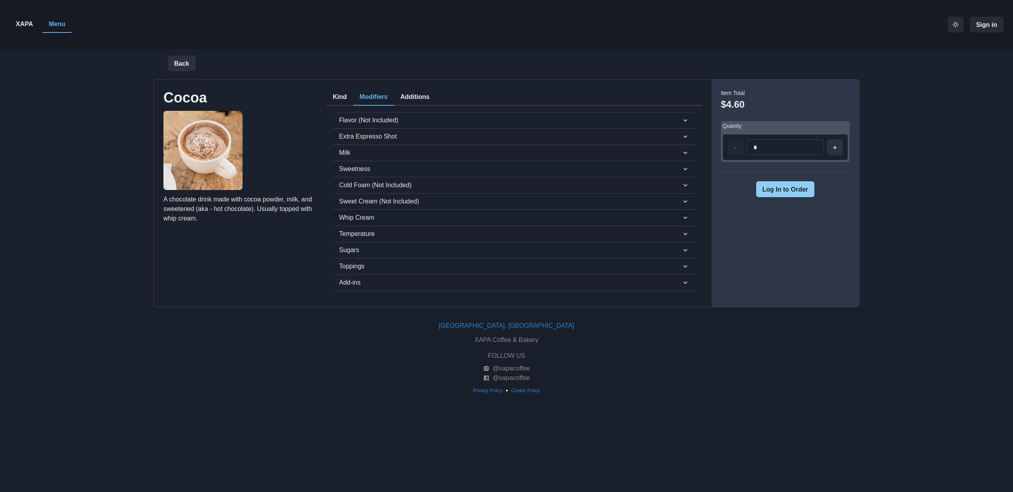
click at [357, 211] on div "Whip Cream Whip Cream + $0.00" at bounding box center [514, 217] width 363 height 16
click at [357, 213] on span "Whip Cream" at bounding box center [510, 217] width 342 height 9
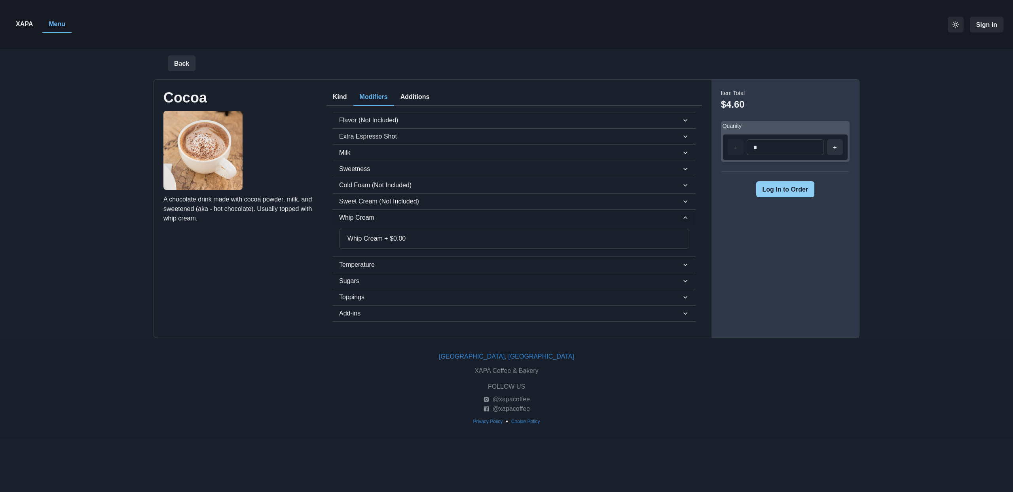
click at [357, 214] on span "Whip Cream" at bounding box center [510, 217] width 342 height 9
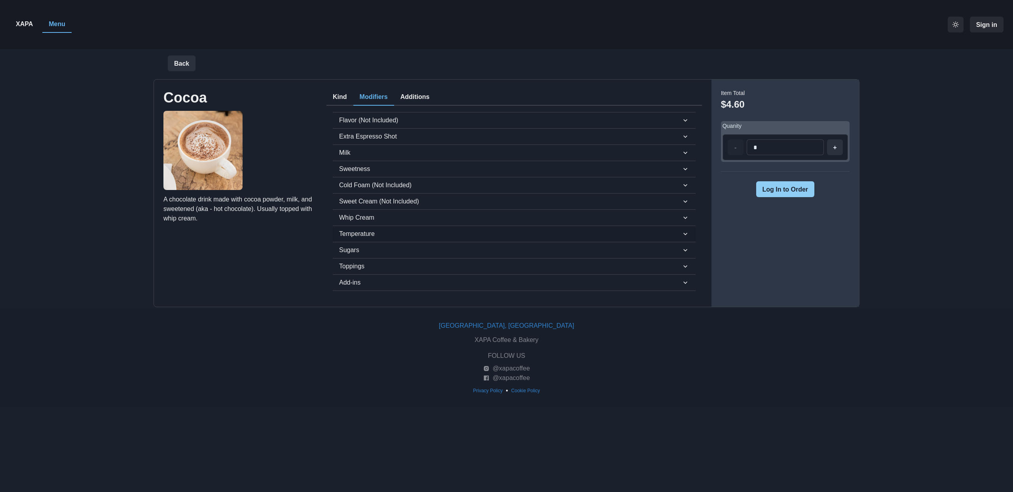
click at [345, 237] on span "Temperature" at bounding box center [510, 233] width 342 height 9
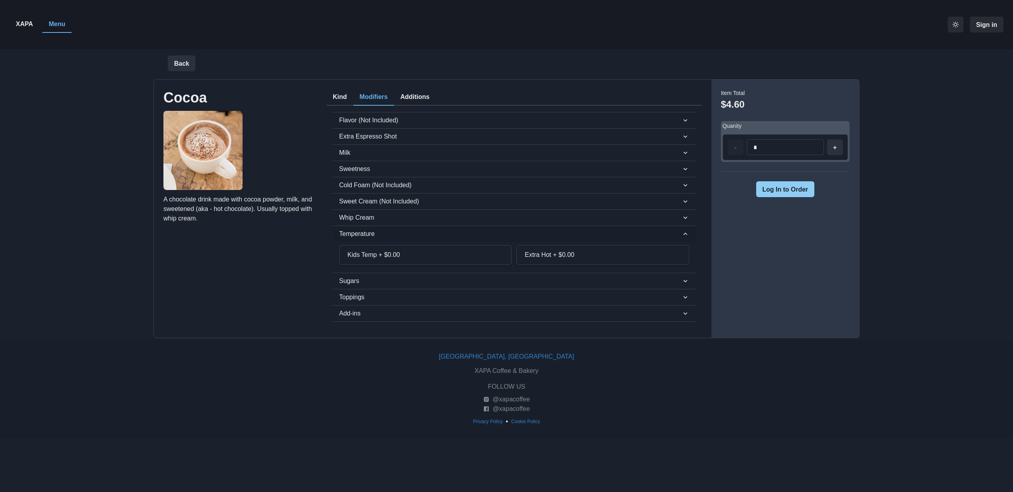
click at [345, 237] on span "Temperature" at bounding box center [510, 233] width 342 height 9
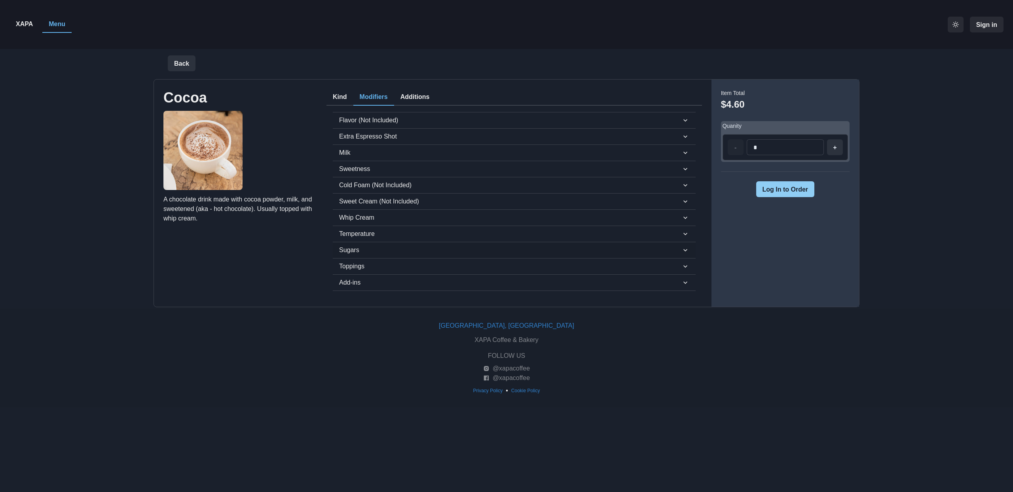
click at [346, 247] on span "Sugars" at bounding box center [510, 249] width 342 height 9
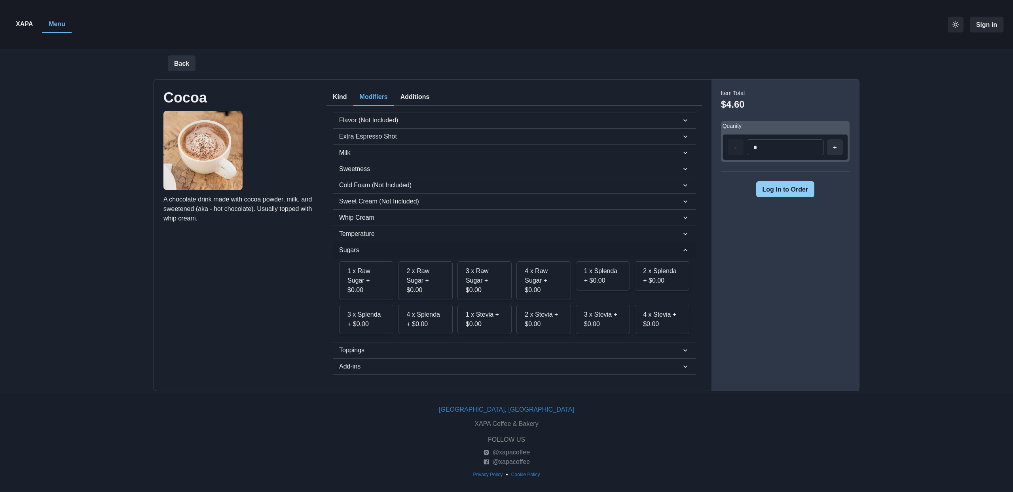
click at [346, 247] on span "Sugars" at bounding box center [510, 249] width 342 height 9
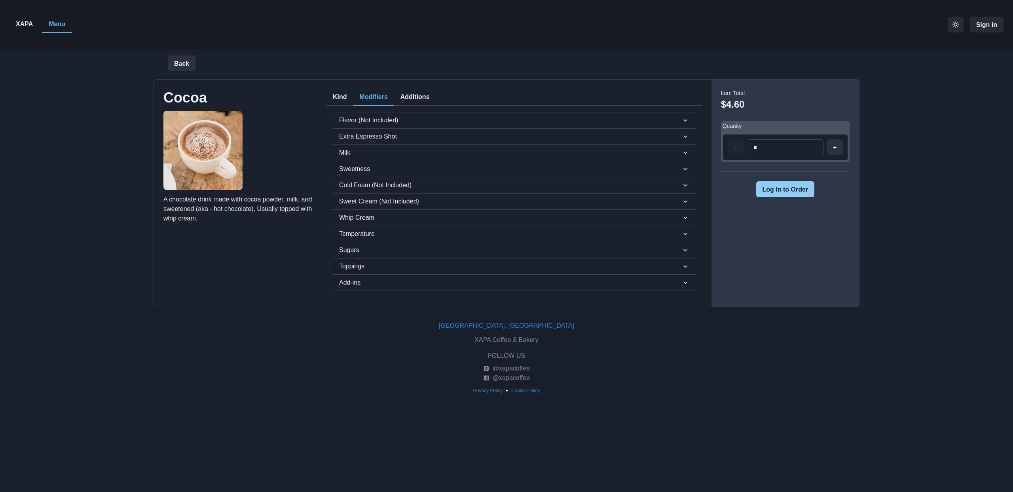
click at [346, 259] on button "Toppings" at bounding box center [514, 266] width 363 height 16
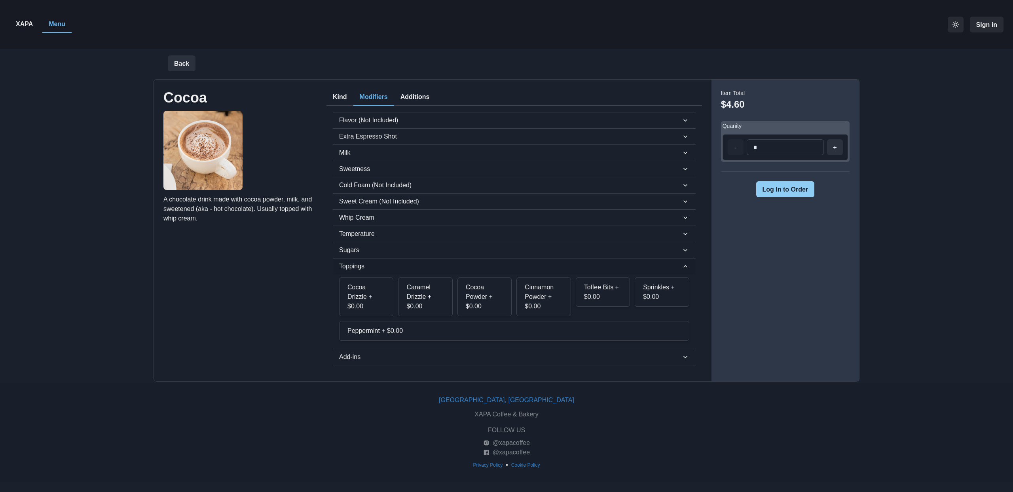
click at [345, 260] on button "Toppings" at bounding box center [514, 266] width 363 height 16
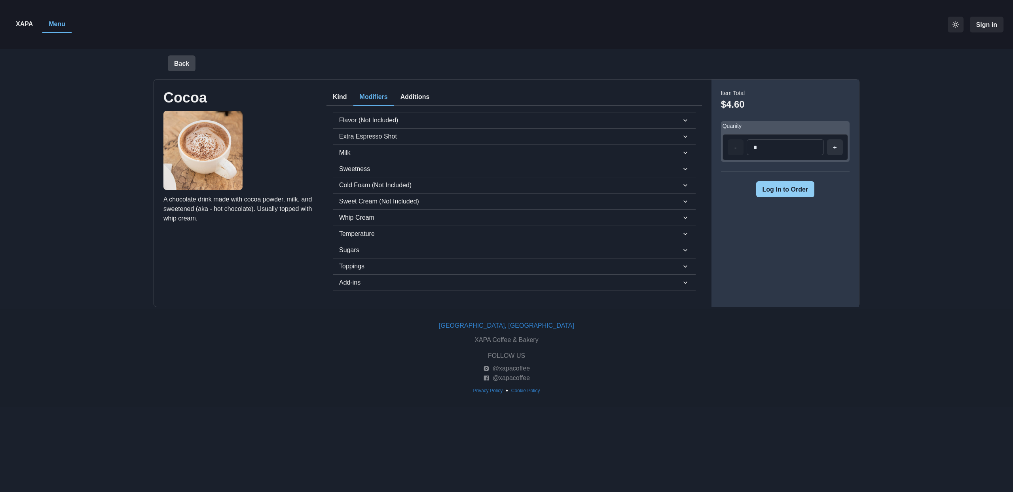
click at [186, 67] on button "Back" at bounding box center [182, 63] width 28 height 16
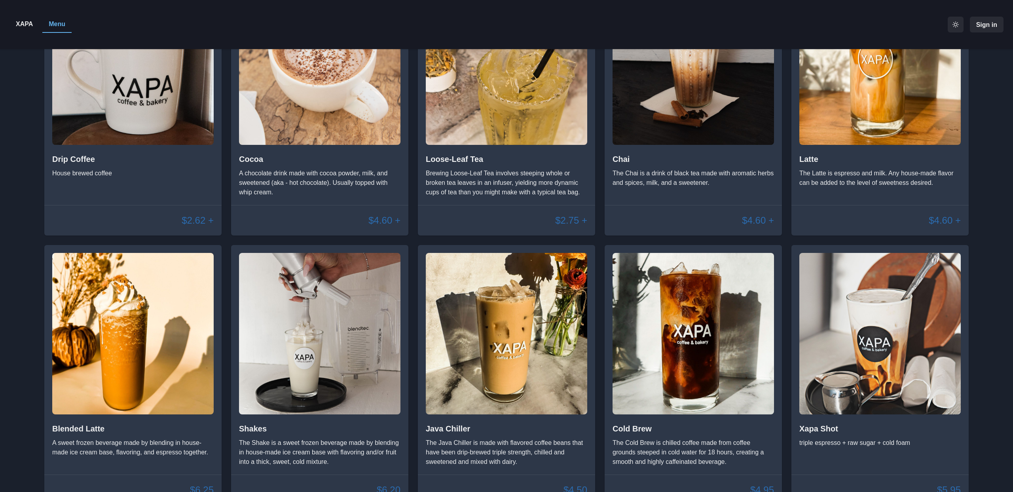
scroll to position [406, 0]
